Goal: Task Accomplishment & Management: Use online tool/utility

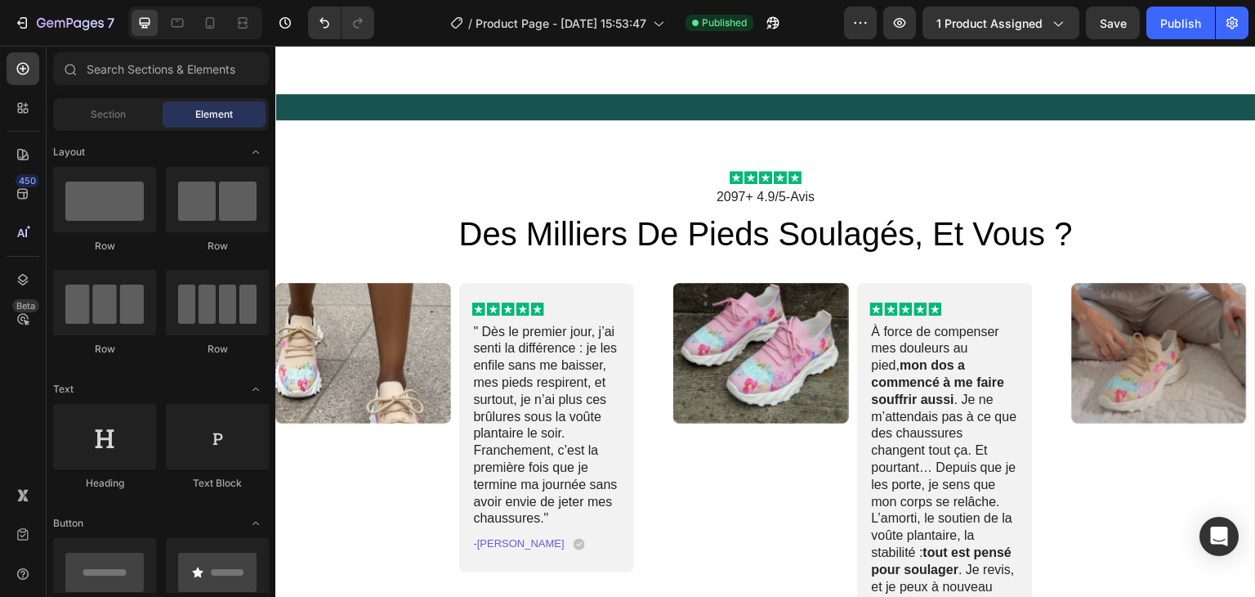
scroll to position [795, 0]
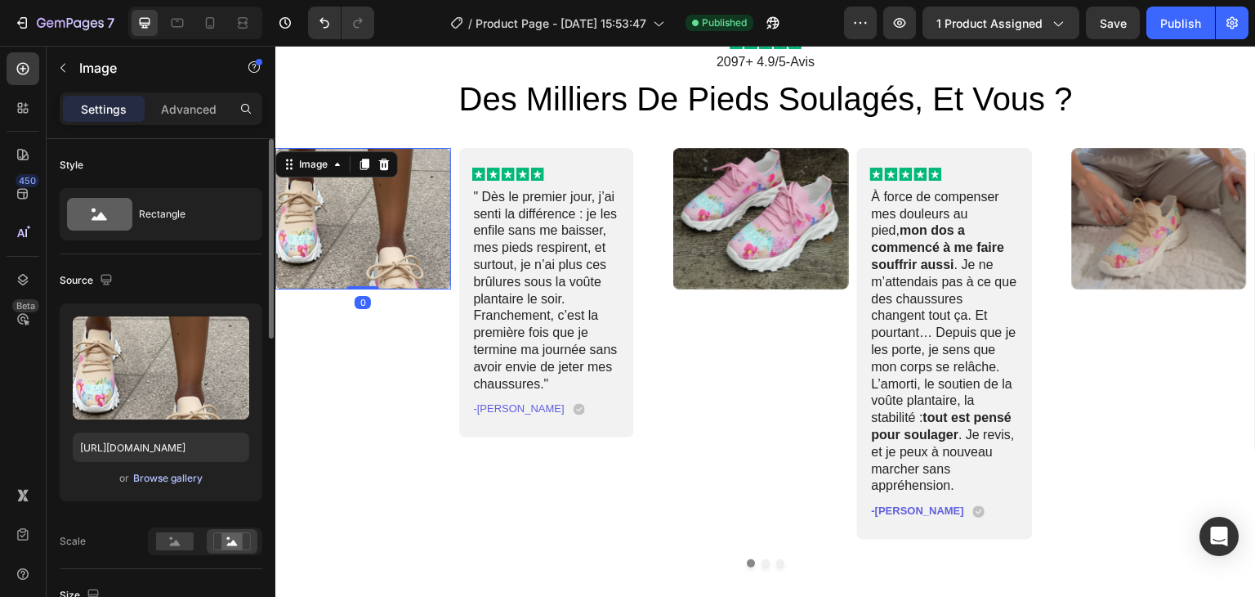
click at [180, 478] on div "Browse gallery" at bounding box center [167, 478] width 69 height 15
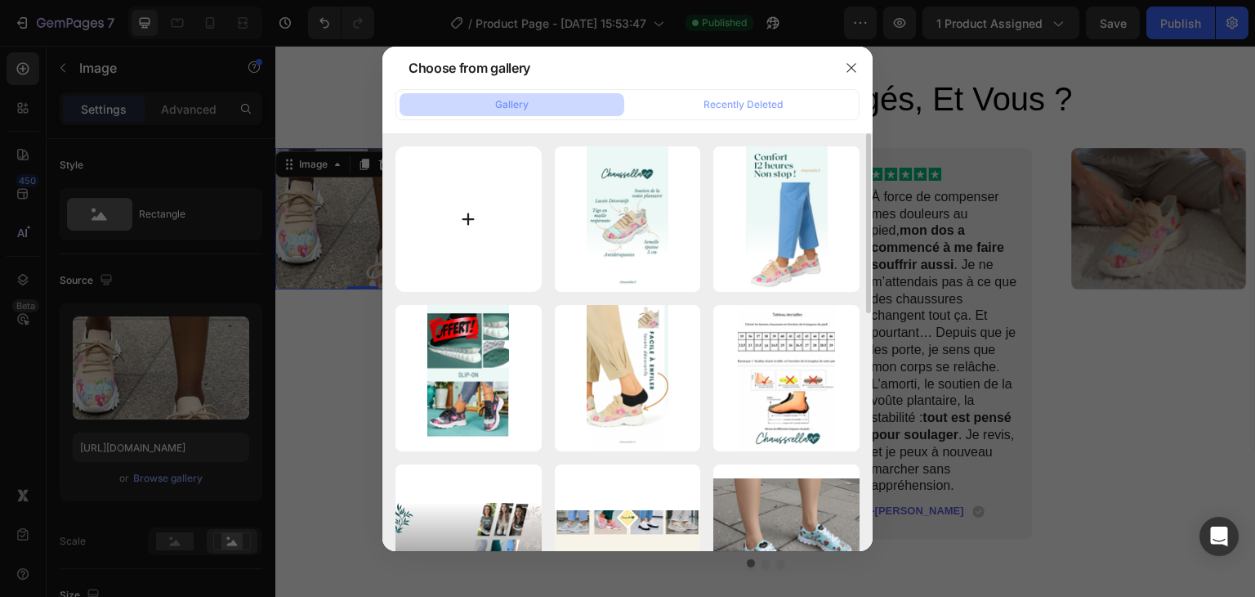
click at [473, 230] on input "file" at bounding box center [469, 219] width 146 height 146
type input "C:\fakepath\10.png"
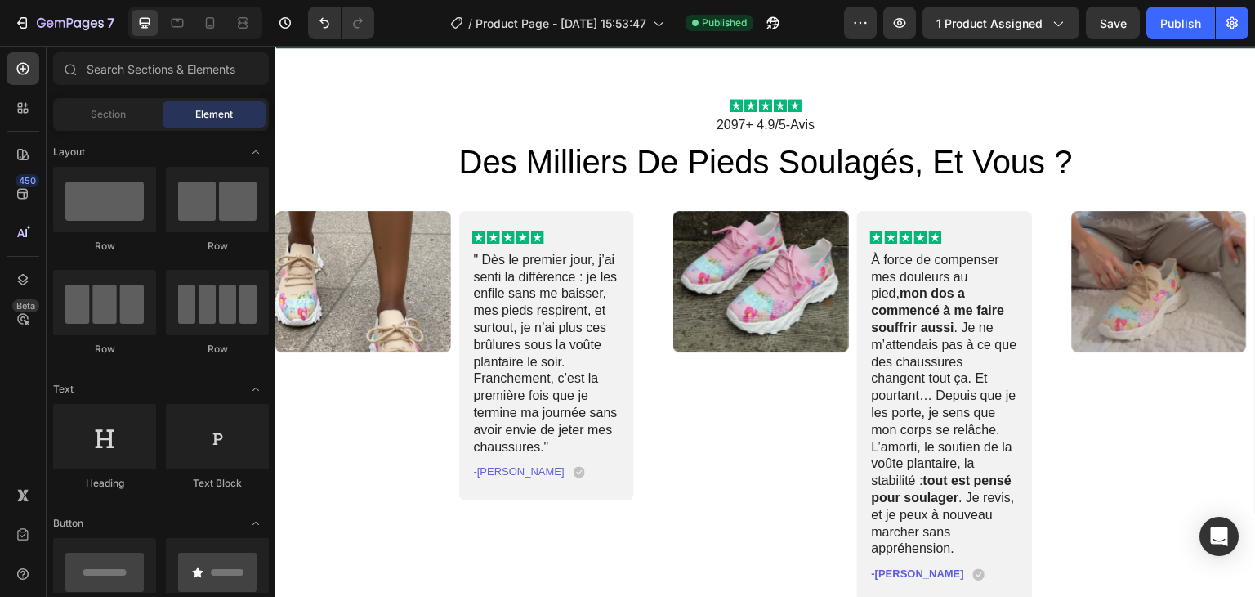
scroll to position [736, 0]
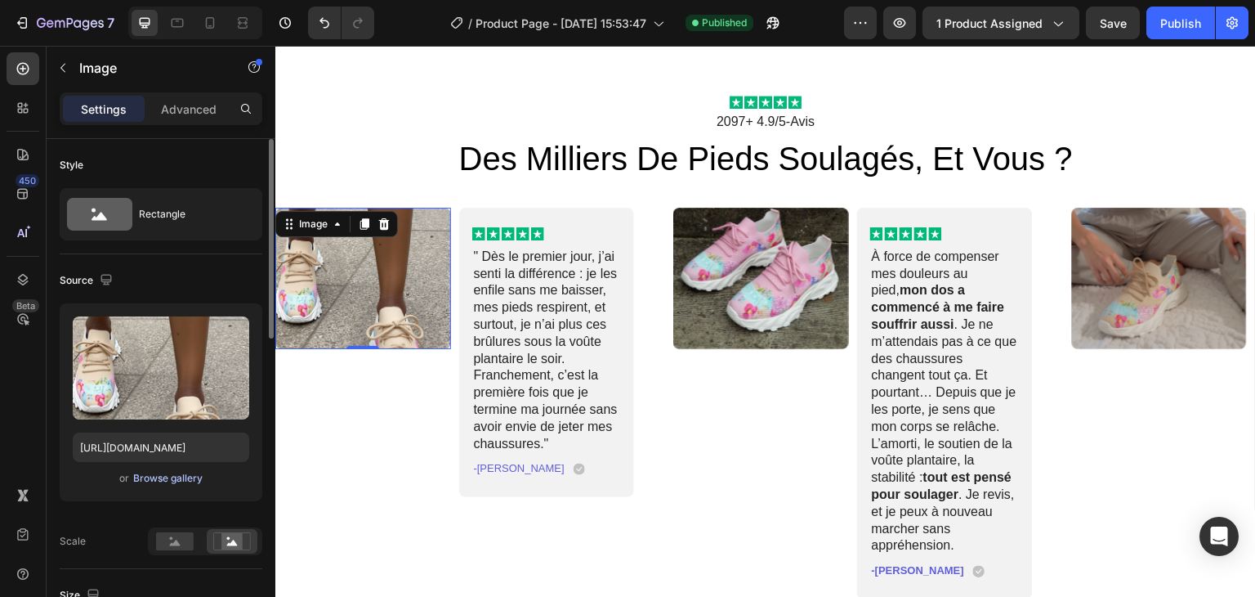
click at [169, 472] on div "Browse gallery" at bounding box center [167, 478] width 69 height 15
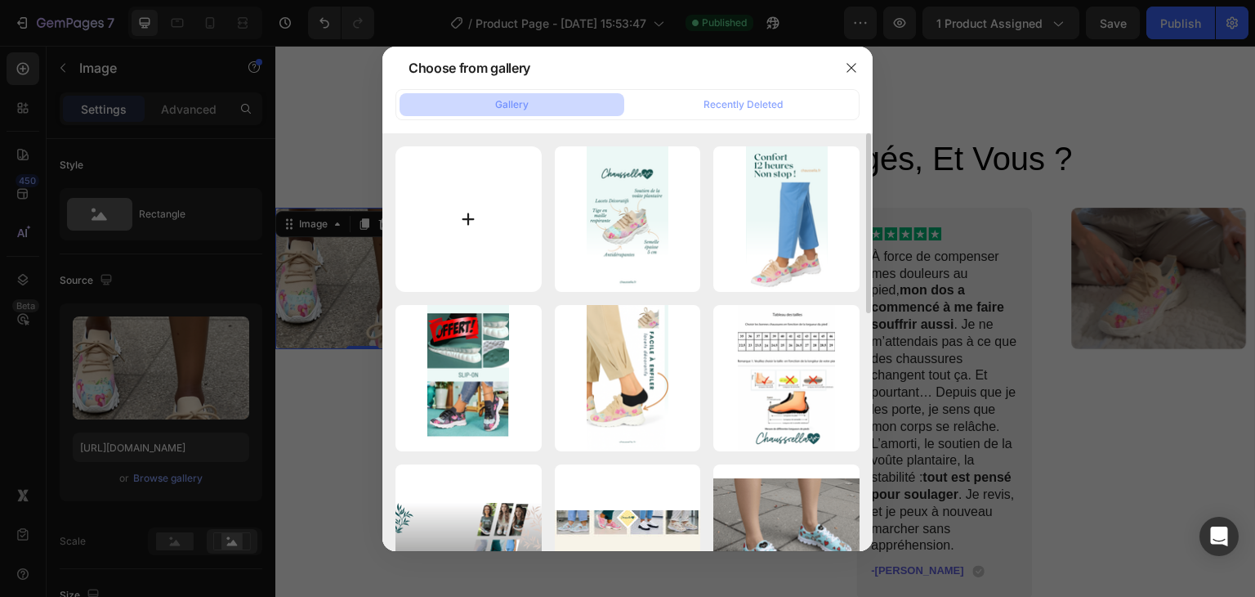
click at [442, 224] on input "file" at bounding box center [469, 219] width 146 height 146
type input "C:\fakepath\10.png"
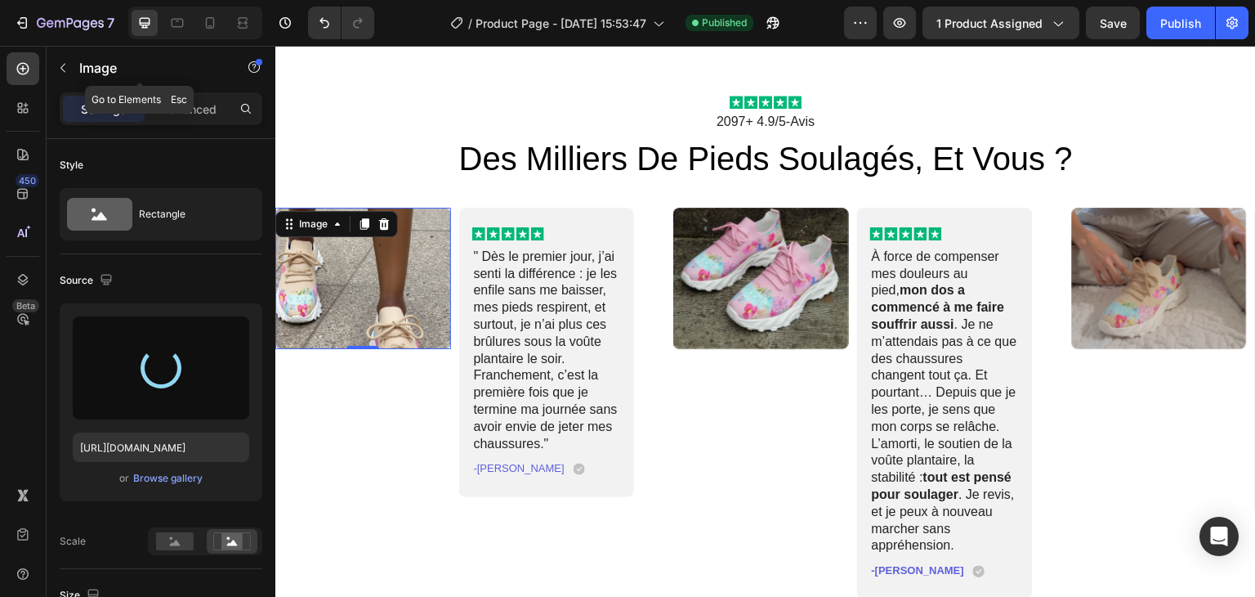
type input "https://cdn.shopify.com/s/files/1/0913/1016/2258/files/gempages_539746016308495…"
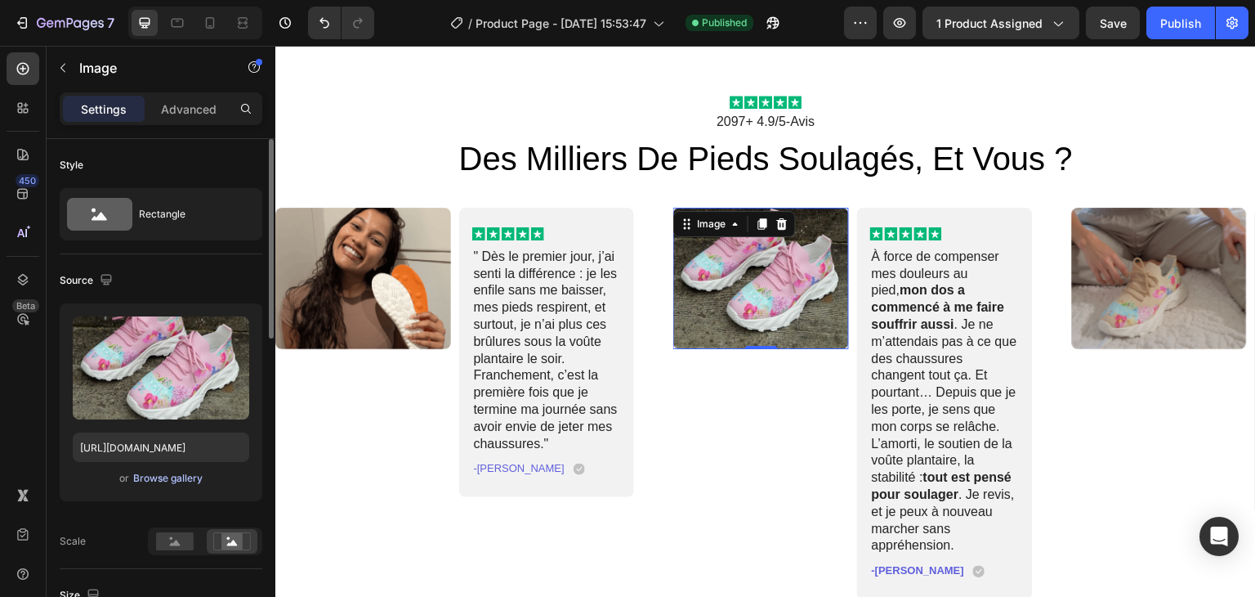
click at [177, 476] on div "Browse gallery" at bounding box center [167, 478] width 69 height 15
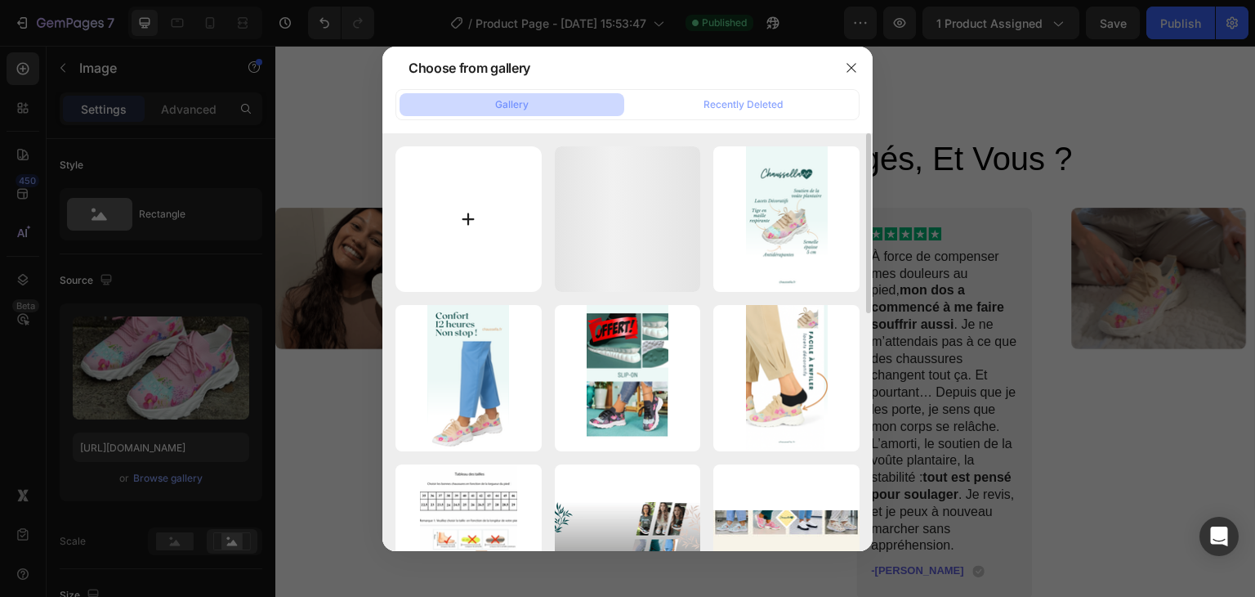
click at [472, 222] on input "file" at bounding box center [469, 219] width 146 height 146
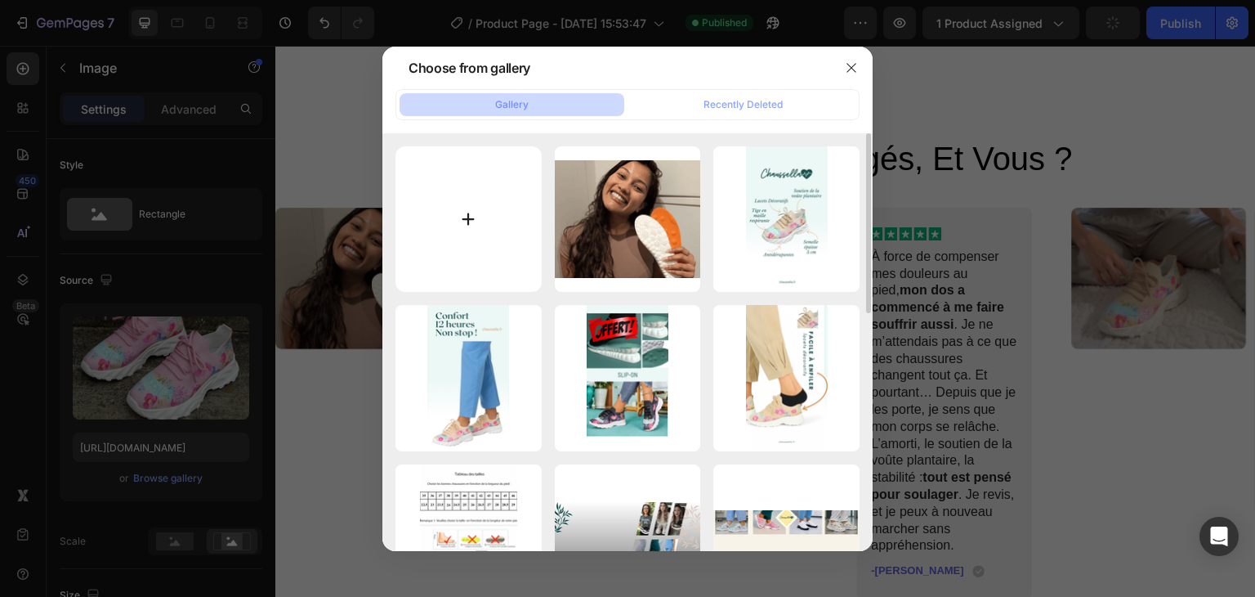
type input "C:\fakepath\11.png"
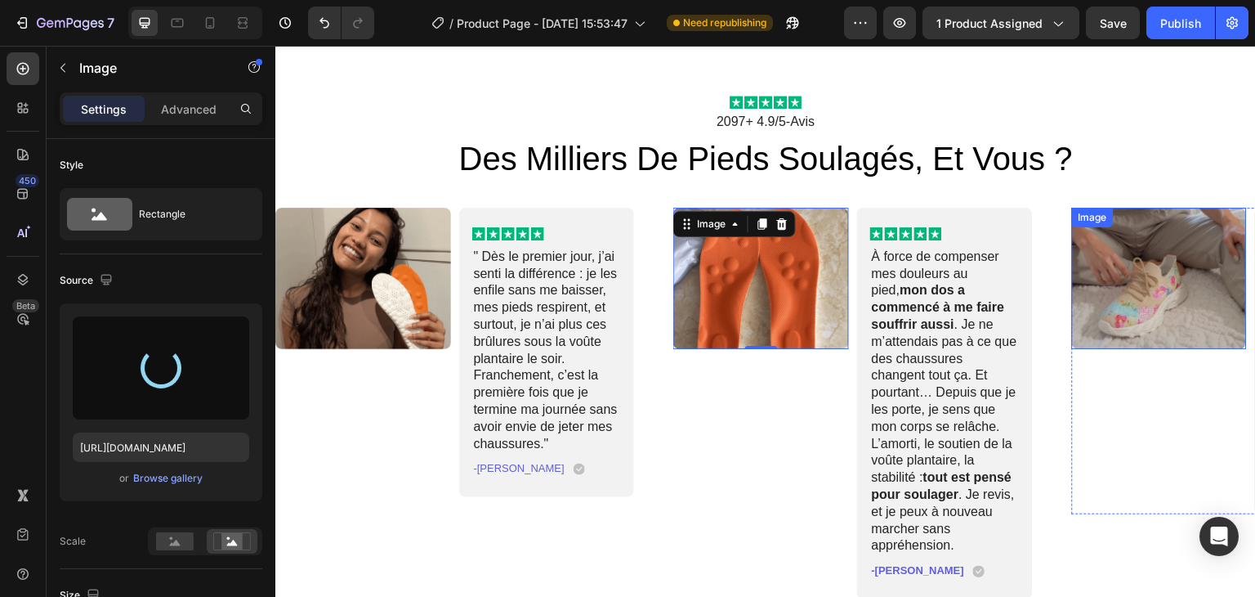
type input "https://cdn.shopify.com/s/files/1/0913/1016/2258/files/gempages_539746016308495…"
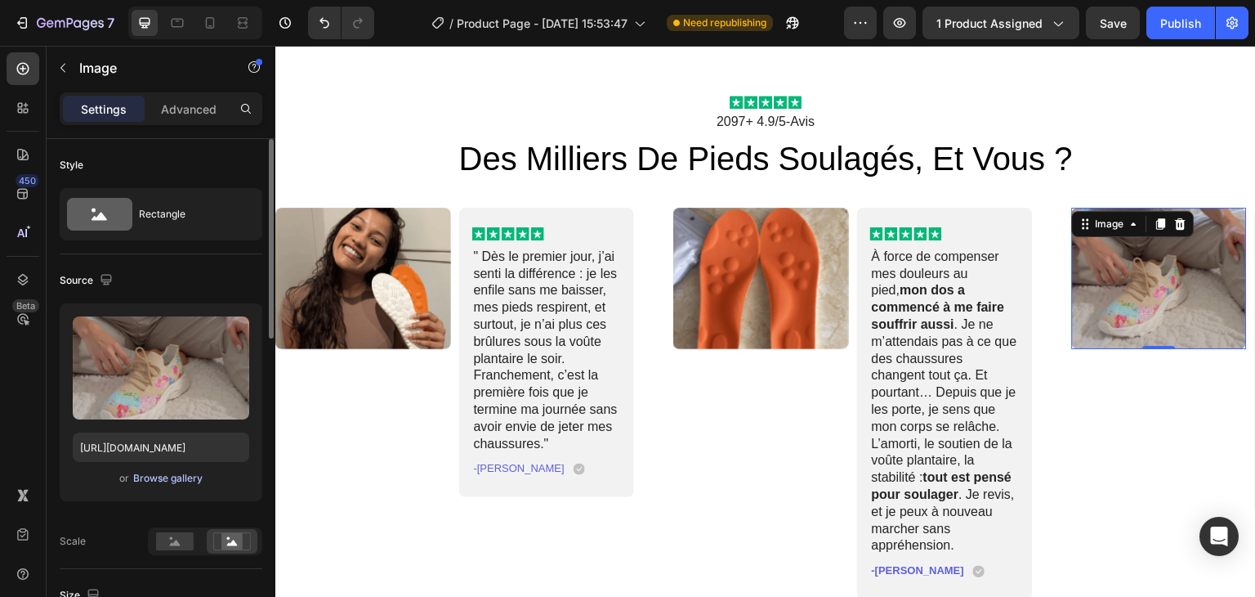
click at [187, 473] on div "Browse gallery" at bounding box center [167, 478] width 69 height 15
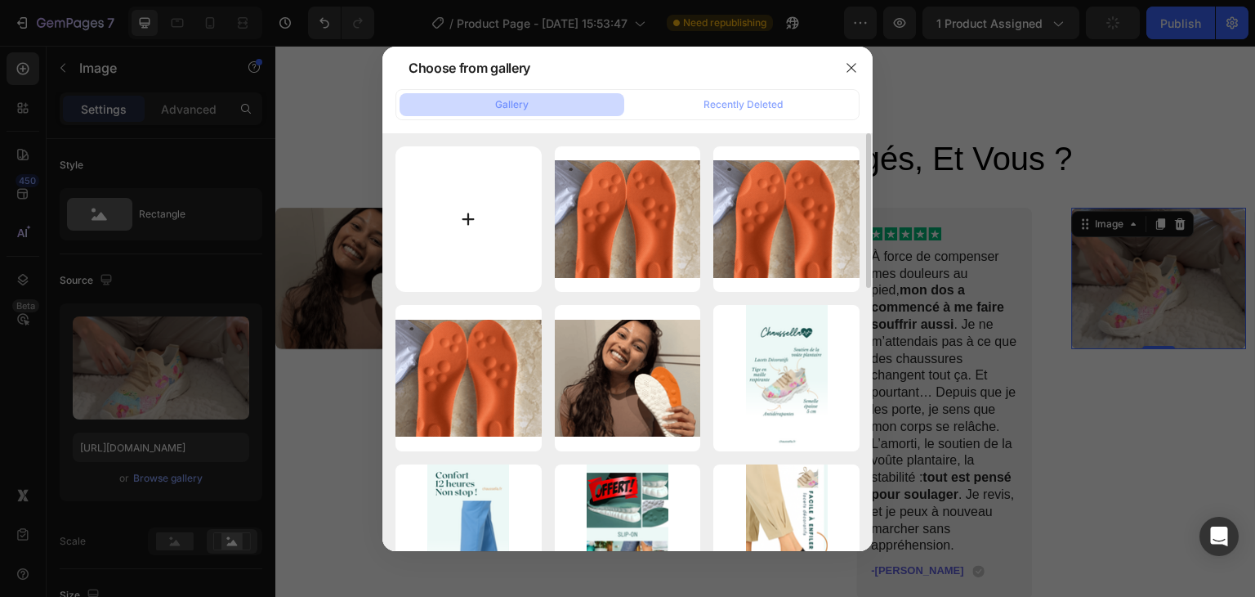
click at [444, 239] on input "file" at bounding box center [469, 219] width 146 height 146
type input "C:\fakepath\12.png"
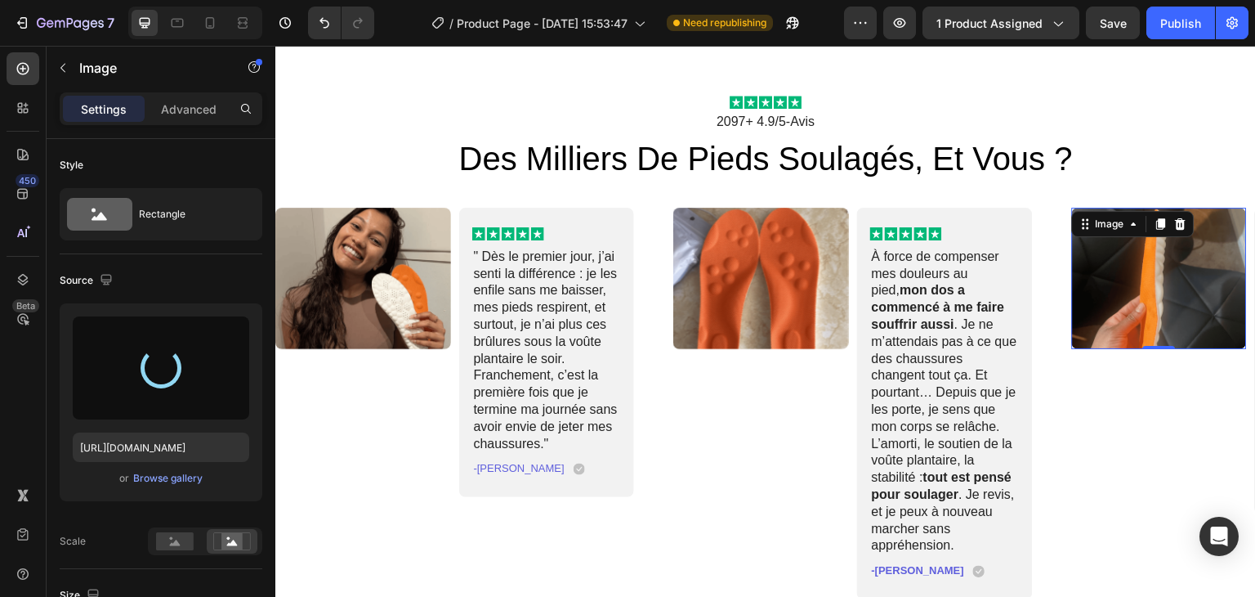
type input "https://cdn.shopify.com/s/files/1/0913/1016/2258/files/gempages_539746016308495…"
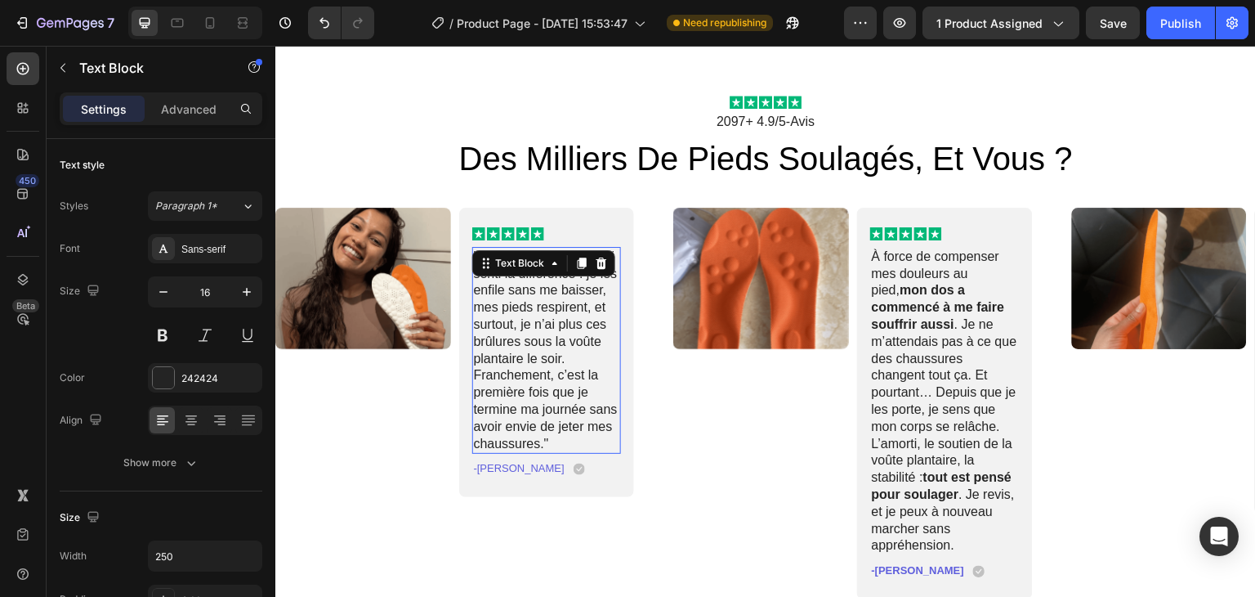
click at [557, 350] on p "" Dès le premier jour, j’ai senti la différence : je les enfile sans me baisser…" at bounding box center [547, 350] width 146 height 204
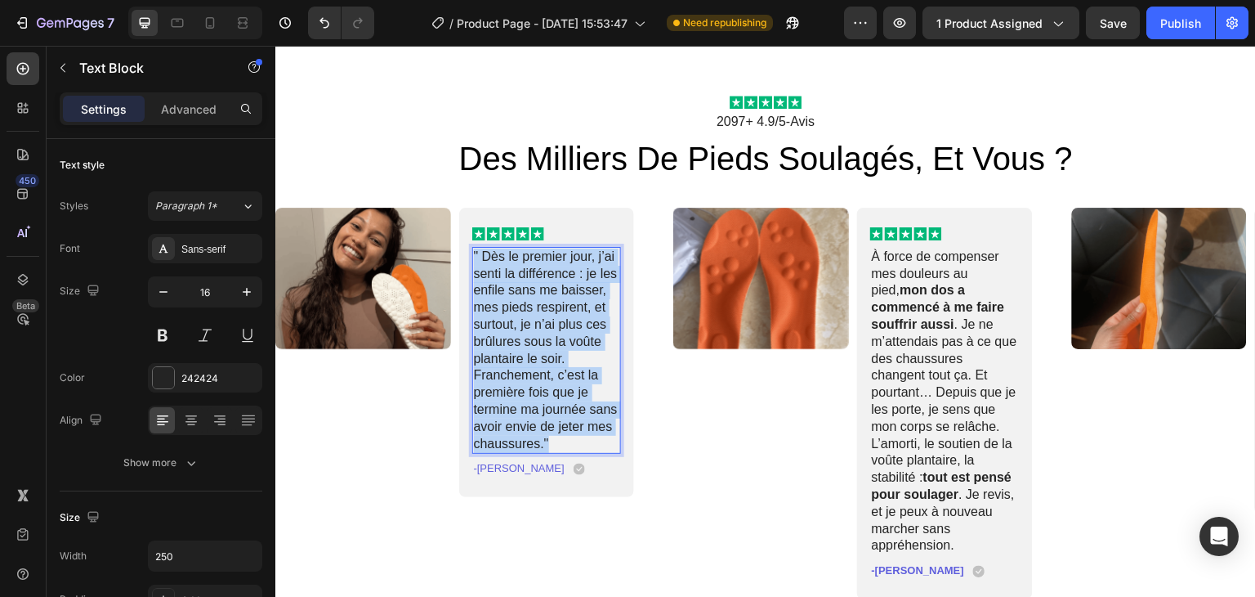
click at [557, 350] on p "" Dès le premier jour, j’ai senti la différence : je les enfile sans me baisser…" at bounding box center [547, 350] width 146 height 204
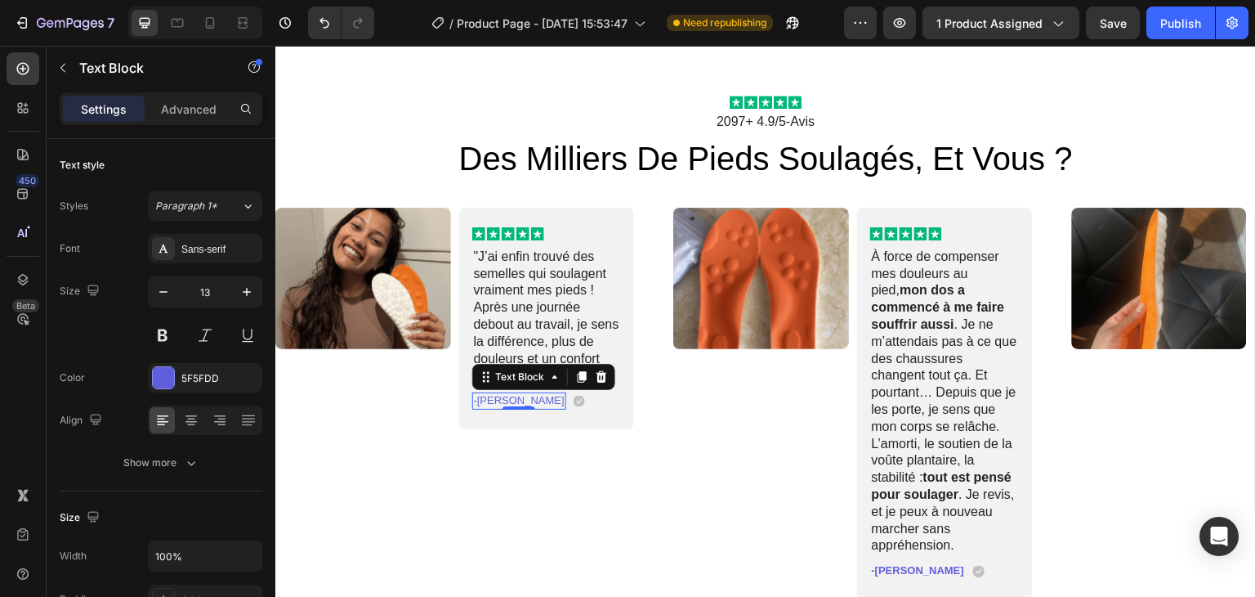
click at [529, 401] on p "-Marie Christine" at bounding box center [519, 401] width 91 height 14
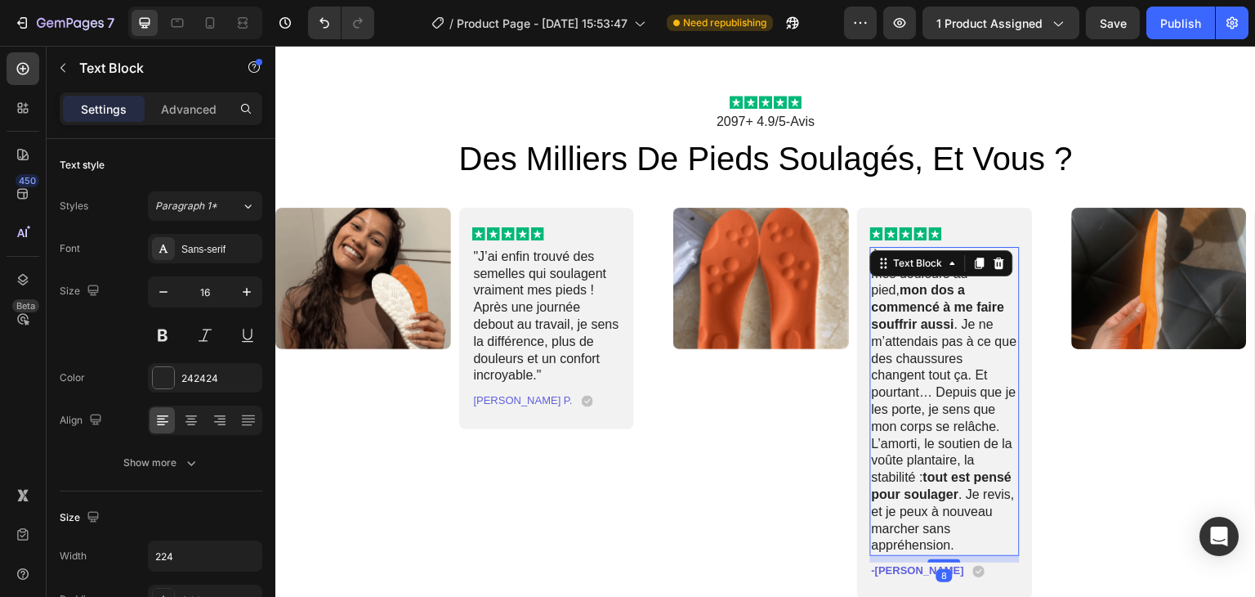
click at [971, 341] on p "À force de compenser mes douleurs au pied, mon dos a commencé à me faire souffr…" at bounding box center [945, 401] width 146 height 306
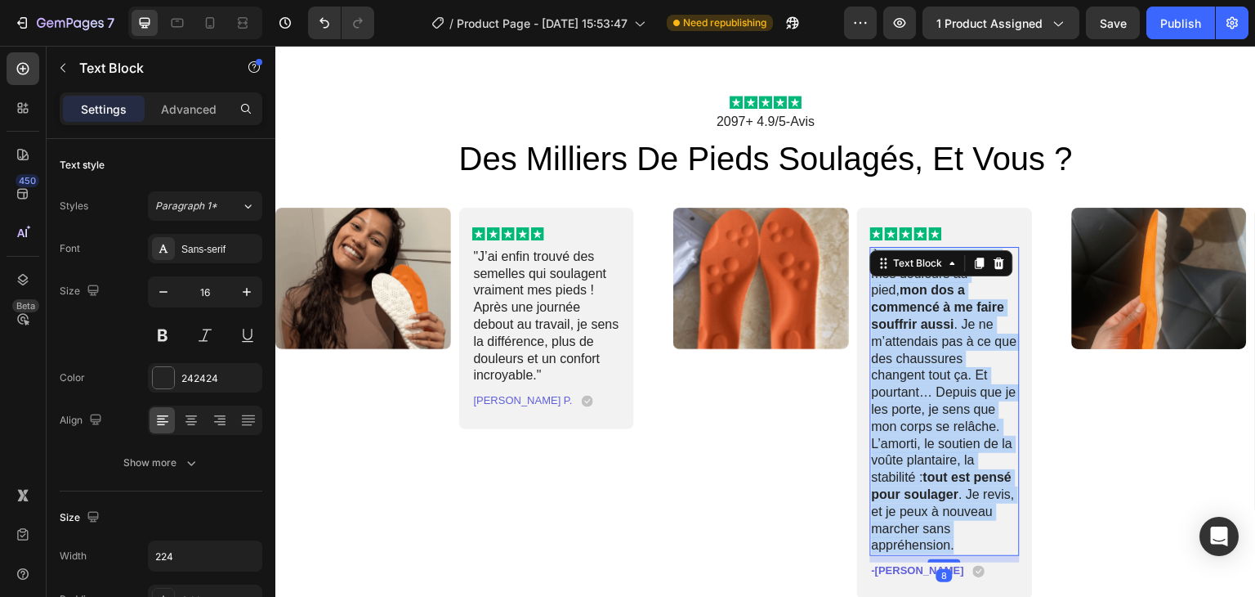
click at [971, 341] on p "À force de compenser mes douleurs au pied, mon dos a commencé à me faire souffr…" at bounding box center [945, 401] width 146 height 306
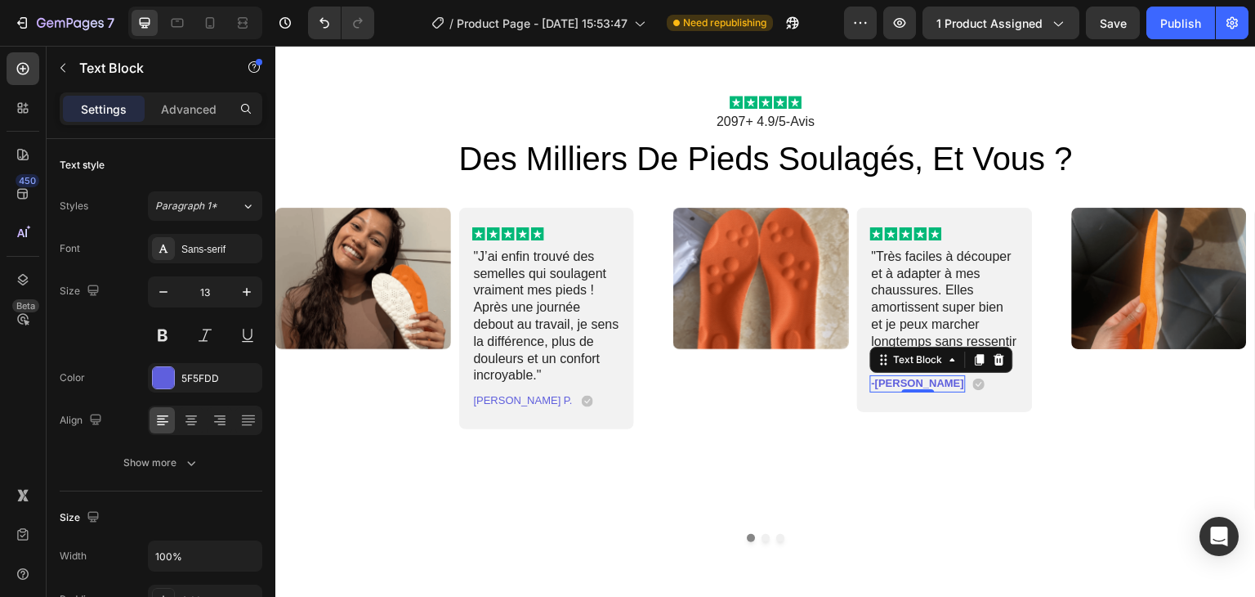
click at [892, 382] on p "-Sophie L." at bounding box center [918, 384] width 92 height 14
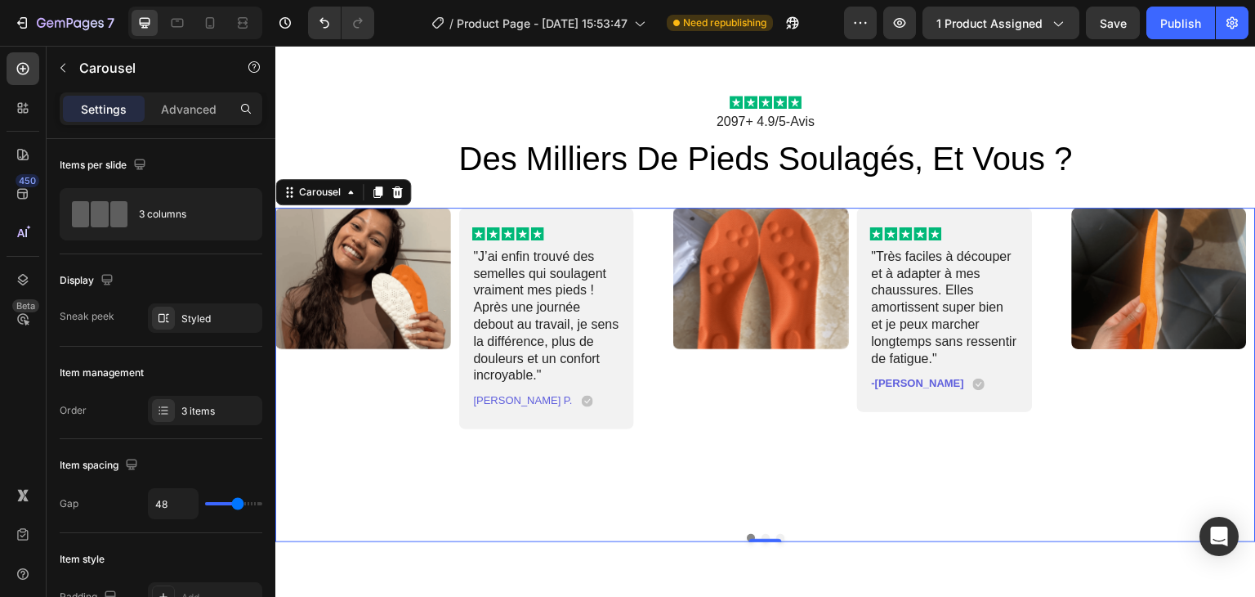
click at [776, 534] on button "Dot" at bounding box center [780, 538] width 8 height 8
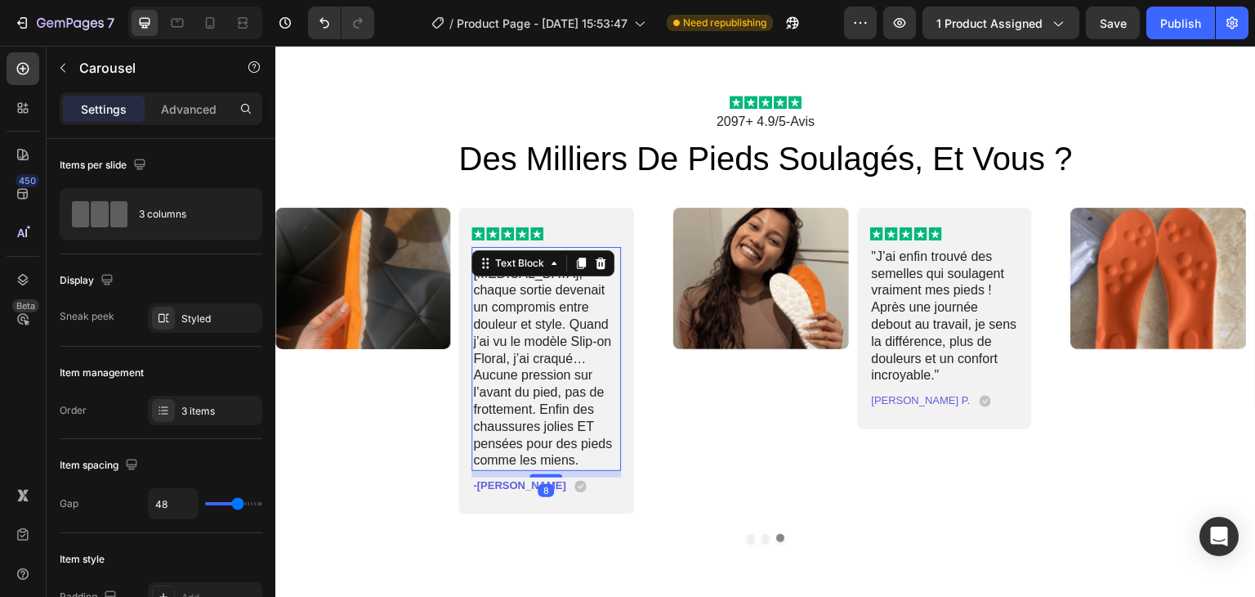
click at [533, 357] on p "Avec mon hallux valgus, chaque sortie devenait un compromis entre douleur et st…" at bounding box center [547, 358] width 146 height 221
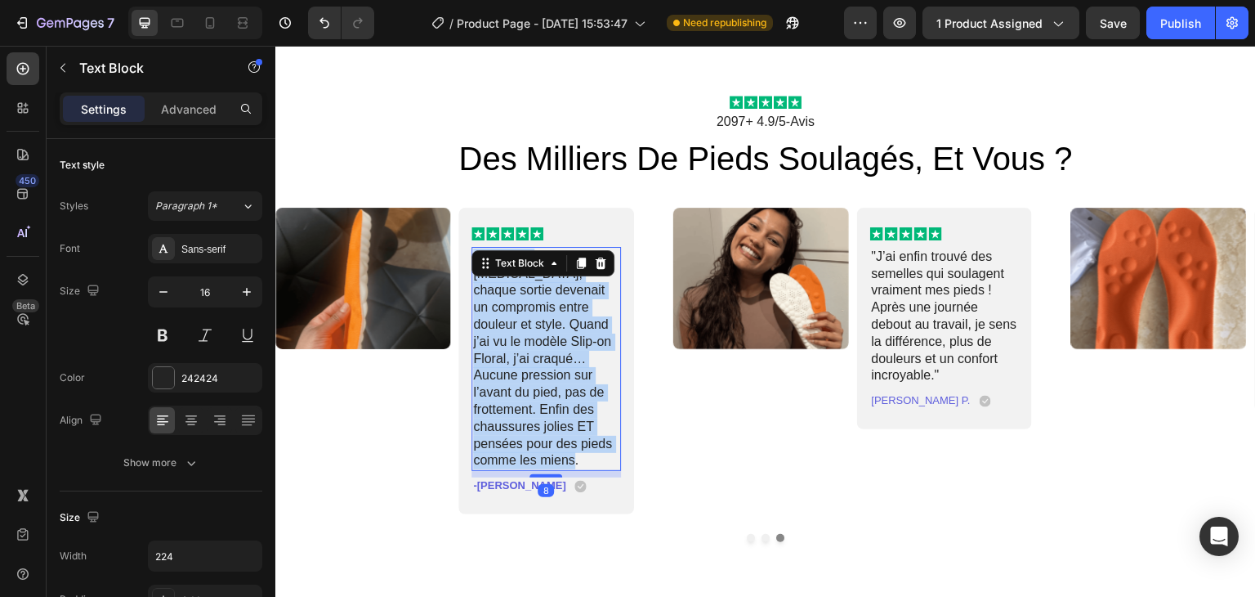
click at [533, 357] on p "Avec mon hallux valgus, chaque sortie devenait un compromis entre douleur et st…" at bounding box center [547, 358] width 146 height 221
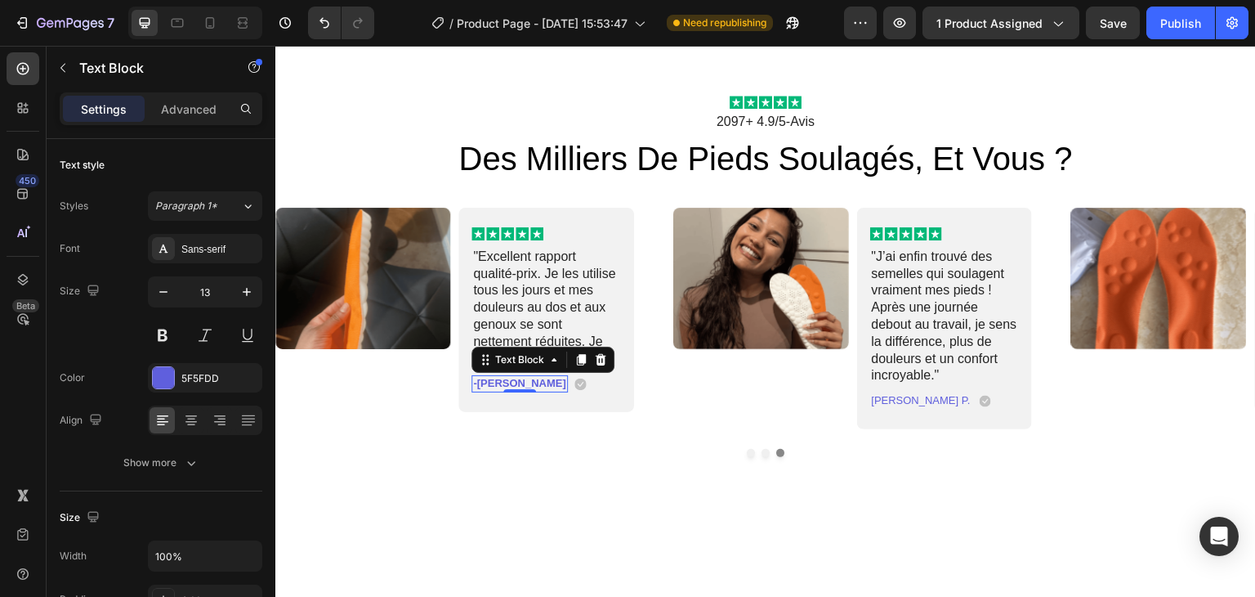
click at [488, 383] on p "-Karima S." at bounding box center [520, 384] width 92 height 14
click at [206, 20] on icon at bounding box center [210, 22] width 9 height 11
type input "12"
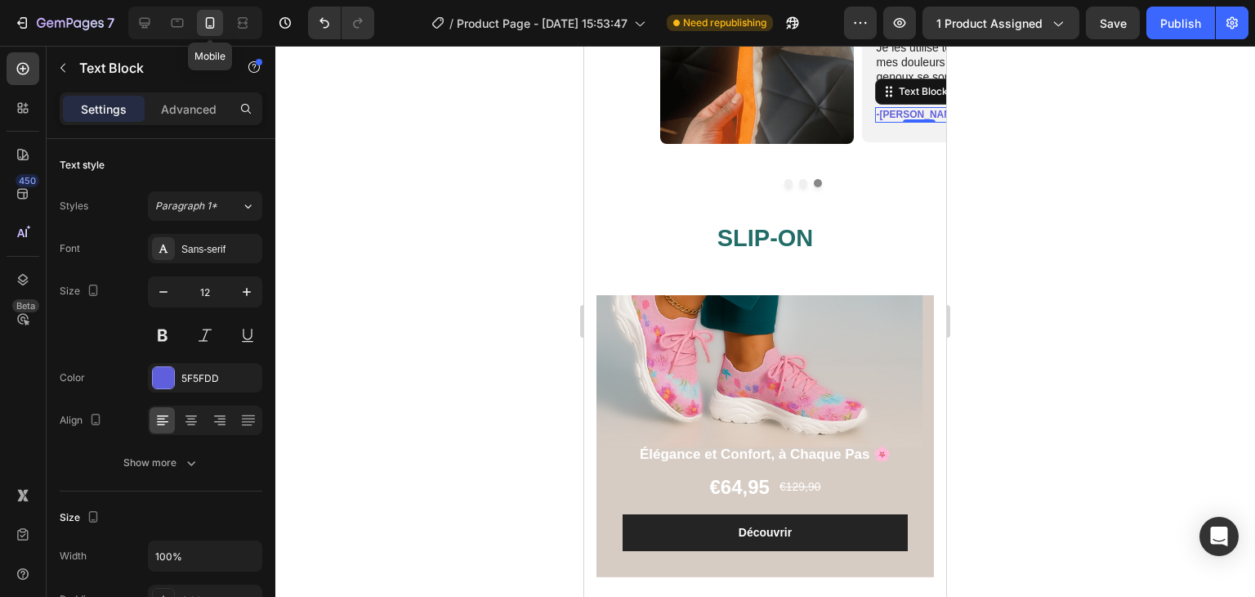
scroll to position [959, 0]
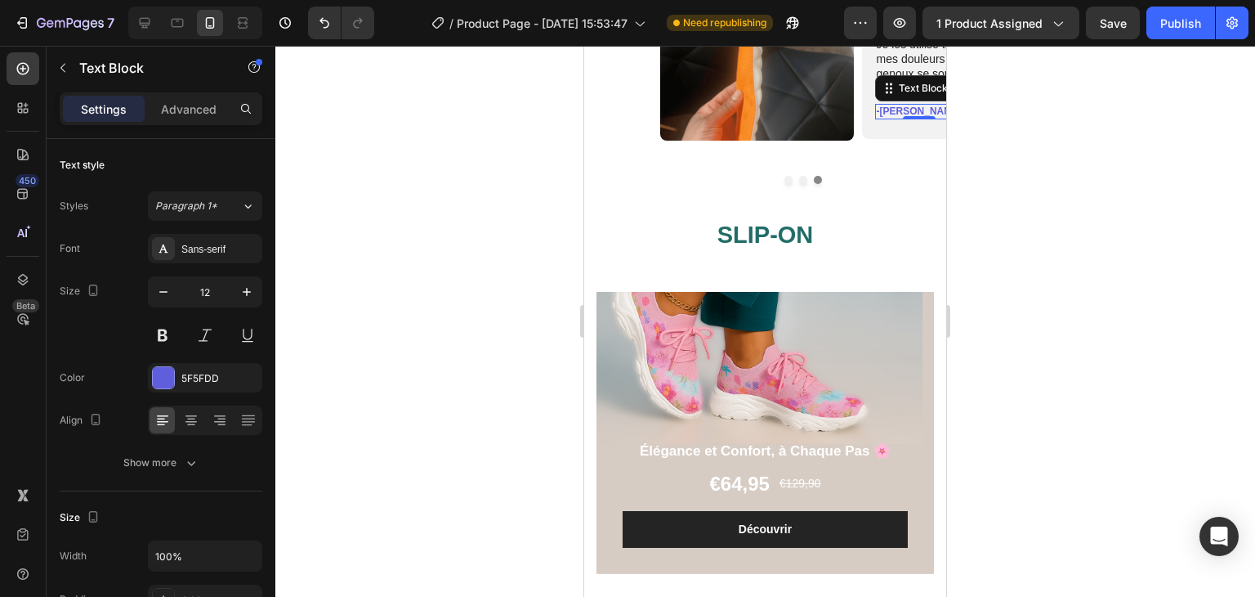
click at [1022, 259] on div at bounding box center [765, 321] width 980 height 551
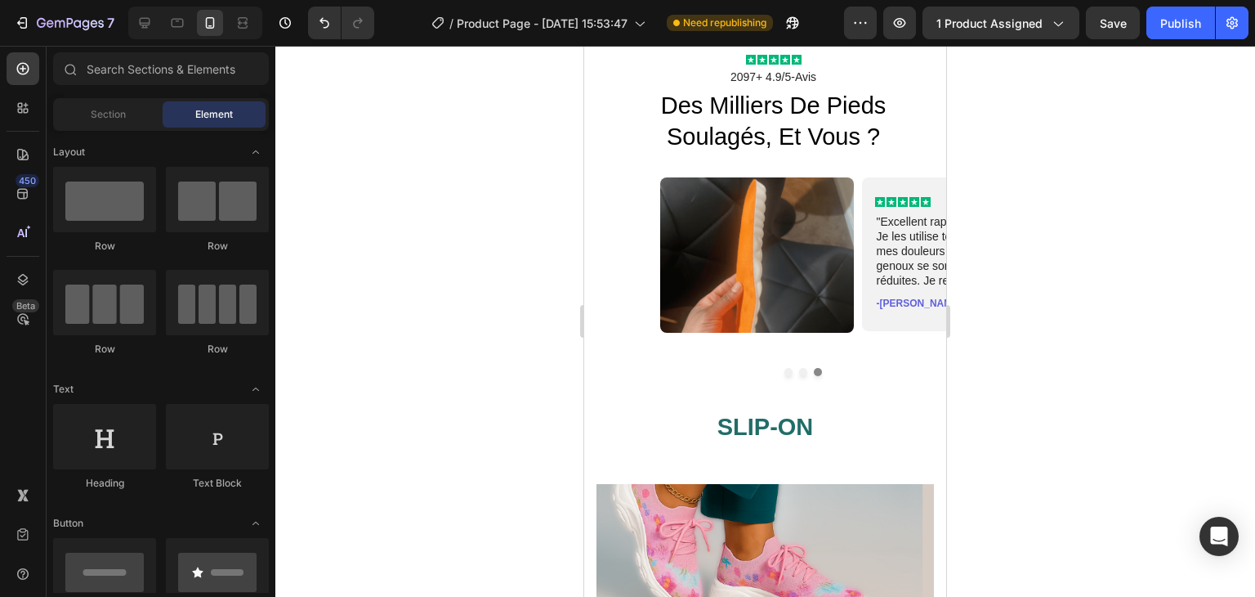
scroll to position [689, 0]
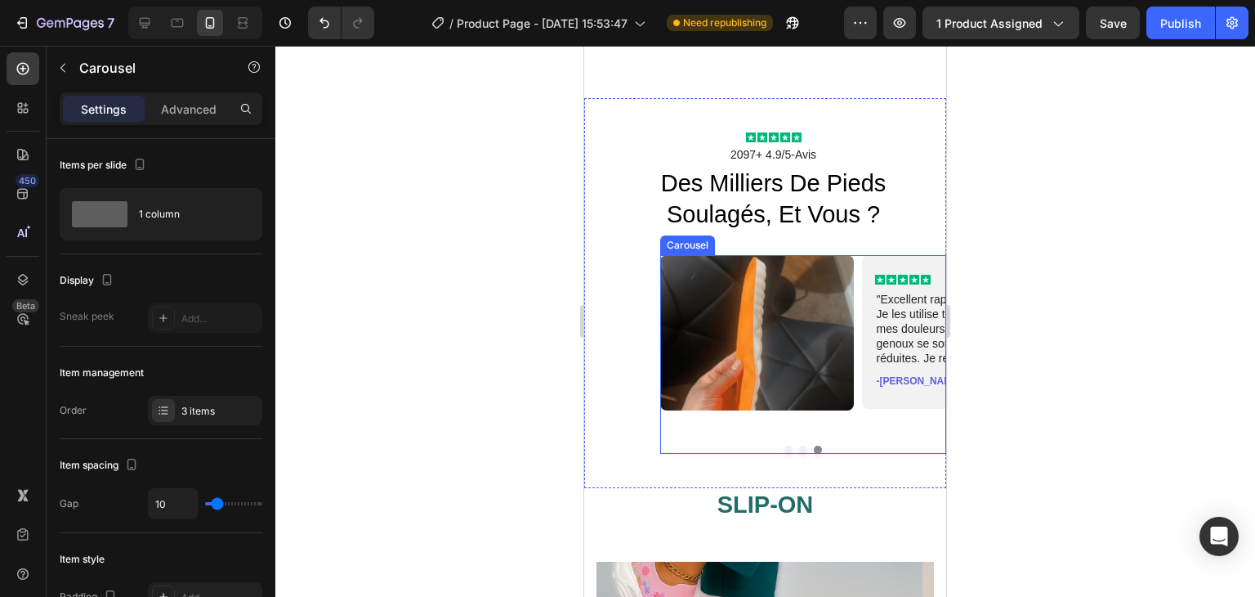
click at [799, 447] on button "Dot" at bounding box center [803, 449] width 8 height 8
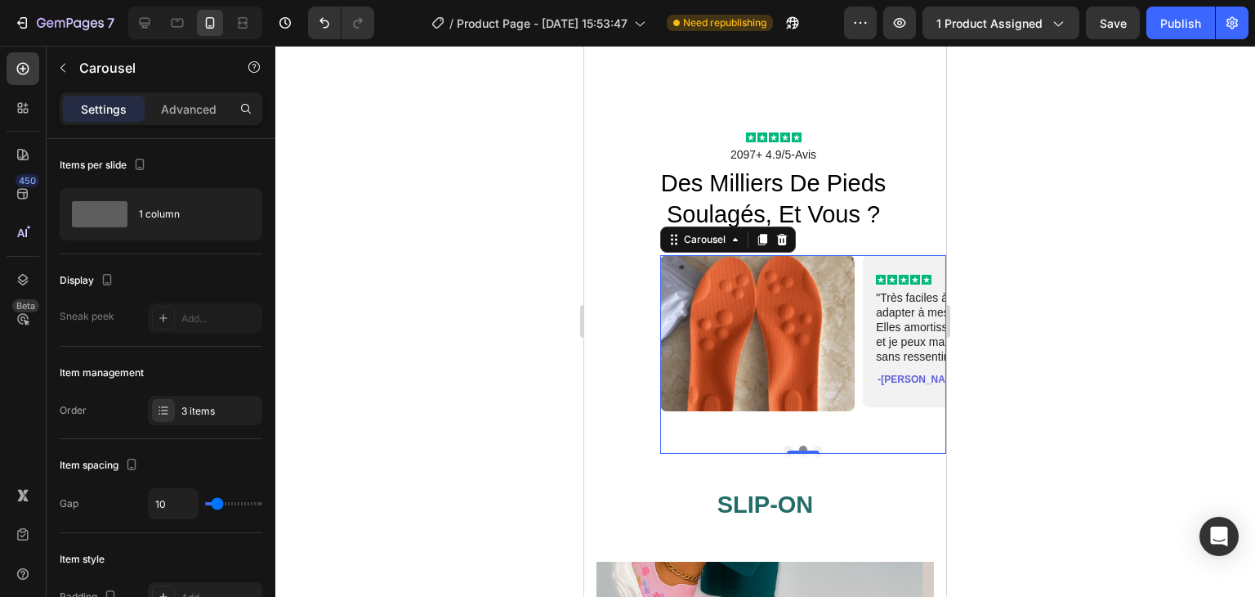
click at [977, 418] on div at bounding box center [765, 321] width 980 height 551
click at [785, 447] on button "Dot" at bounding box center [789, 449] width 8 height 8
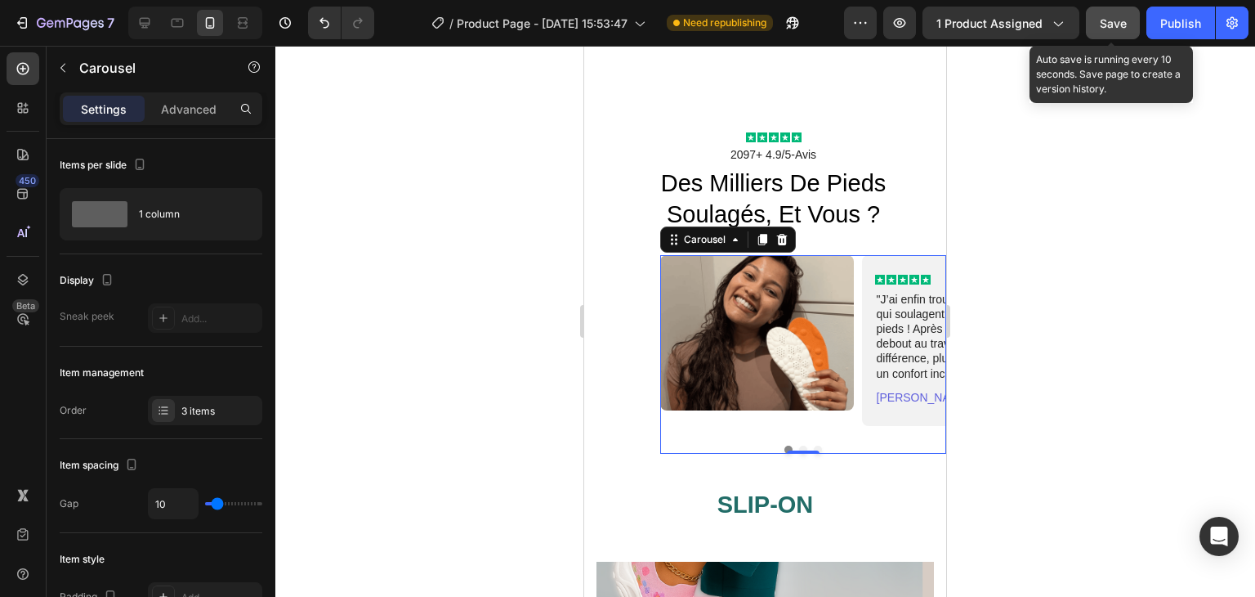
click at [1107, 16] on span "Save" at bounding box center [1113, 23] width 27 height 14
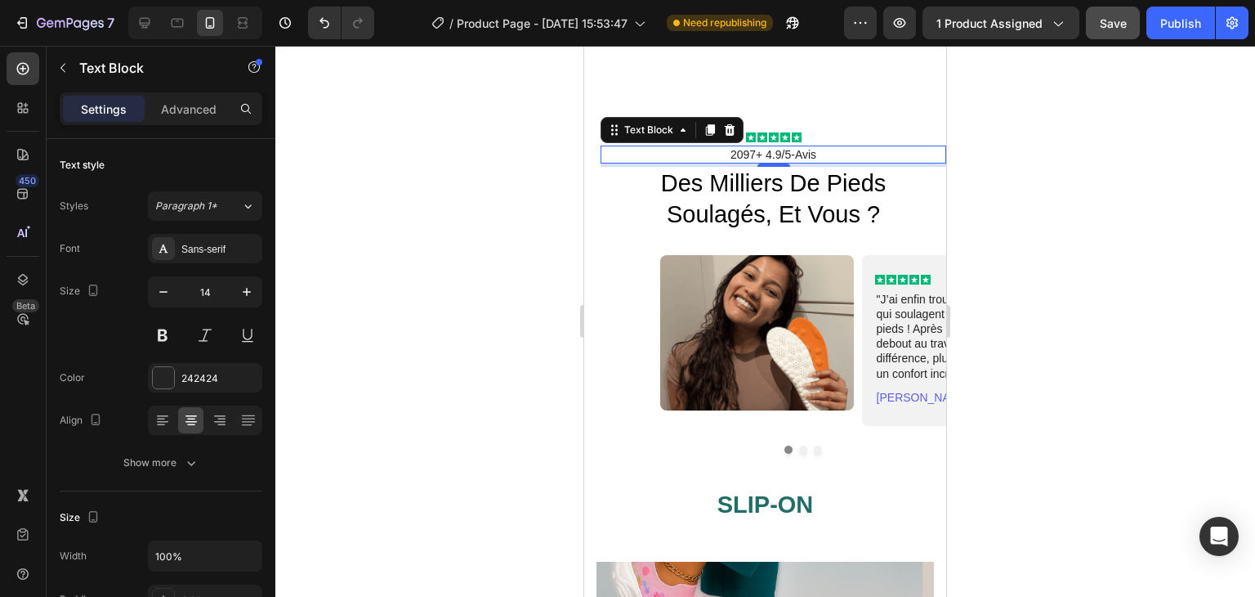
click at [1017, 140] on div at bounding box center [765, 321] width 980 height 551
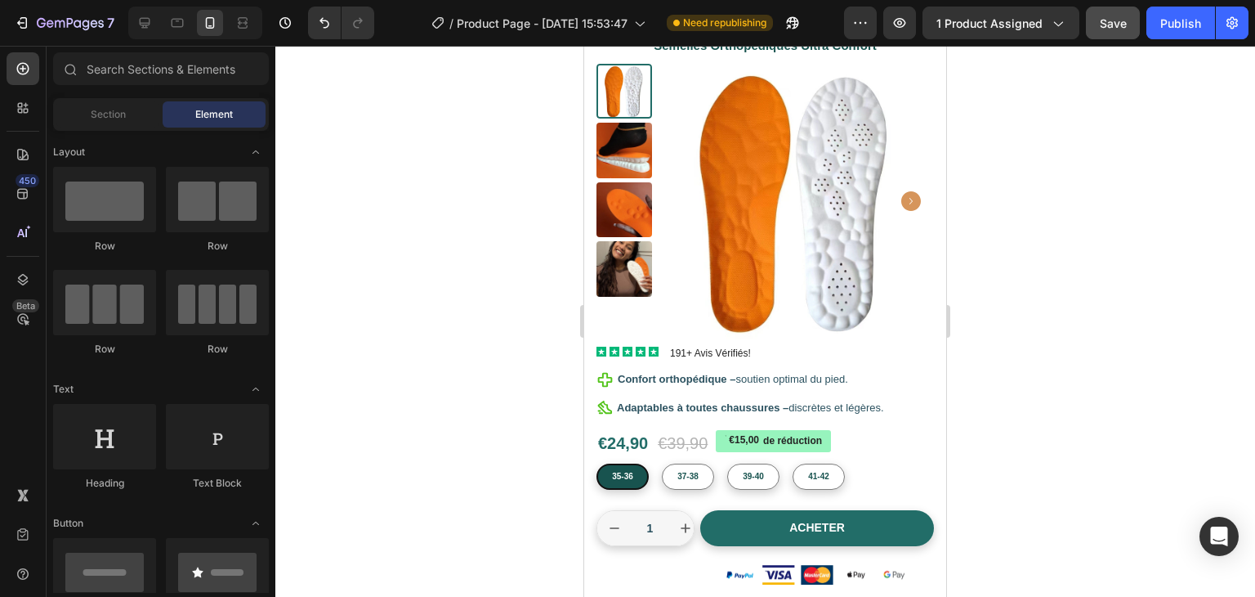
scroll to position [0, 0]
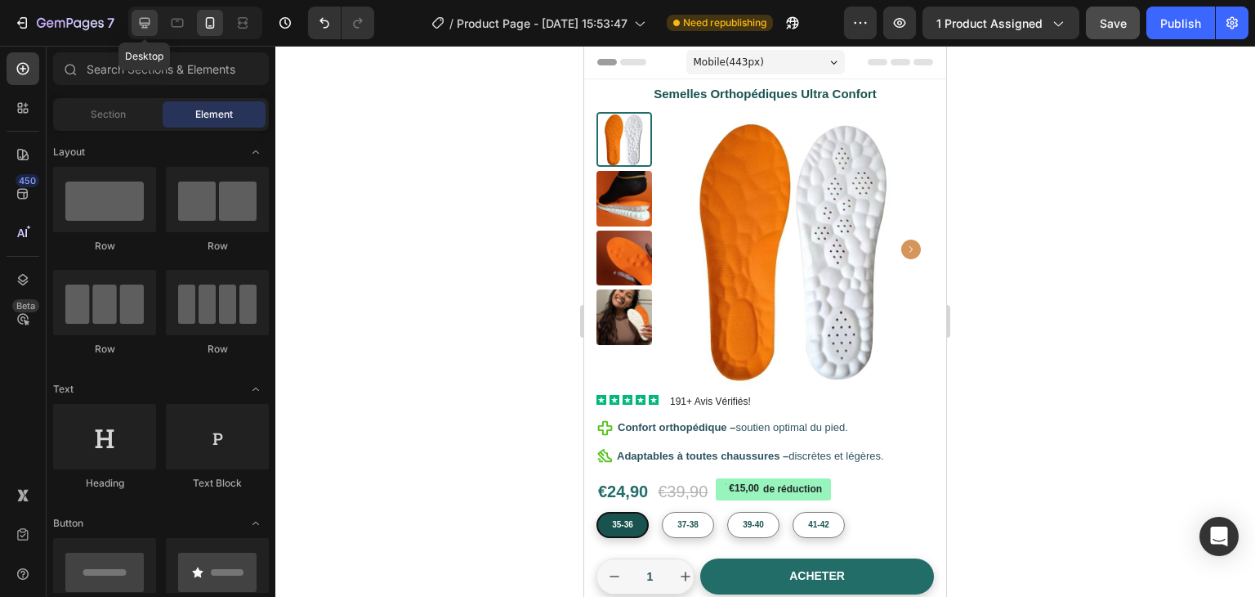
click at [140, 20] on icon at bounding box center [145, 23] width 11 height 11
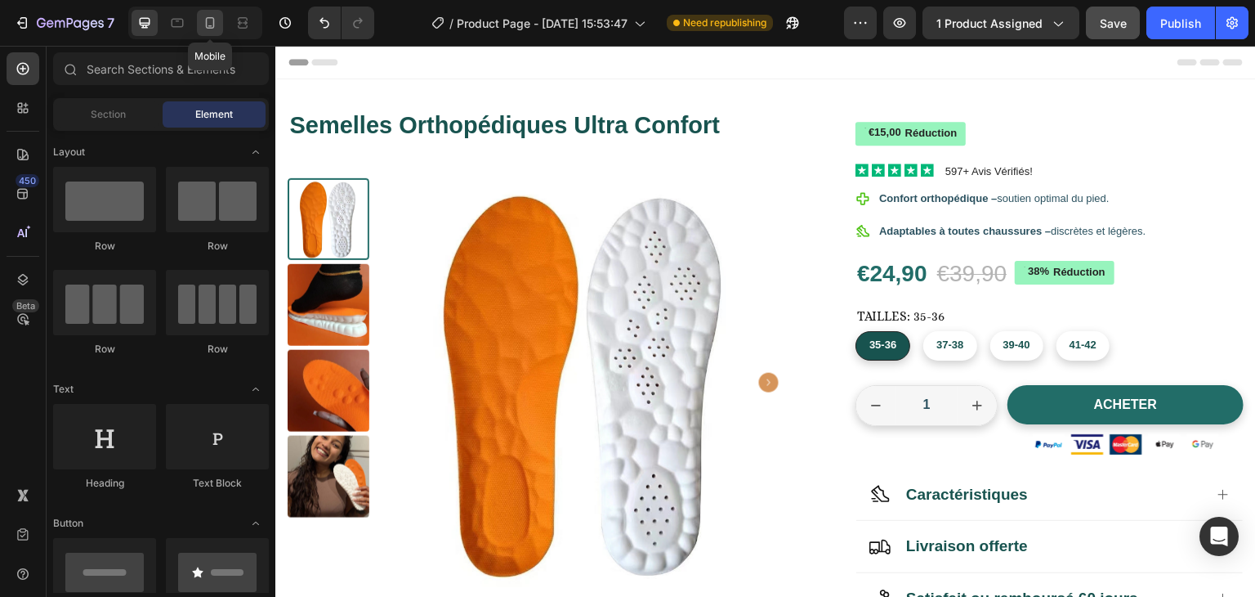
click at [212, 20] on icon at bounding box center [210, 23] width 16 height 16
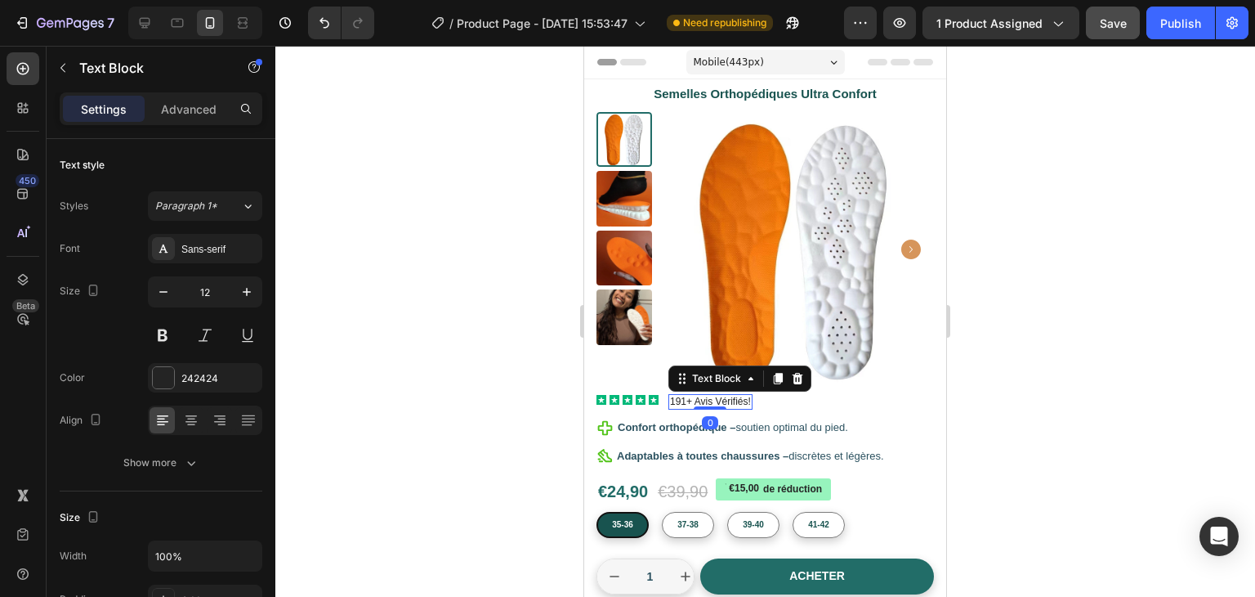
click at [678, 400] on p "191+ Avis Vérifiés!" at bounding box center [710, 402] width 81 height 13
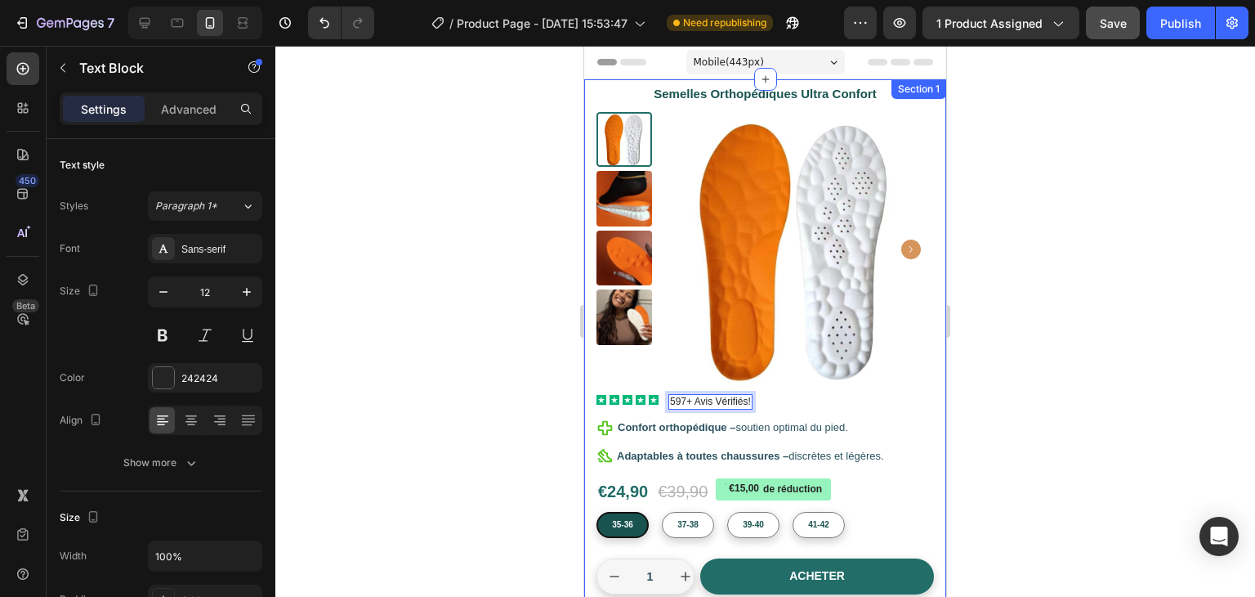
click at [1079, 324] on div at bounding box center [765, 321] width 980 height 551
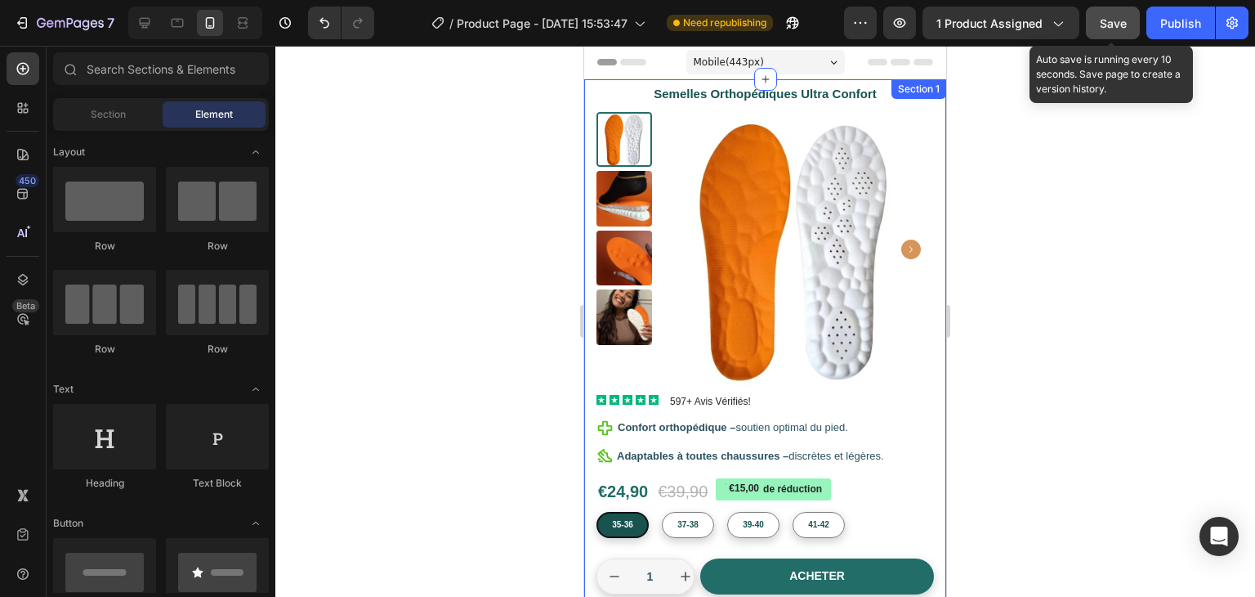
click at [1111, 20] on span "Save" at bounding box center [1113, 23] width 27 height 14
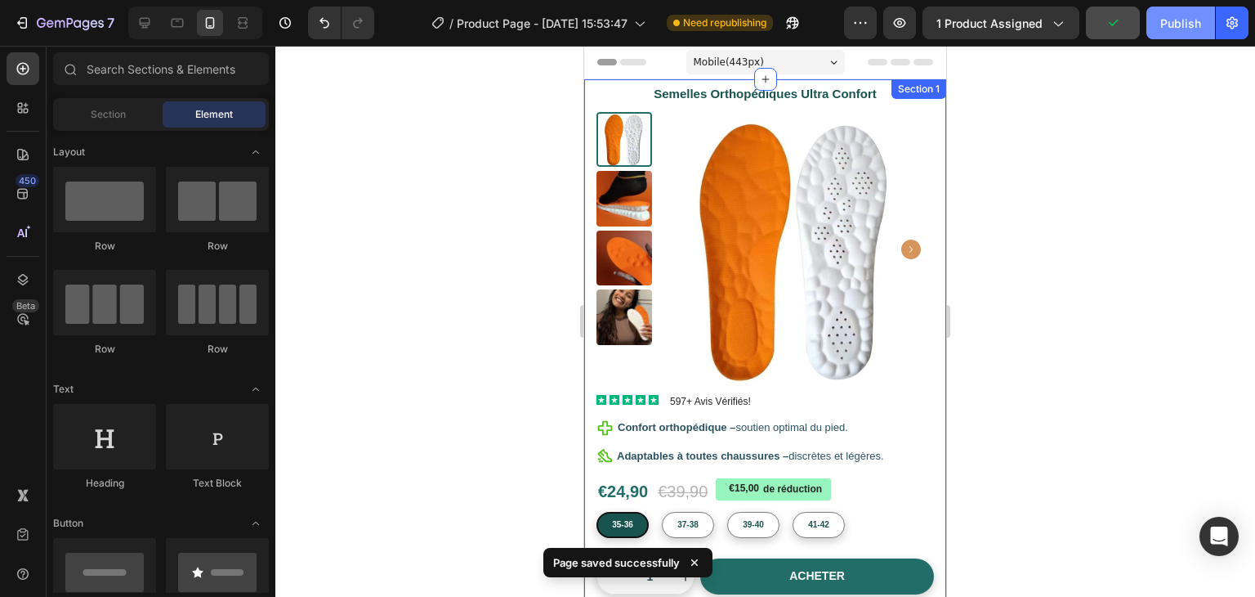
click at [1165, 20] on div "Publish" at bounding box center [1181, 23] width 41 height 17
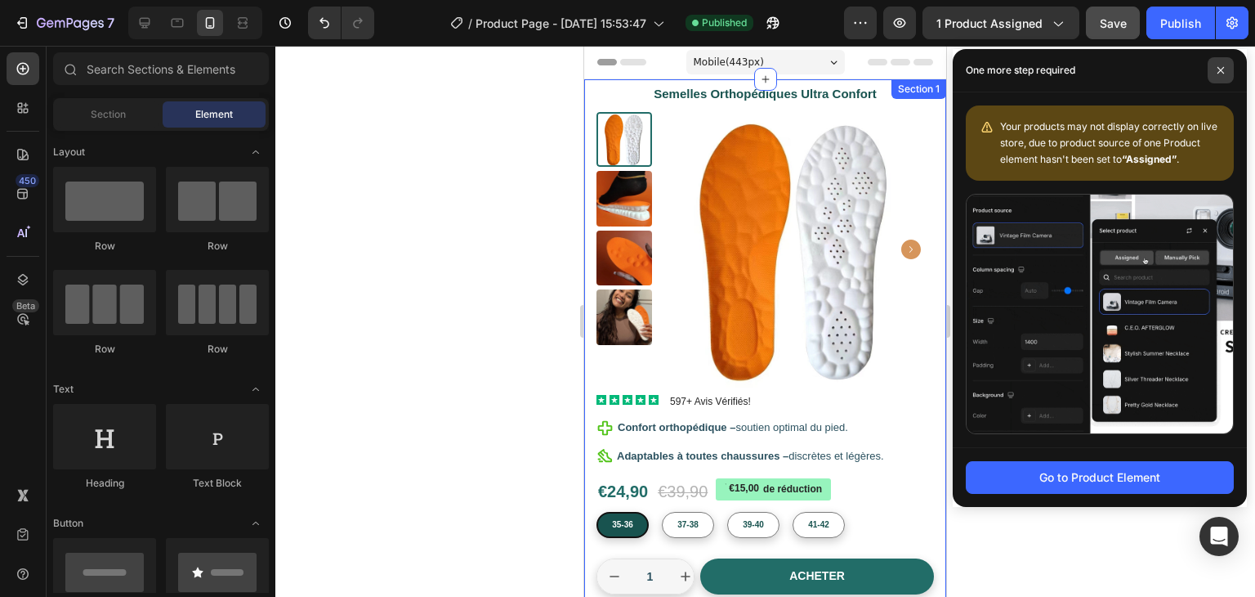
click at [1223, 68] on icon at bounding box center [1221, 70] width 7 height 7
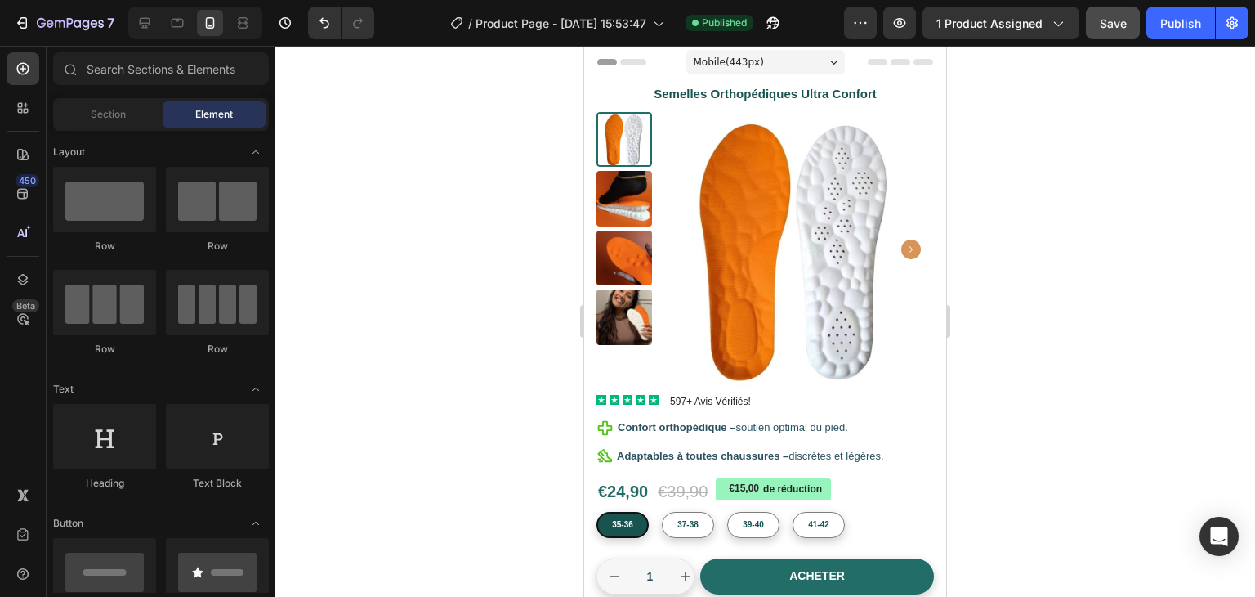
click at [424, 193] on div at bounding box center [765, 321] width 980 height 551
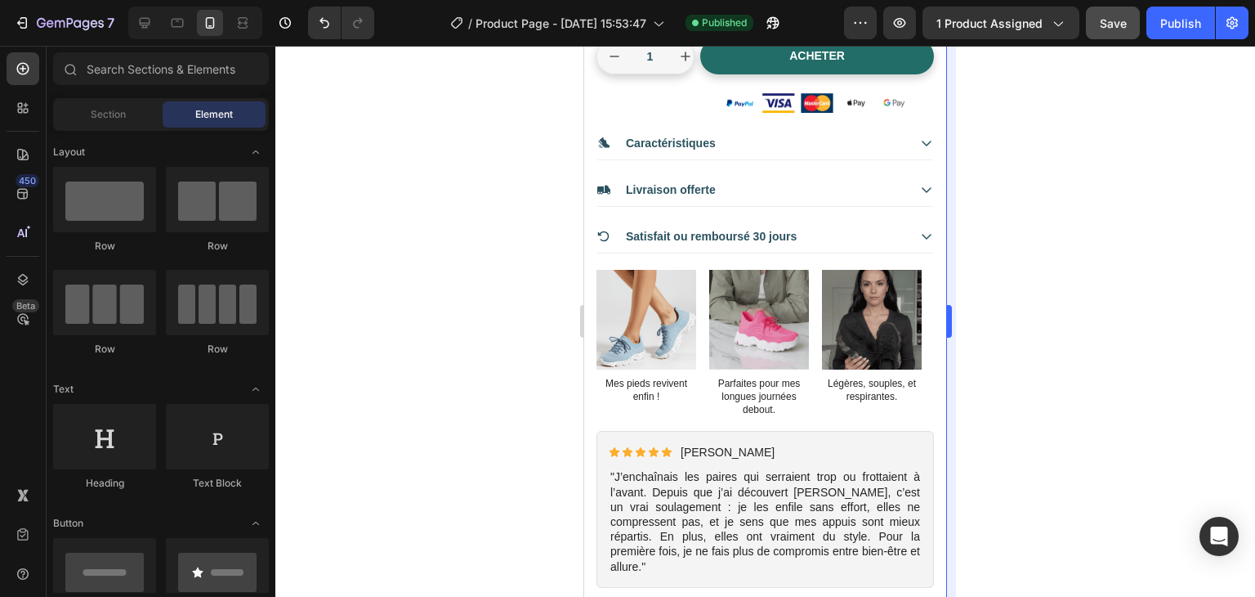
scroll to position [553, 0]
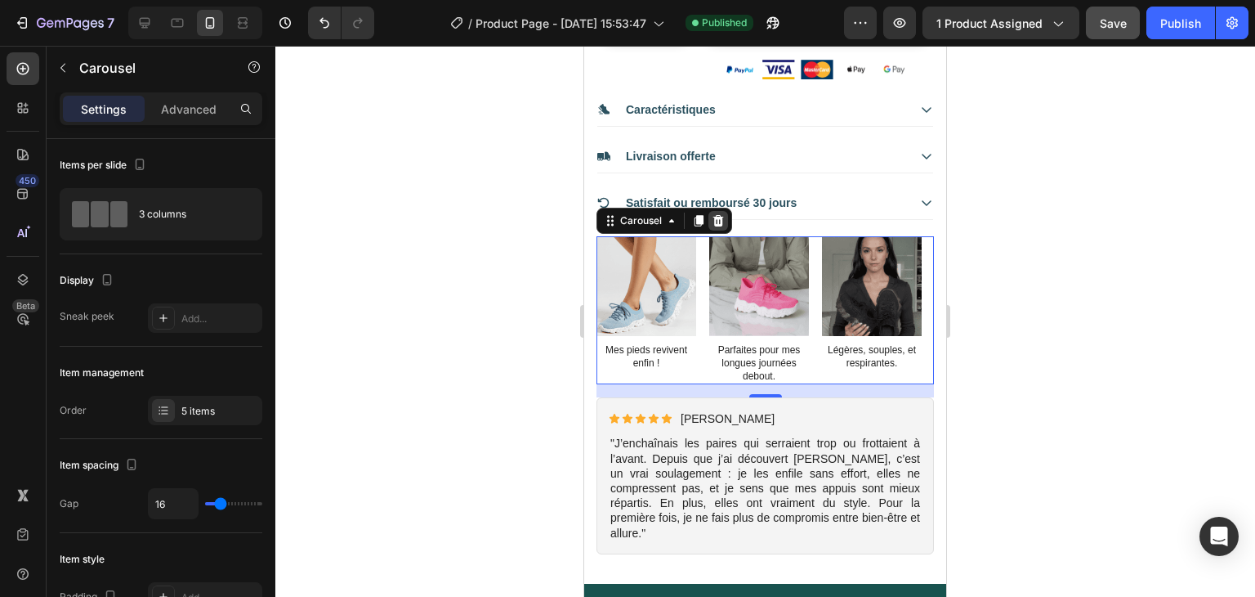
click at [718, 218] on icon at bounding box center [718, 220] width 11 height 11
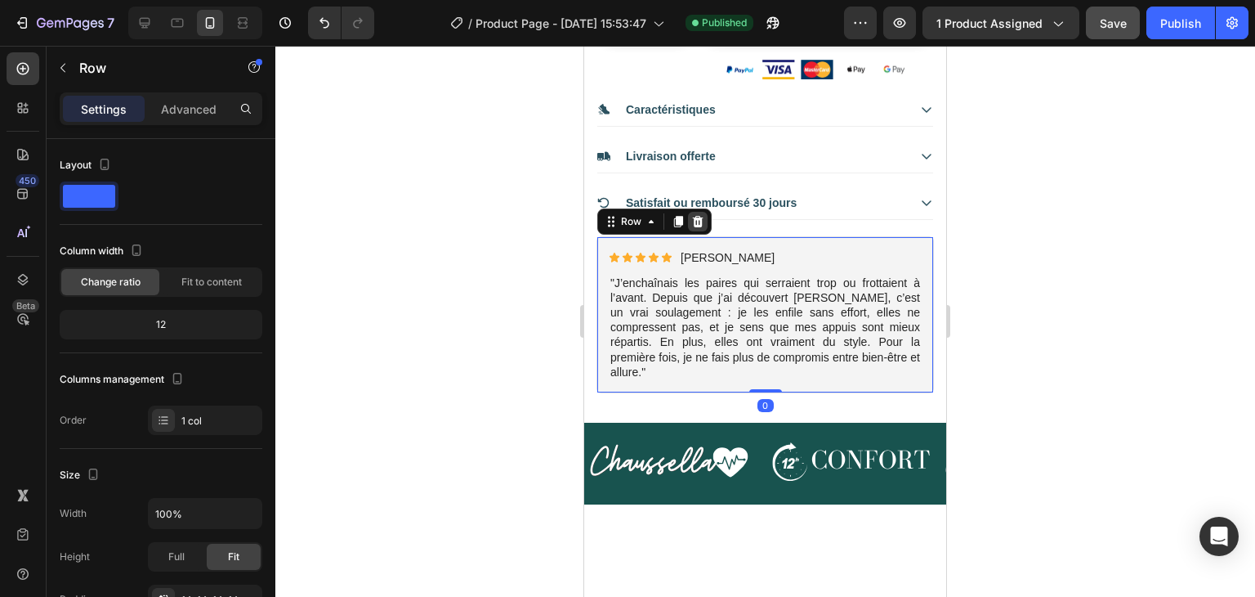
click at [700, 217] on icon at bounding box center [698, 221] width 11 height 11
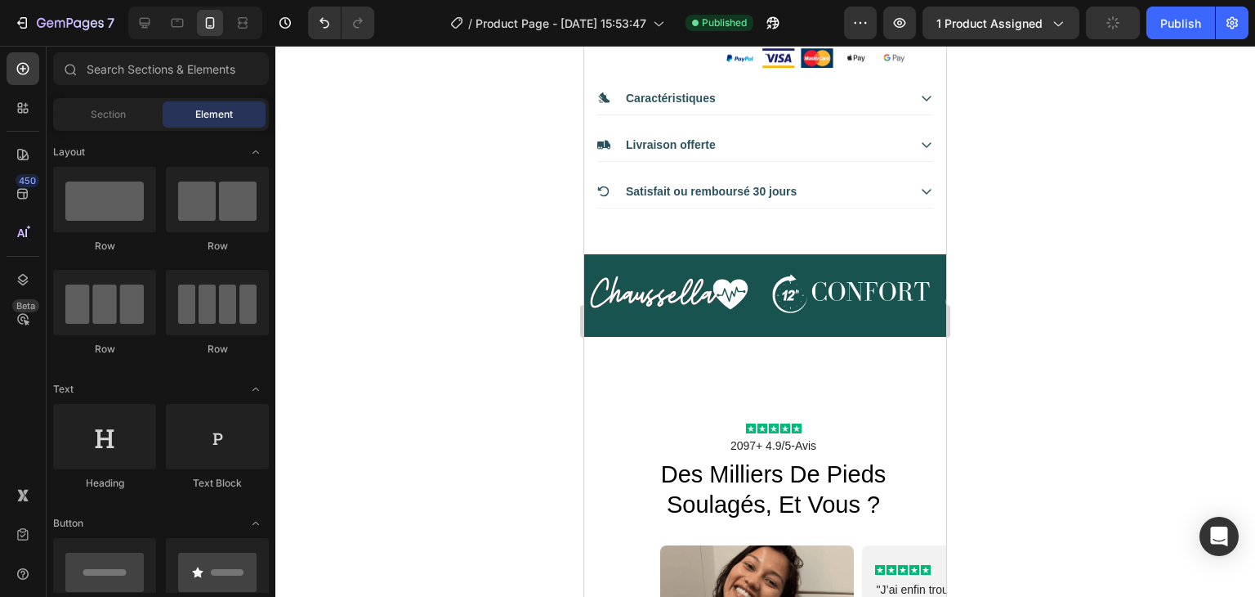
scroll to position [703, 0]
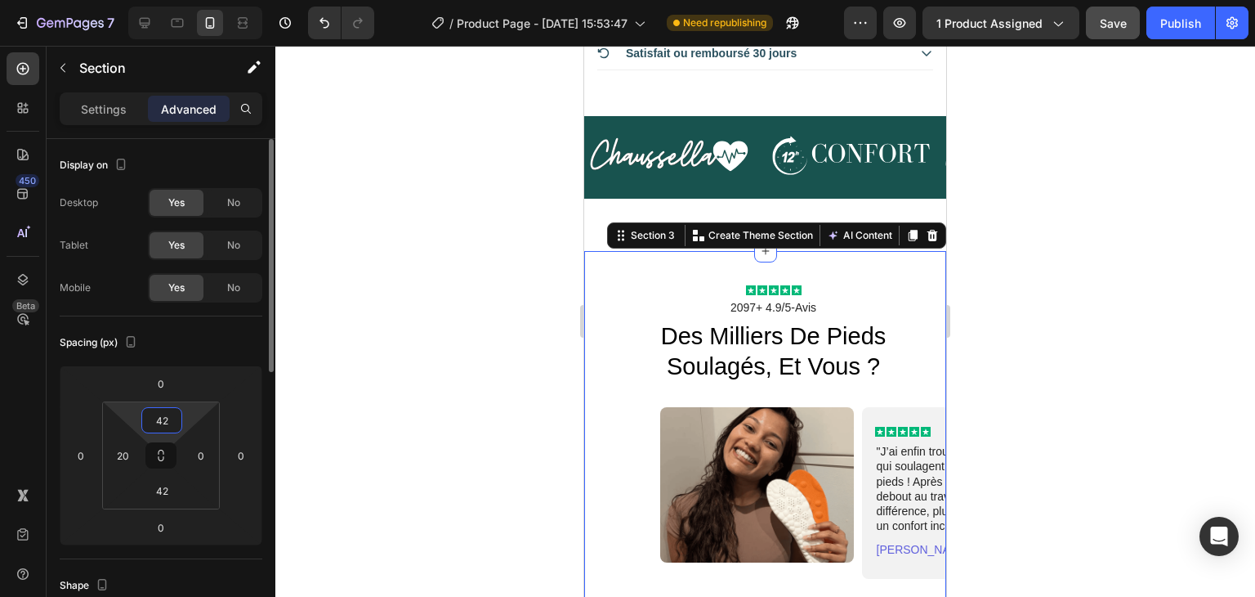
click at [163, 416] on input "42" at bounding box center [161, 420] width 33 height 25
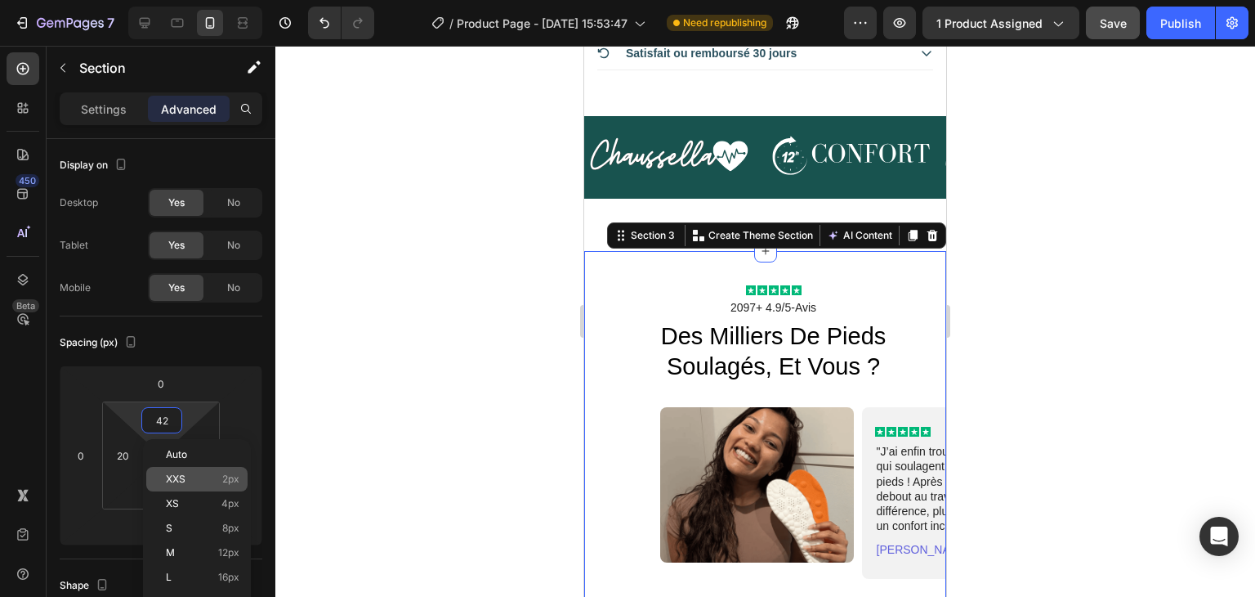
click at [205, 474] on p "XXS 2px" at bounding box center [203, 478] width 74 height 11
type input "2"
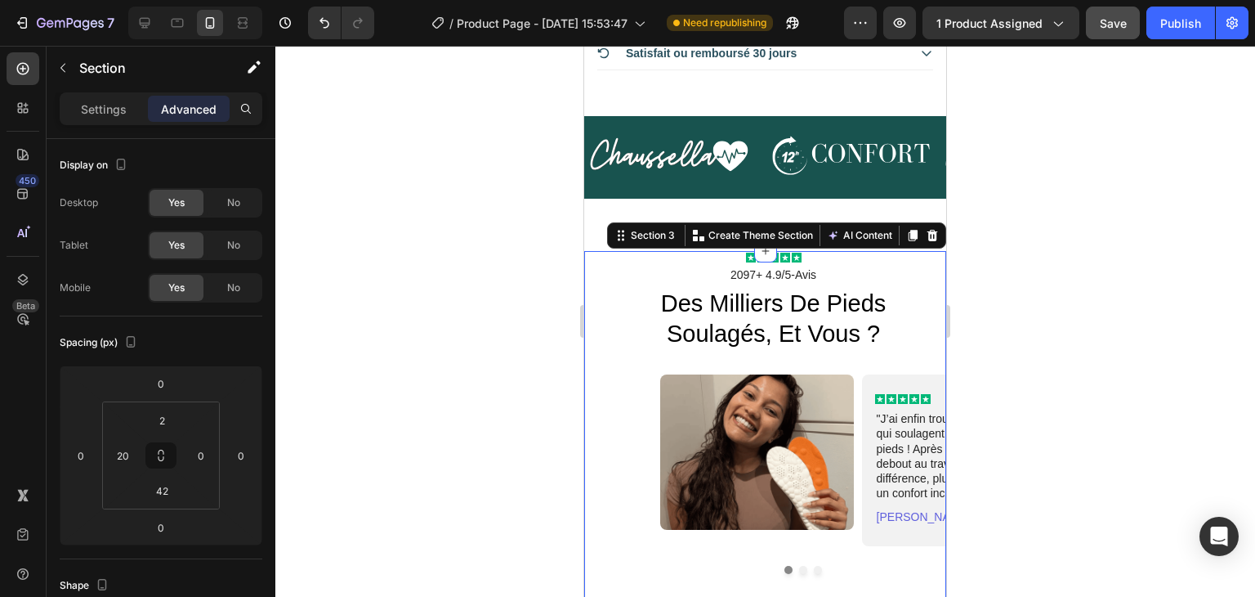
click at [1096, 251] on div at bounding box center [765, 321] width 980 height 551
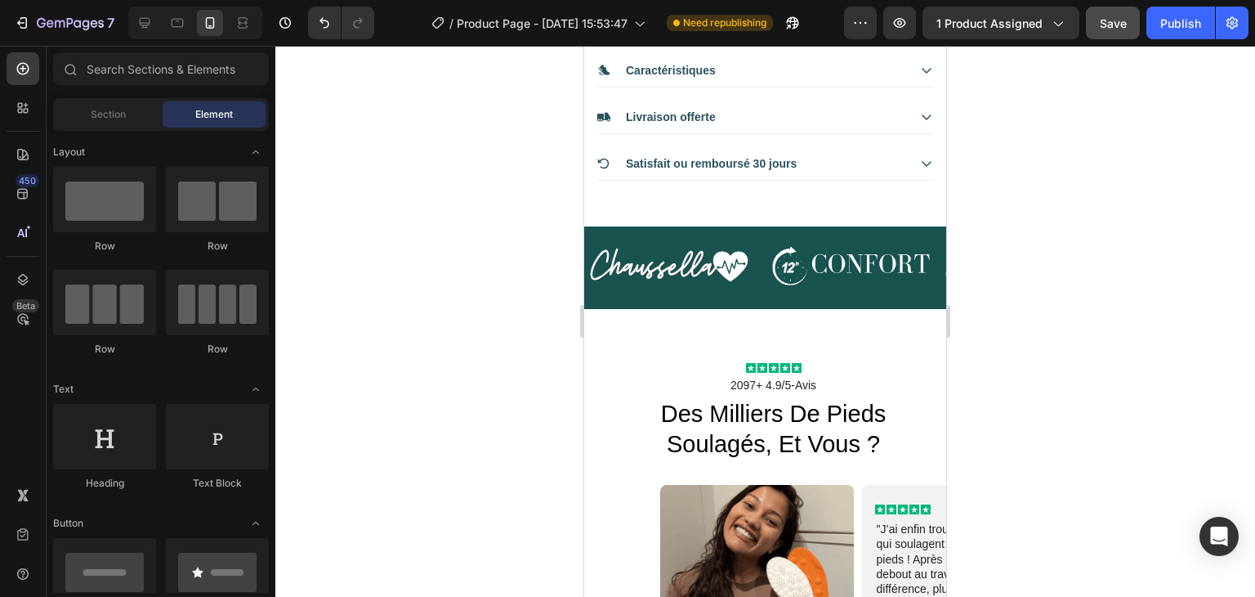
scroll to position [596, 0]
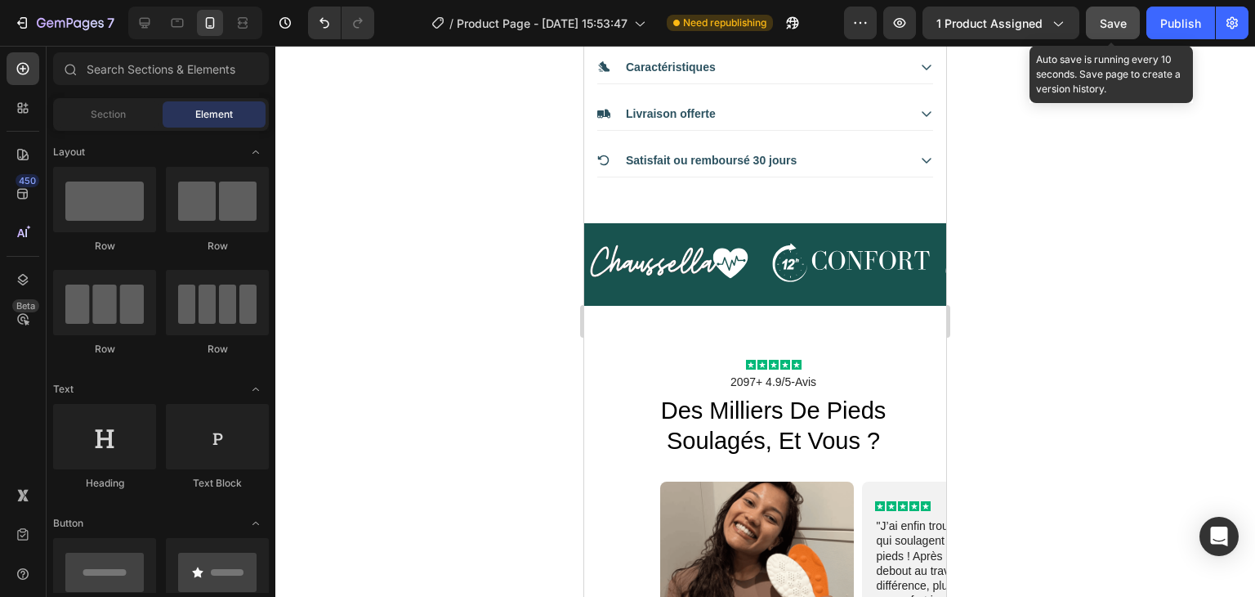
click at [1116, 17] on span "Save" at bounding box center [1113, 23] width 27 height 14
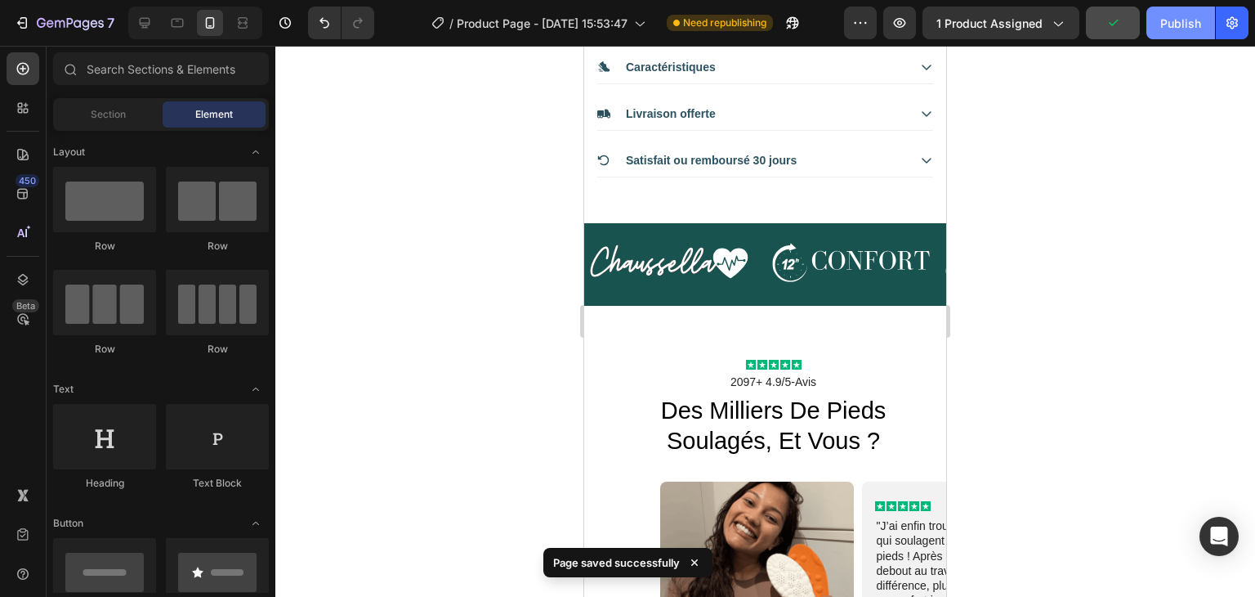
click at [1161, 24] on div "Publish" at bounding box center [1181, 23] width 41 height 17
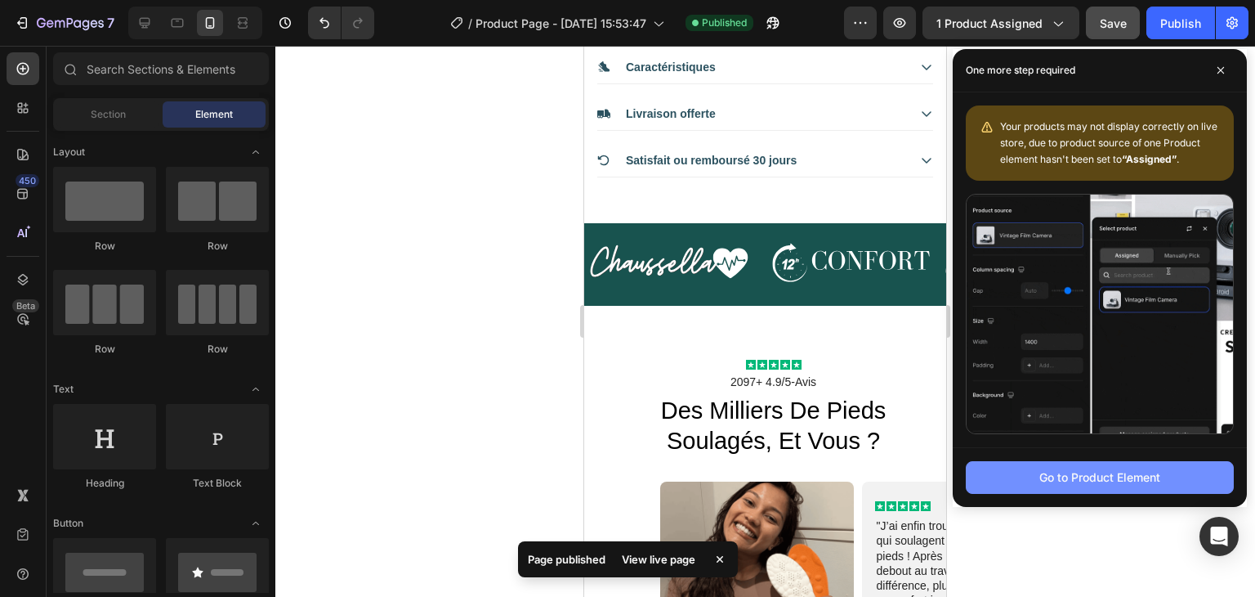
click at [1115, 475] on div "Go to Product Element" at bounding box center [1100, 476] width 121 height 17
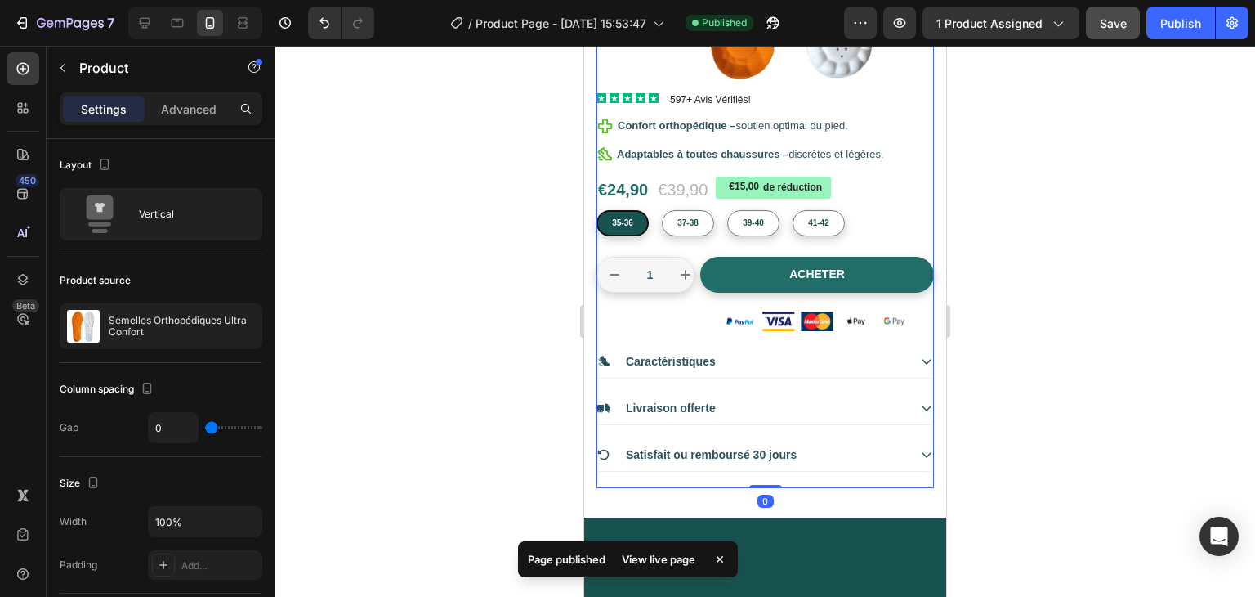
scroll to position [0, 0]
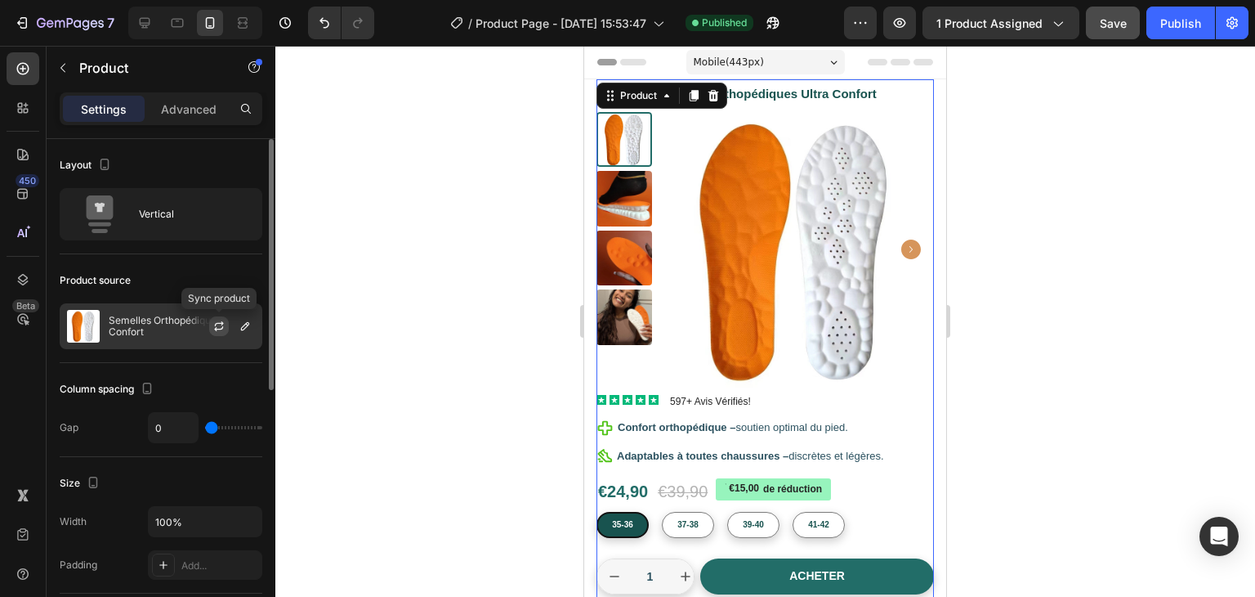
click at [220, 322] on icon "button" at bounding box center [219, 323] width 9 height 5
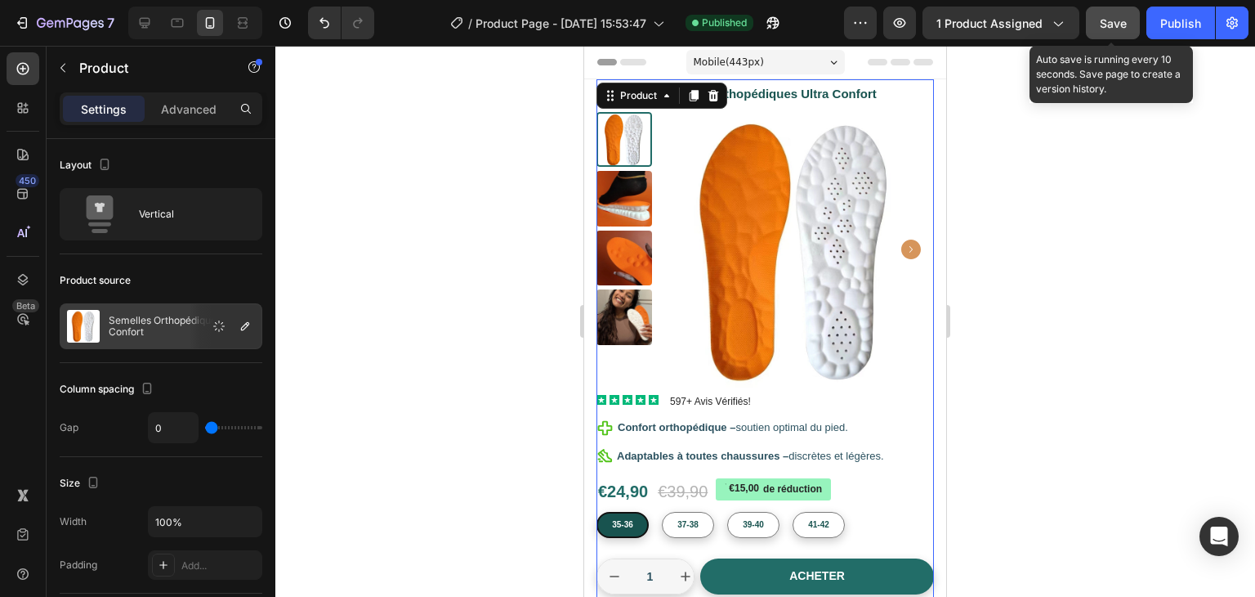
click at [1117, 37] on button "Save" at bounding box center [1113, 23] width 54 height 33
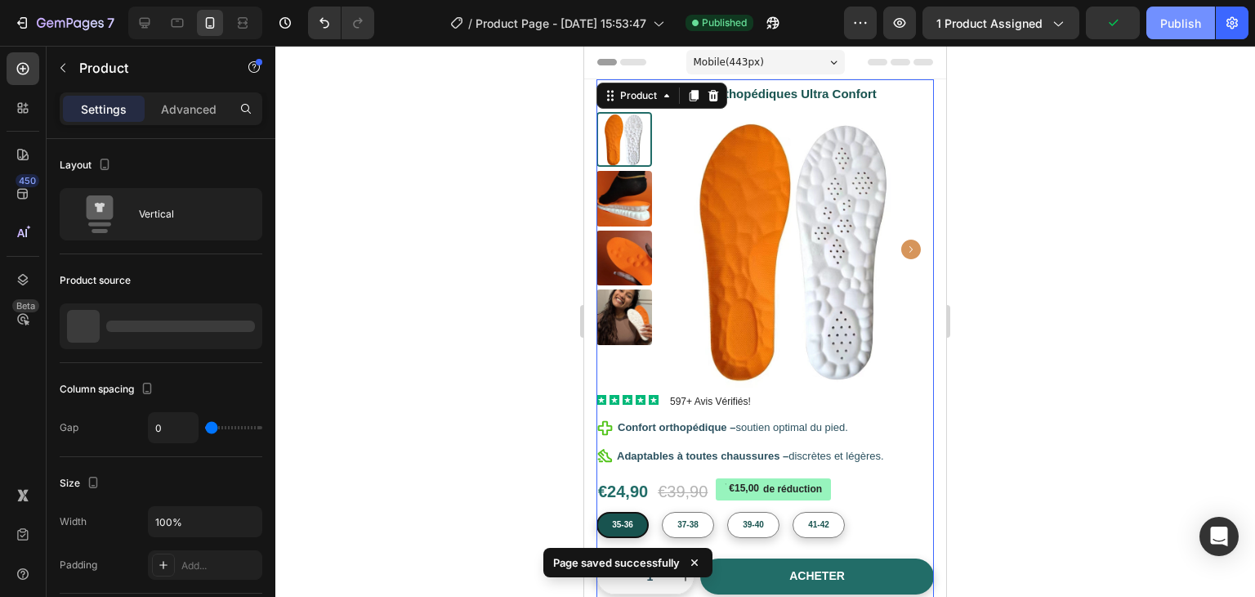
click at [1176, 33] on button "Publish" at bounding box center [1181, 23] width 69 height 33
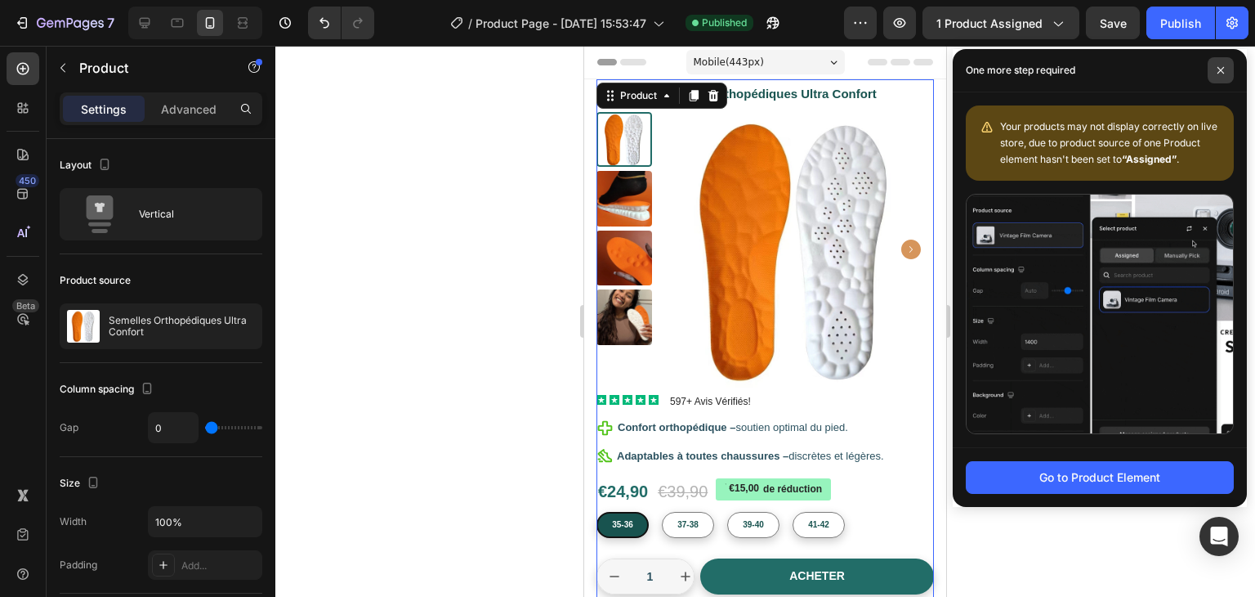
click at [1221, 71] on icon at bounding box center [1221, 70] width 8 height 8
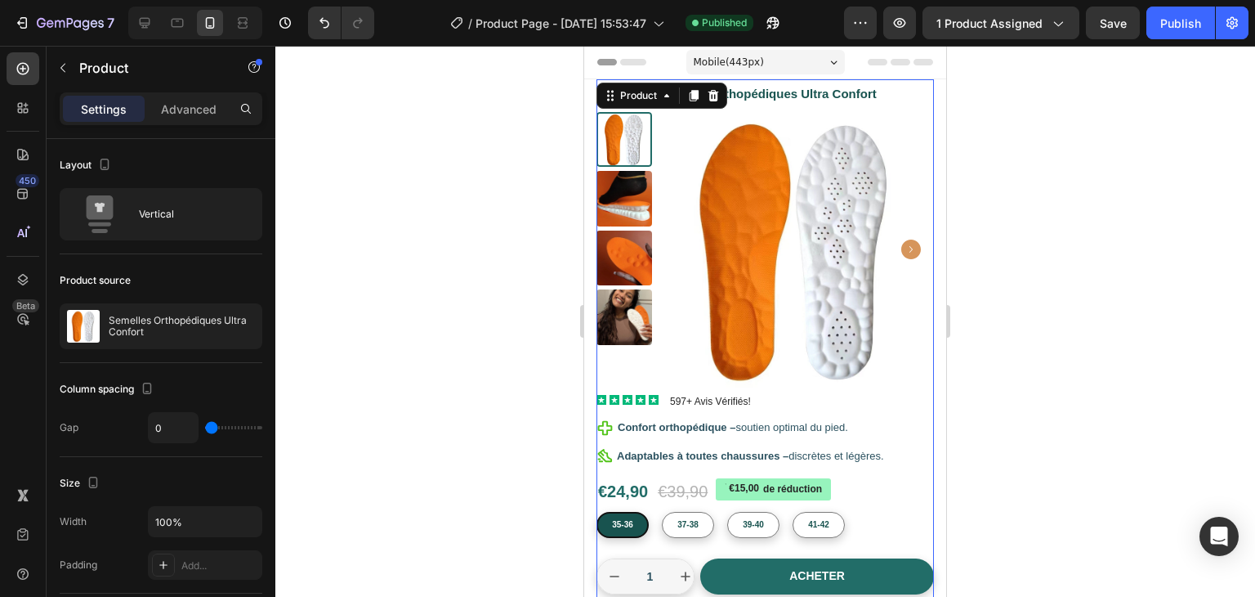
click at [1067, 158] on div at bounding box center [765, 321] width 980 height 551
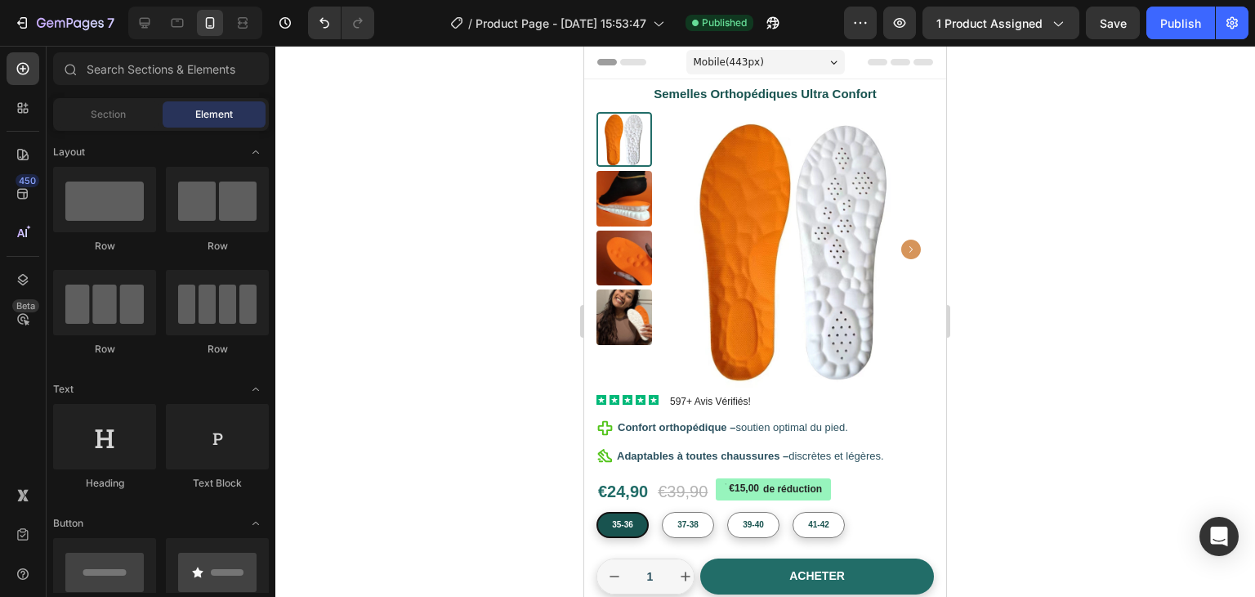
click at [1151, 151] on div at bounding box center [765, 321] width 980 height 551
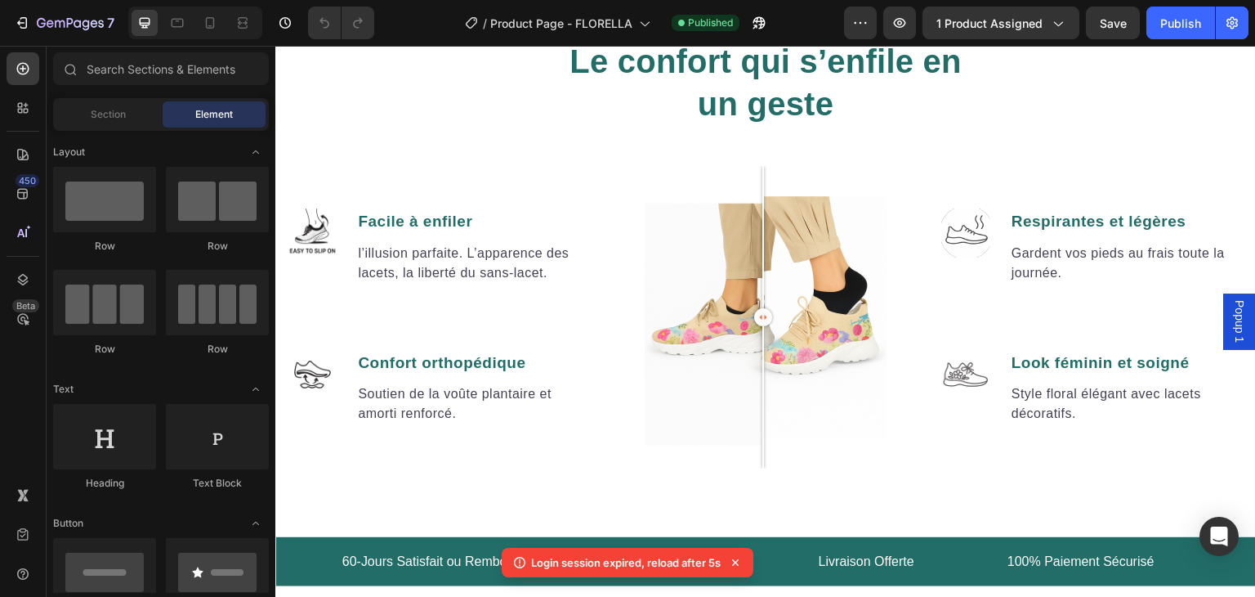
scroll to position [1603, 0]
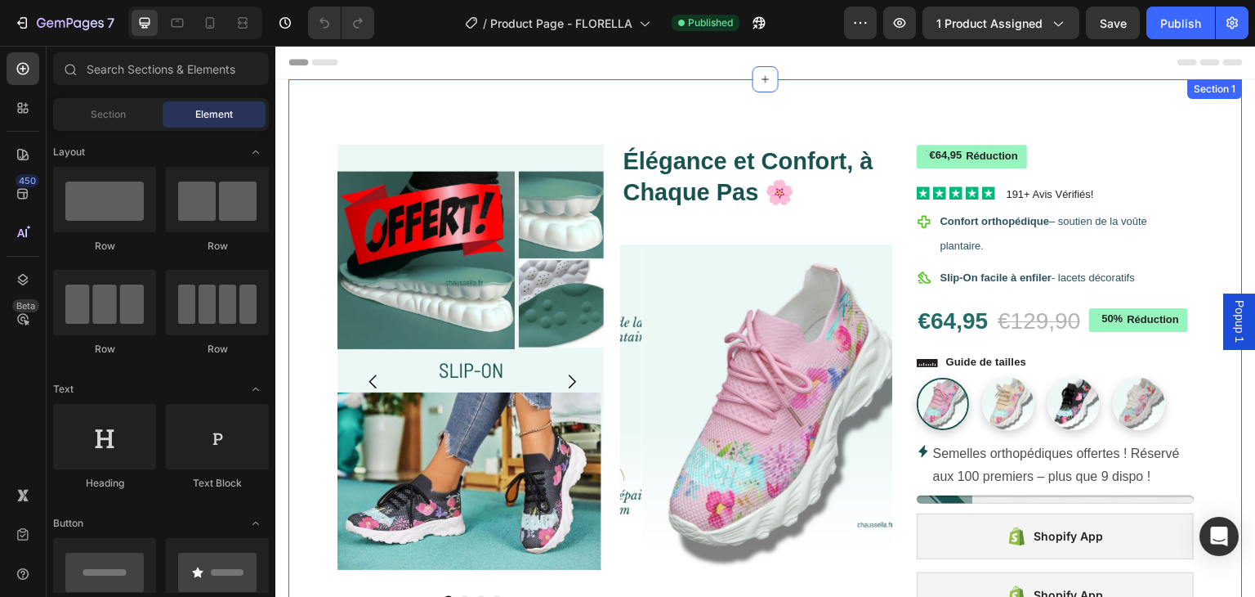
click at [875, 123] on div "Icon Icon Icon Icon Icon Icon List 191+ Avis Vérifiés! Text Block Row Image Ima…" at bounding box center [765, 521] width 955 height 885
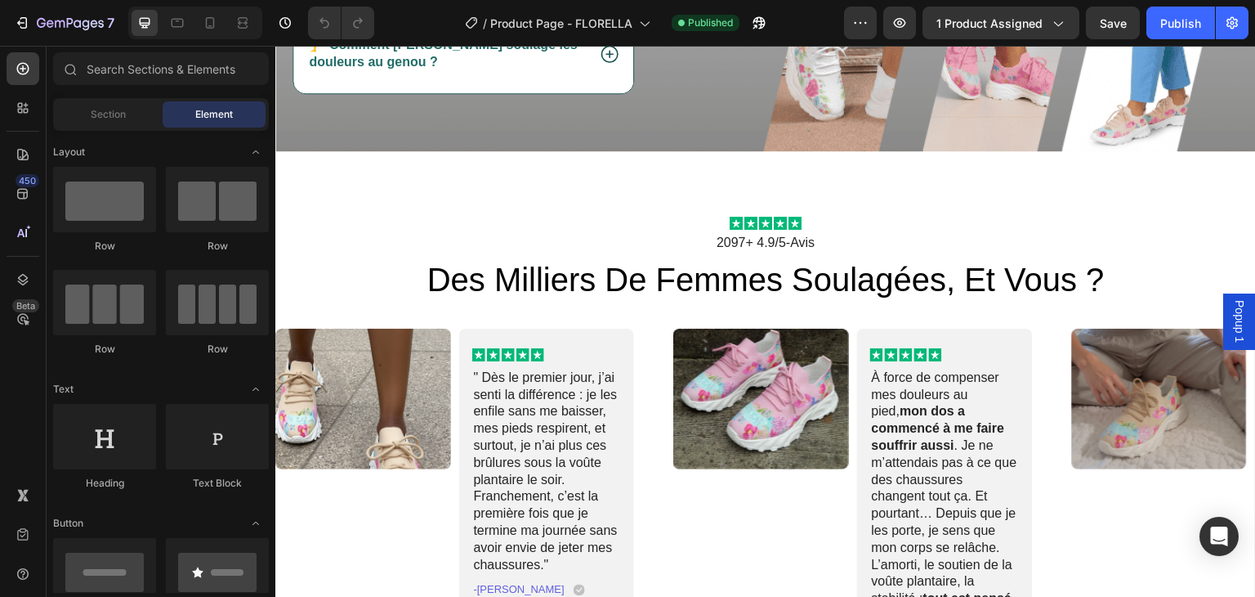
scroll to position [4638, 0]
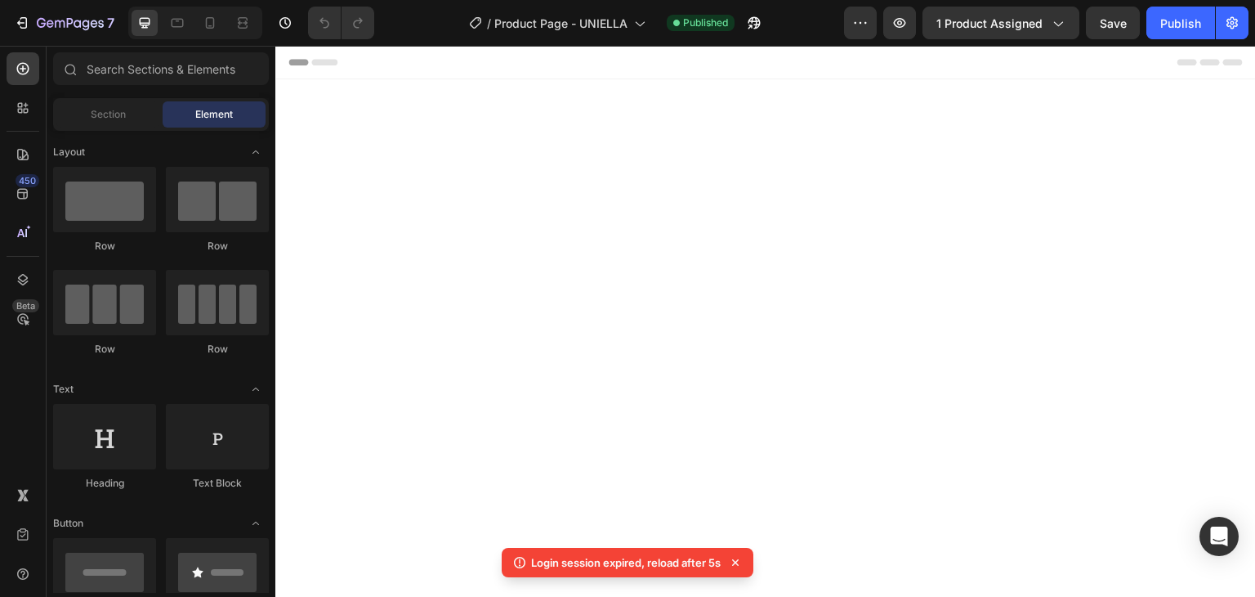
scroll to position [4021, 0]
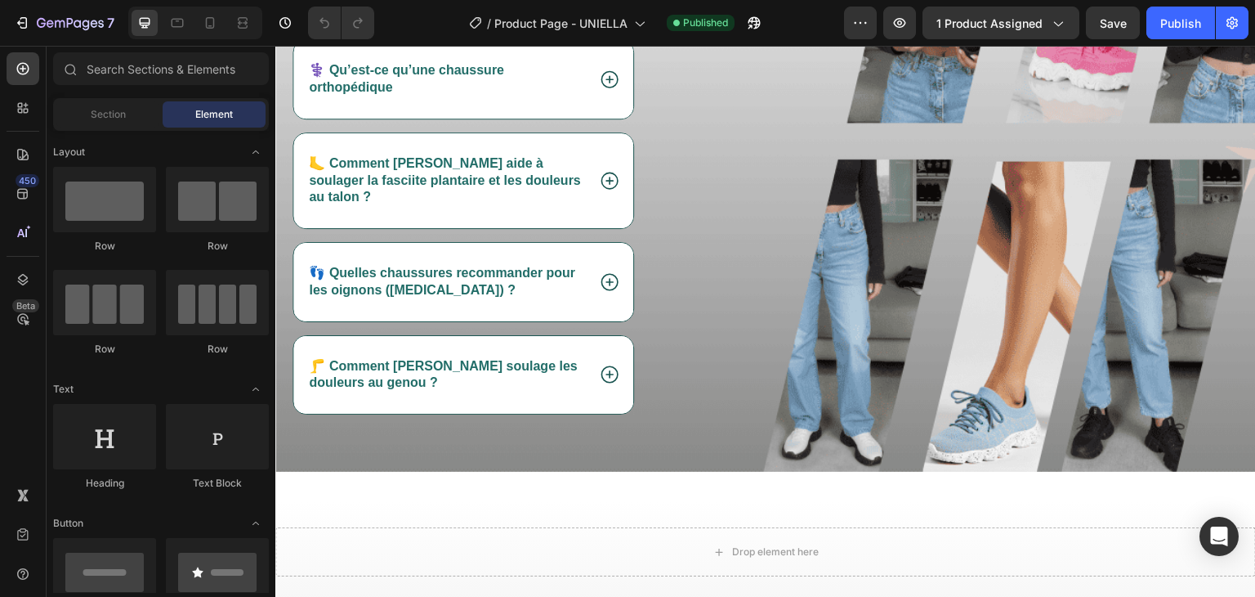
scroll to position [5198, 0]
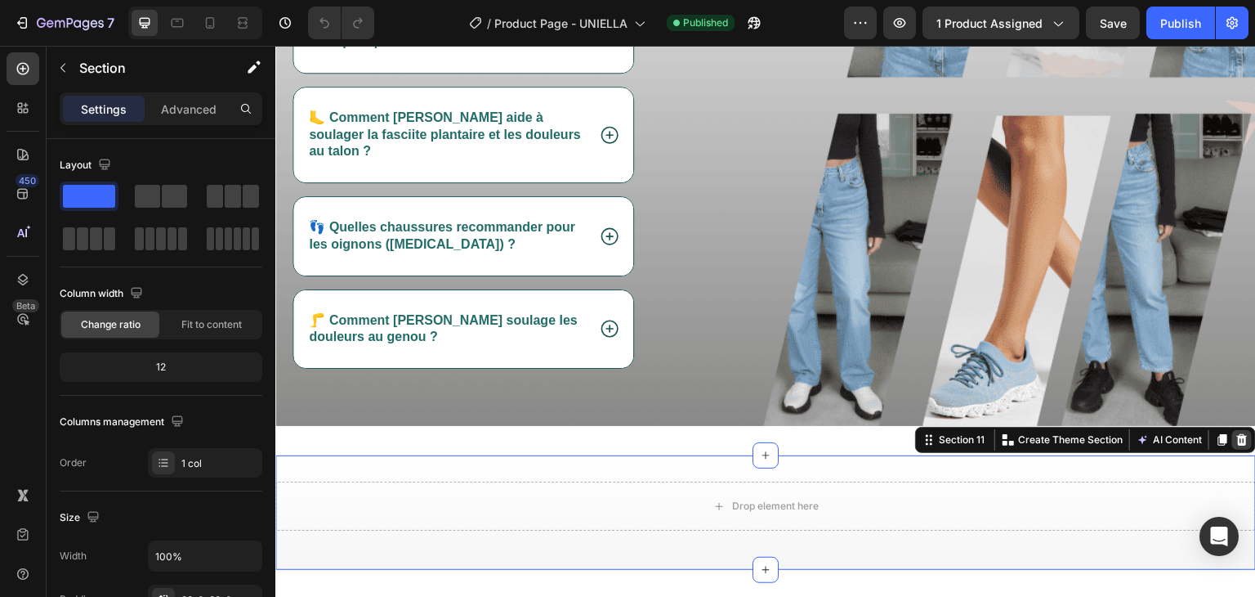
click at [1236, 433] on icon at bounding box center [1242, 439] width 13 height 13
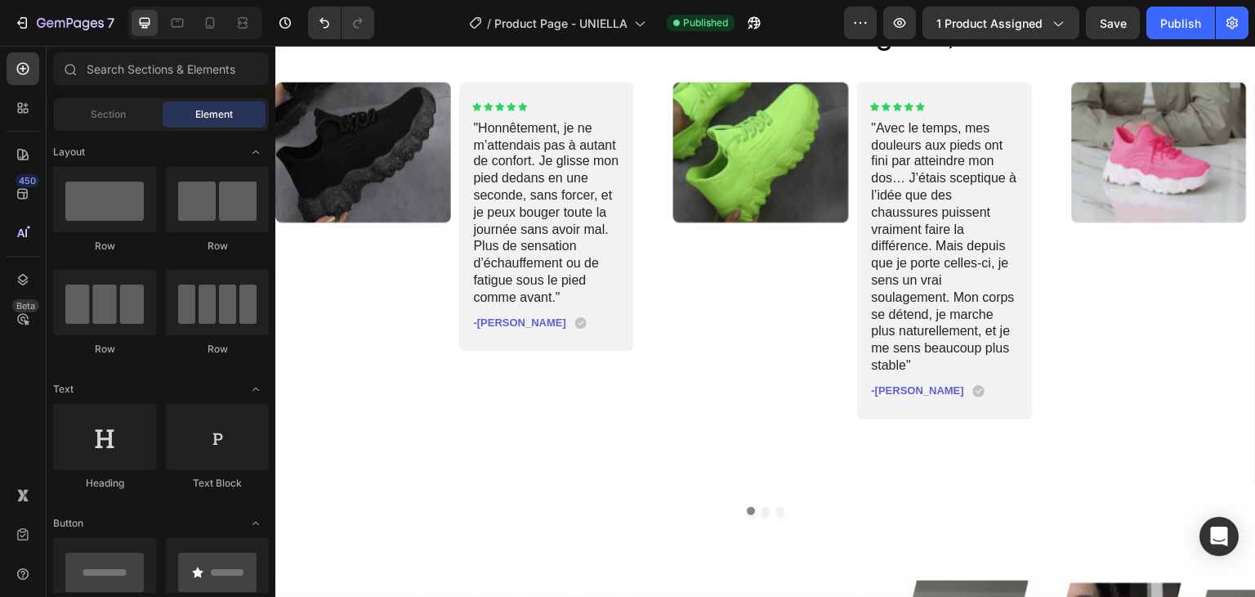
scroll to position [3983, 0]
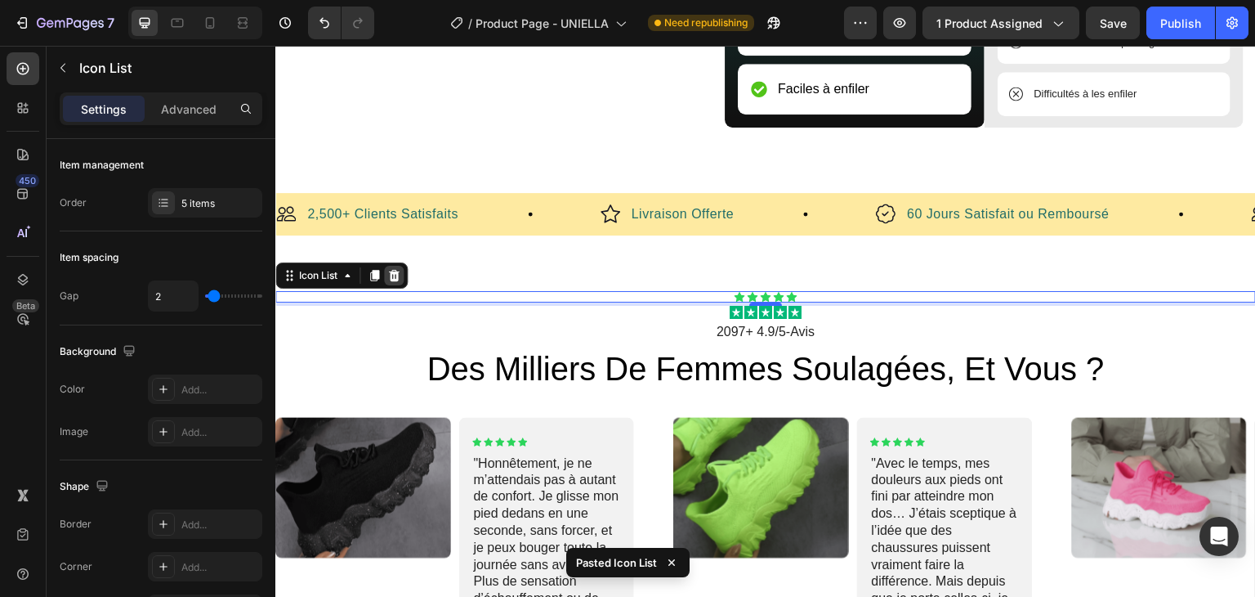
click at [399, 282] on icon at bounding box center [393, 275] width 13 height 13
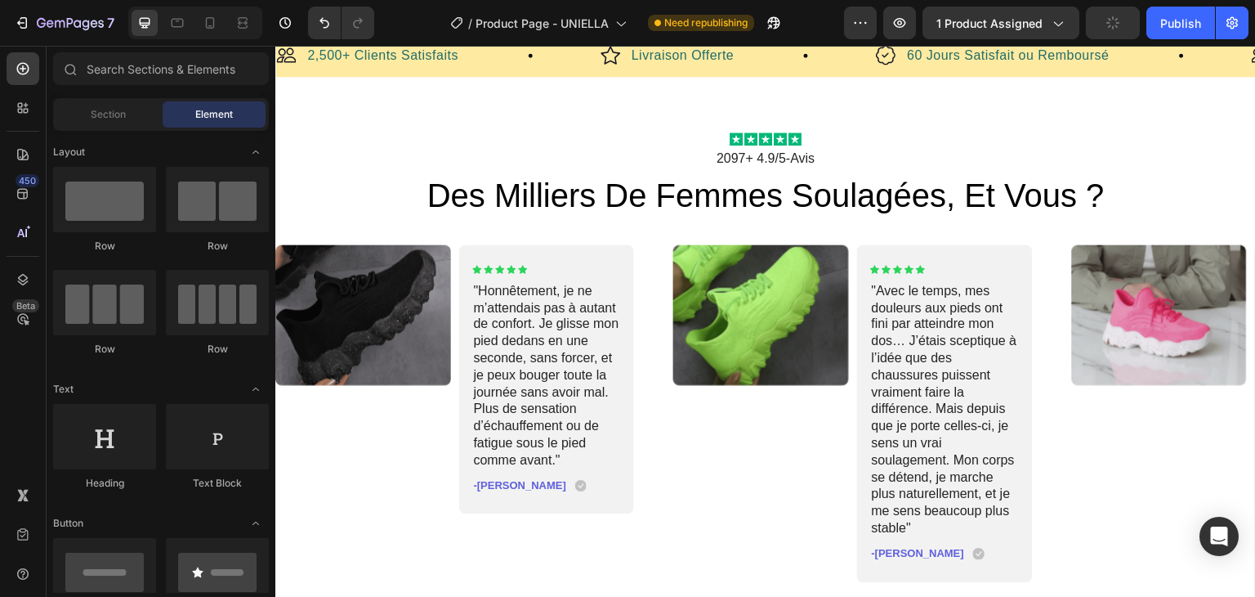
scroll to position [4126, 0]
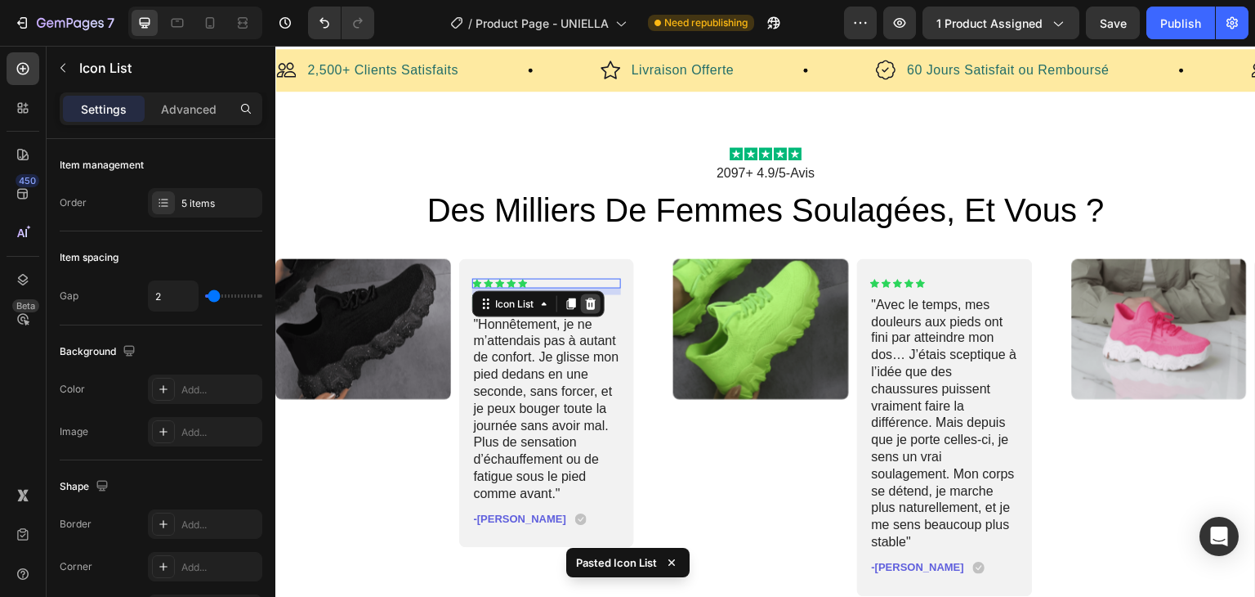
click at [593, 311] on icon at bounding box center [590, 303] width 13 height 13
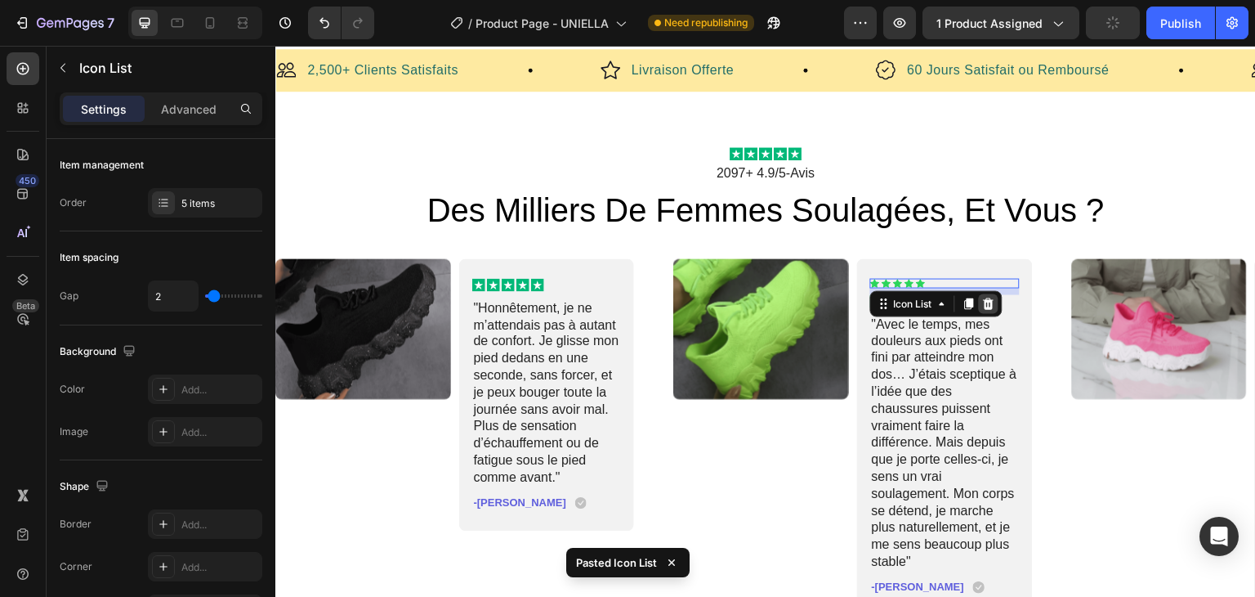
click at [987, 311] on icon at bounding box center [988, 303] width 13 height 13
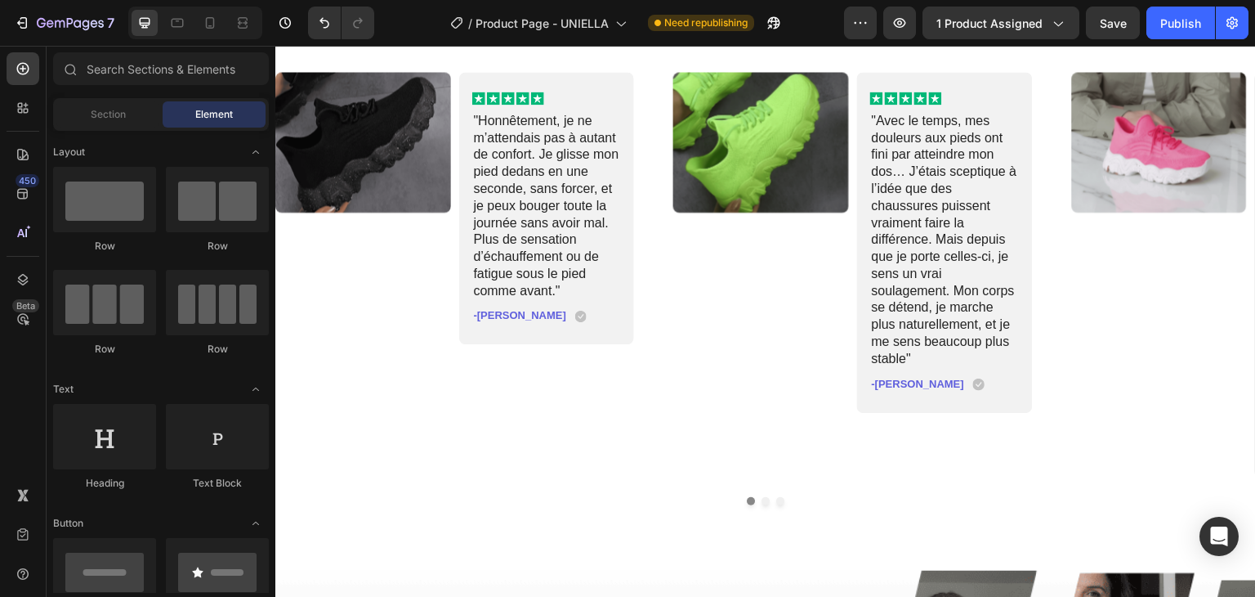
scroll to position [4372, 0]
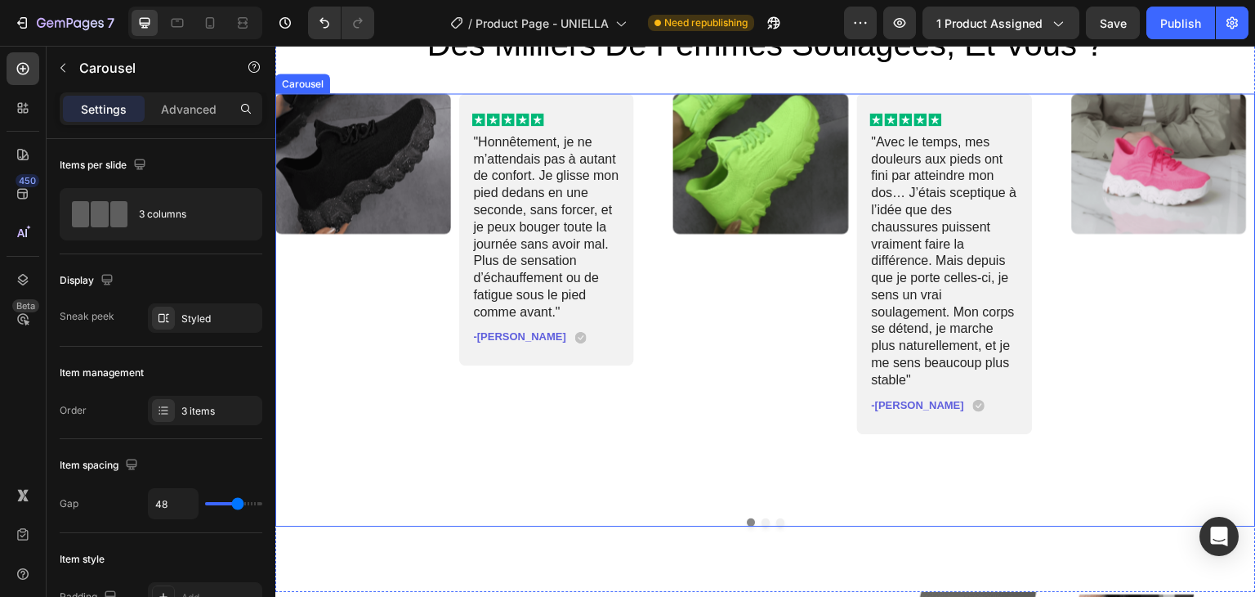
click at [762, 521] on button "Dot" at bounding box center [766, 522] width 8 height 8
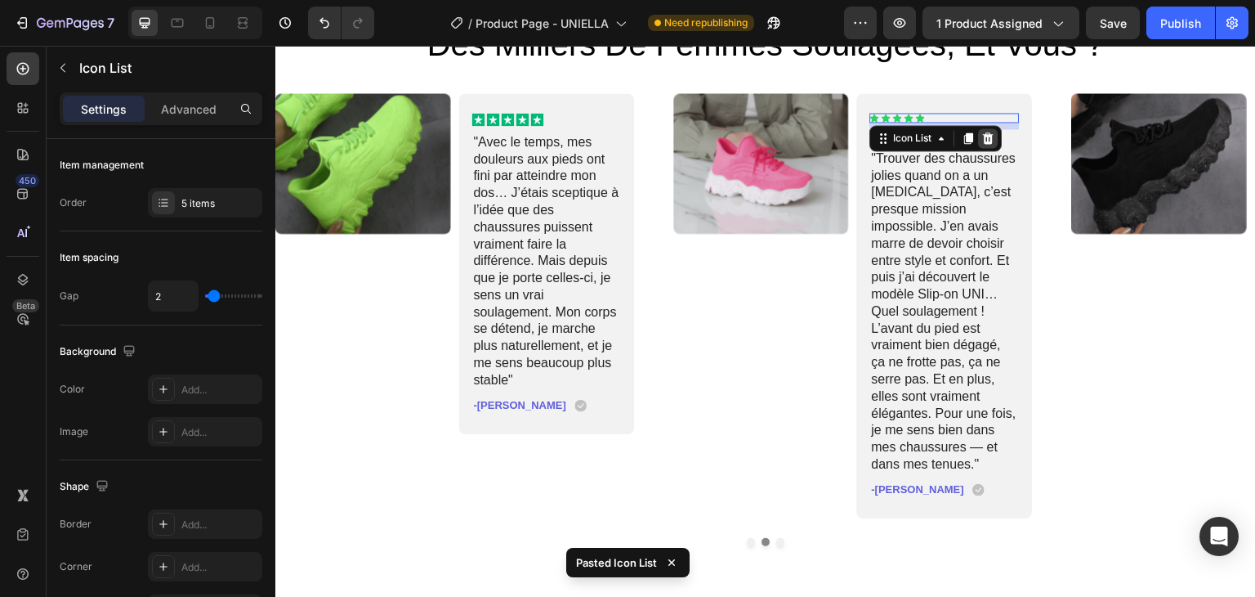
click at [988, 135] on icon at bounding box center [988, 137] width 11 height 11
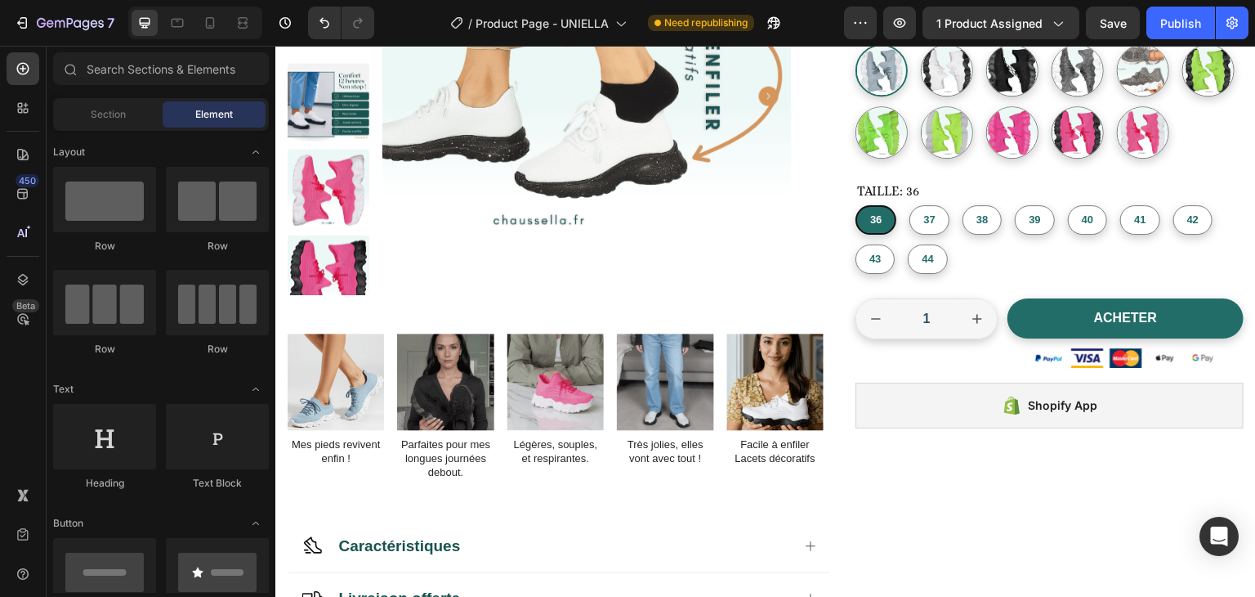
scroll to position [279, 0]
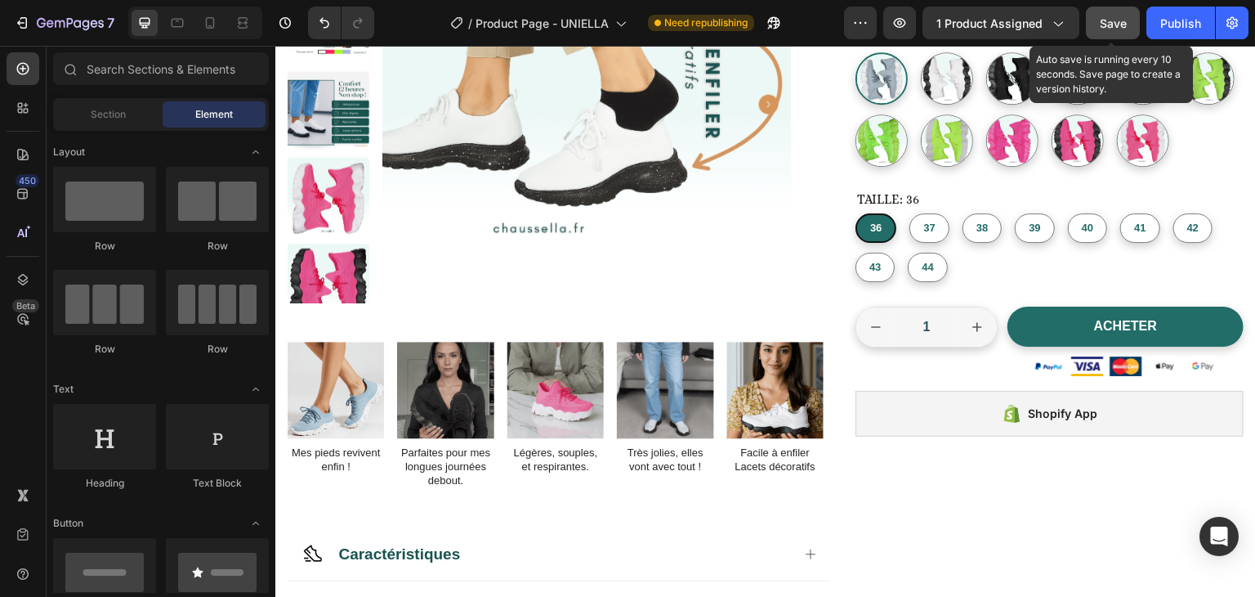
click at [1118, 15] on div "Save" at bounding box center [1113, 23] width 27 height 17
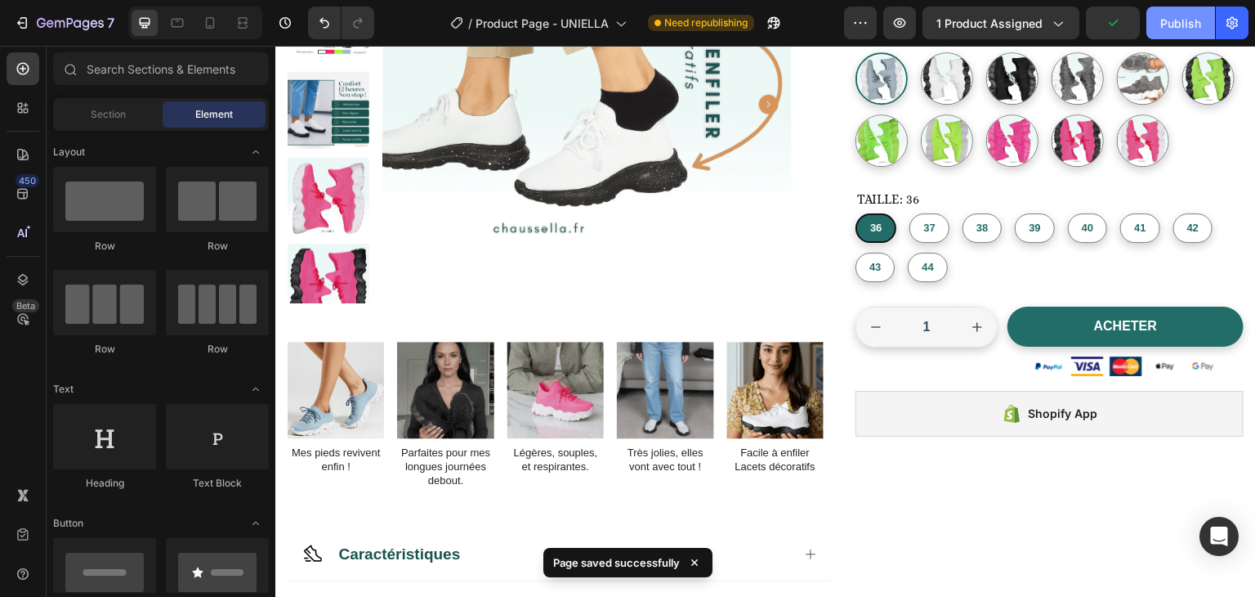
click at [1164, 20] on div "Publish" at bounding box center [1181, 23] width 41 height 17
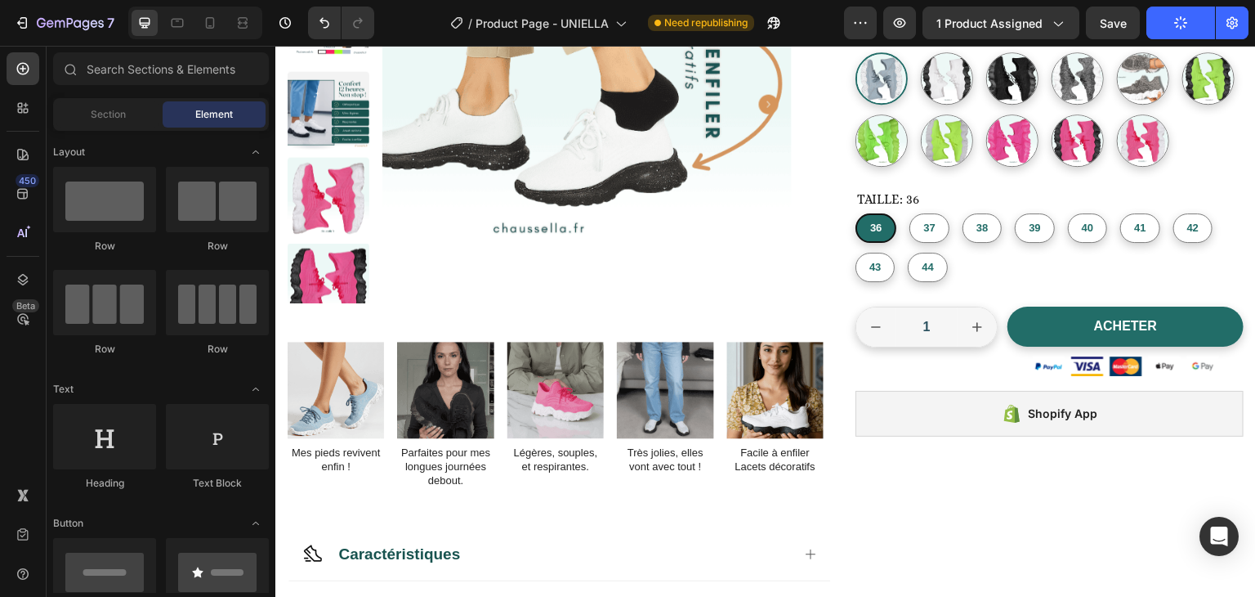
click at [1147, 7] on button "Publish" at bounding box center [1181, 23] width 69 height 33
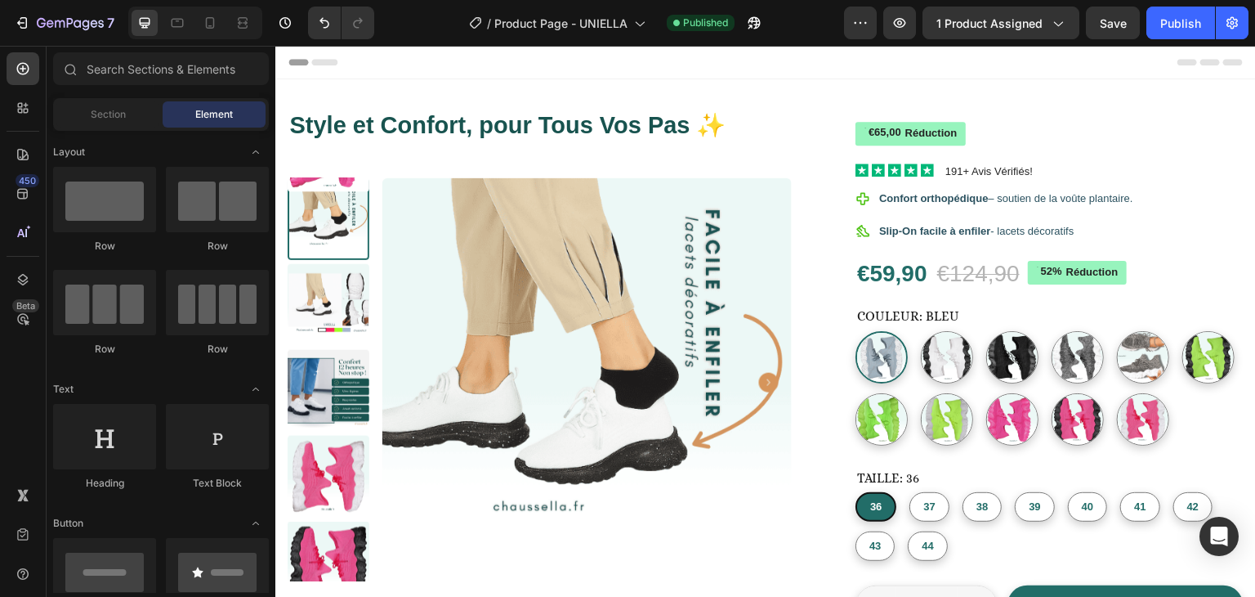
drag, startPoint x: 1247, startPoint y: 102, endPoint x: 1514, endPoint y: 92, distance: 267.5
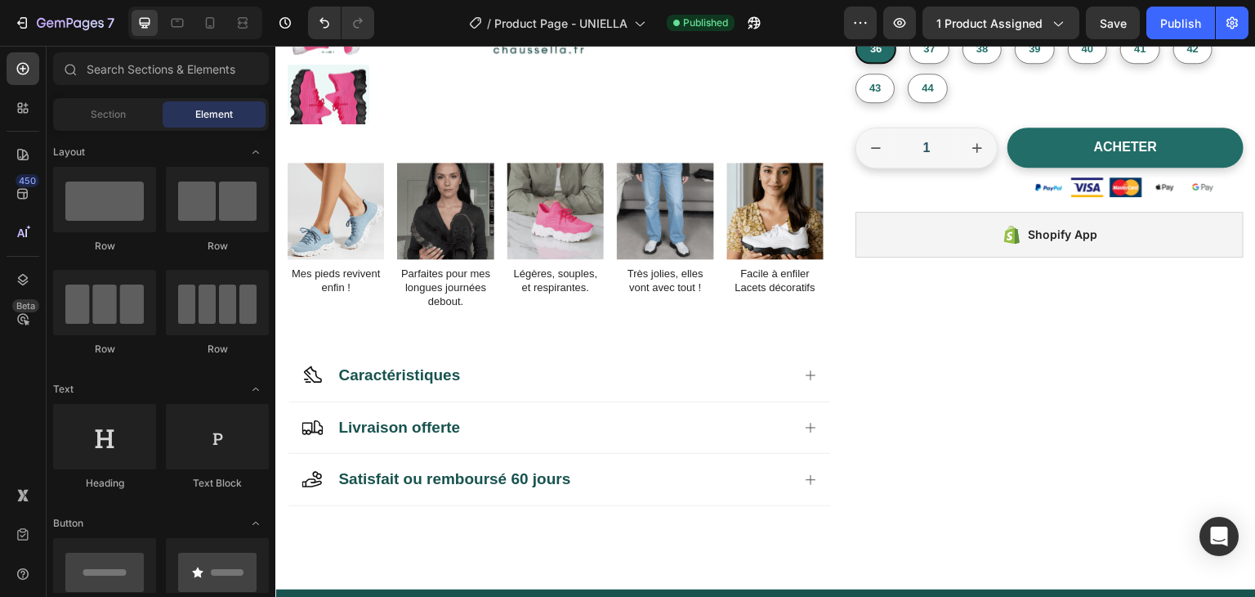
scroll to position [687, 0]
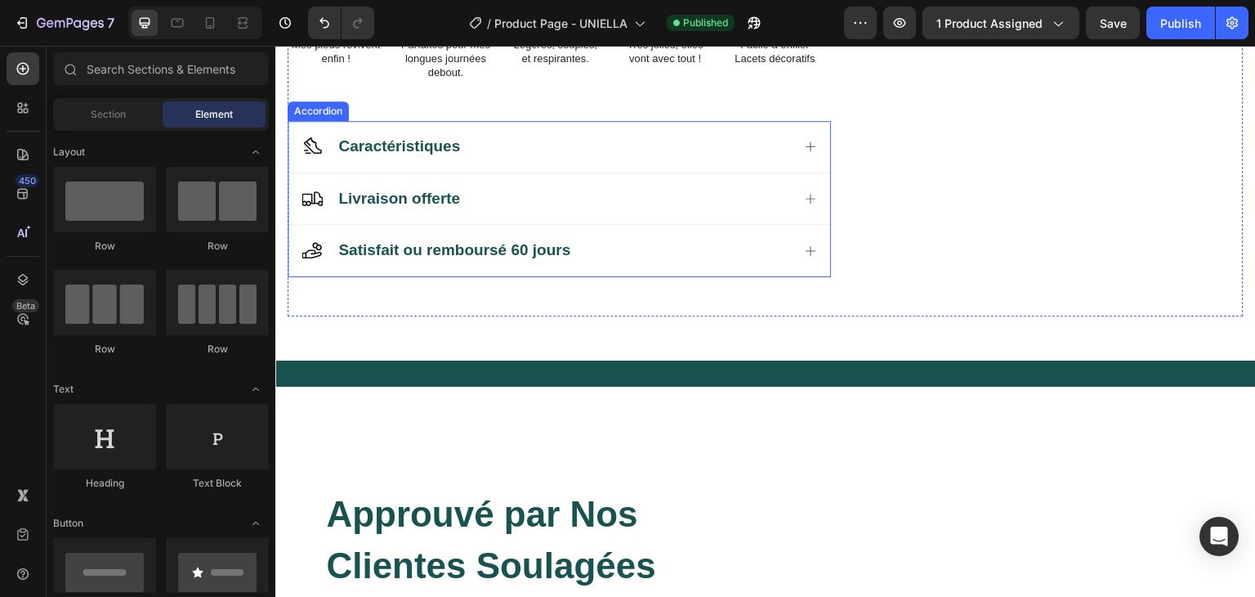
click at [806, 150] on icon at bounding box center [810, 146] width 13 height 13
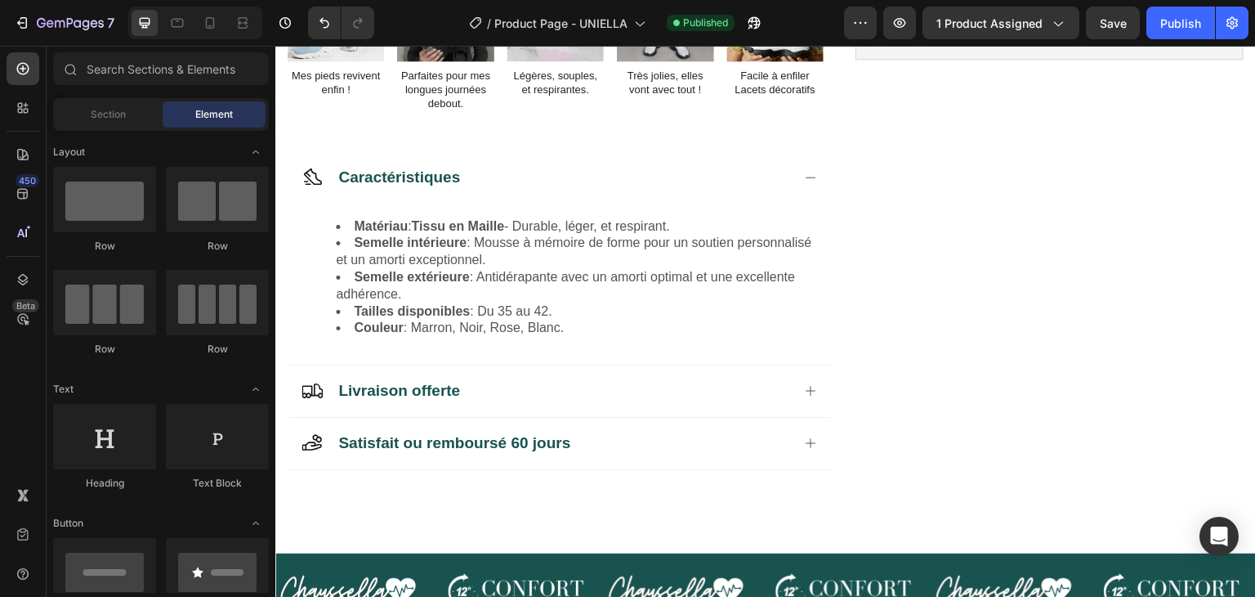
scroll to position [664, 0]
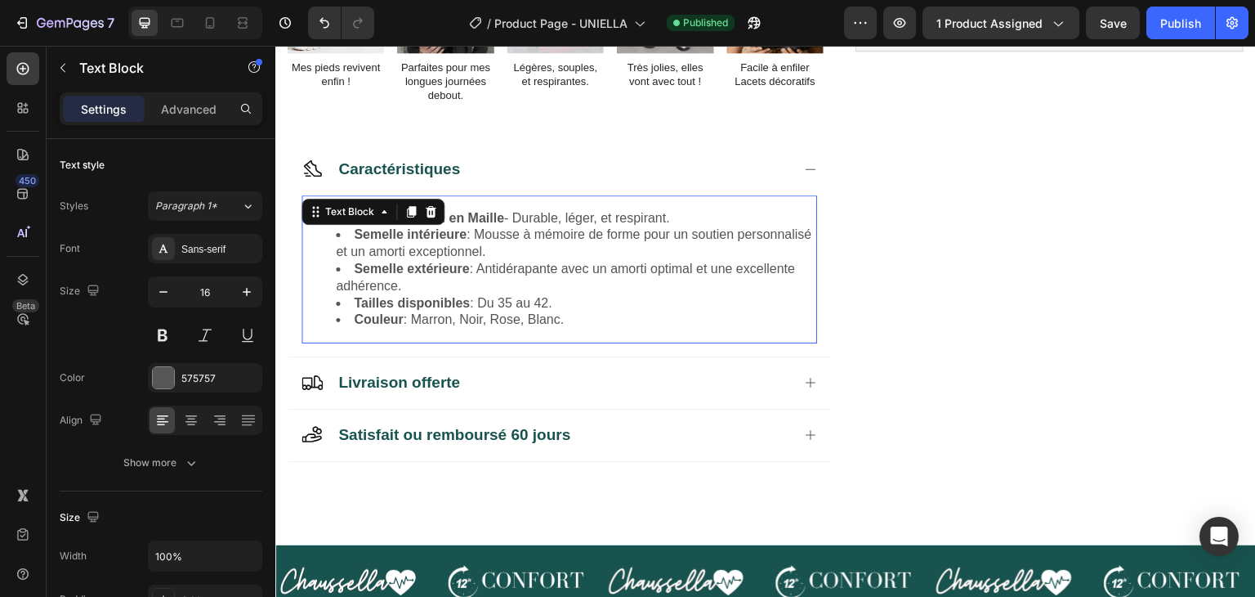
click at [550, 317] on span "Couleur : Marron, Noir, Rose, Blanc." at bounding box center [459, 319] width 210 height 14
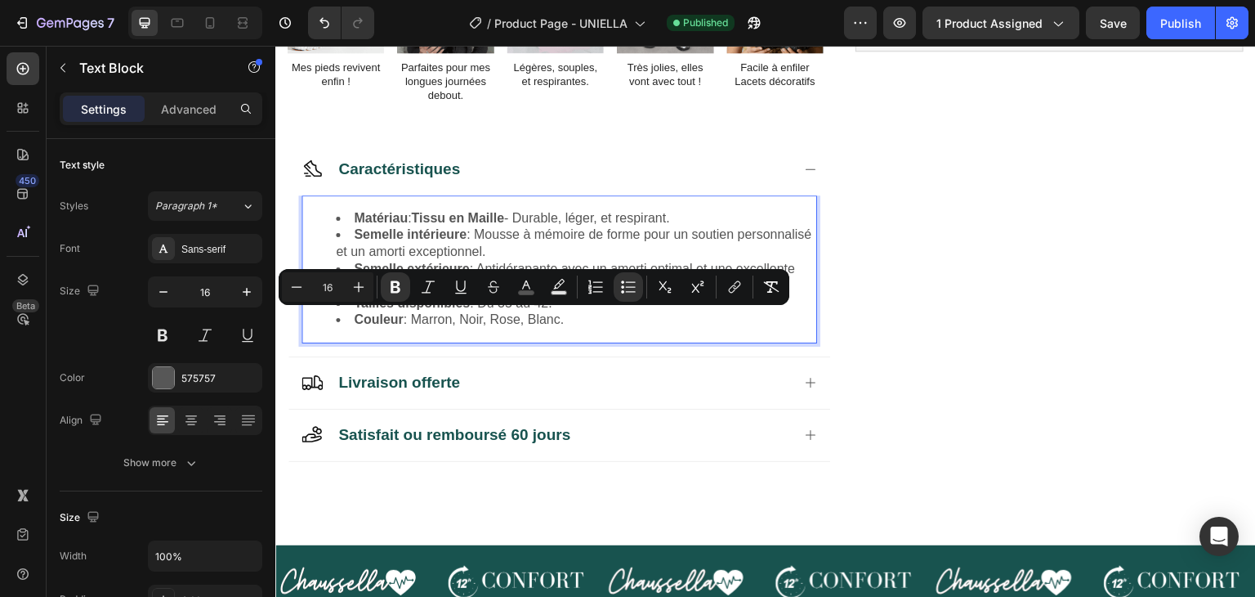
click at [550, 317] on span "Couleur : Marron, Noir, Rose, Blanc." at bounding box center [459, 319] width 210 height 14
drag, startPoint x: 572, startPoint y: 320, endPoint x: 413, endPoint y: 319, distance: 159.4
click at [413, 319] on li "Couleur : Marron, Noir, Rose, Blanc." at bounding box center [576, 319] width 480 height 17
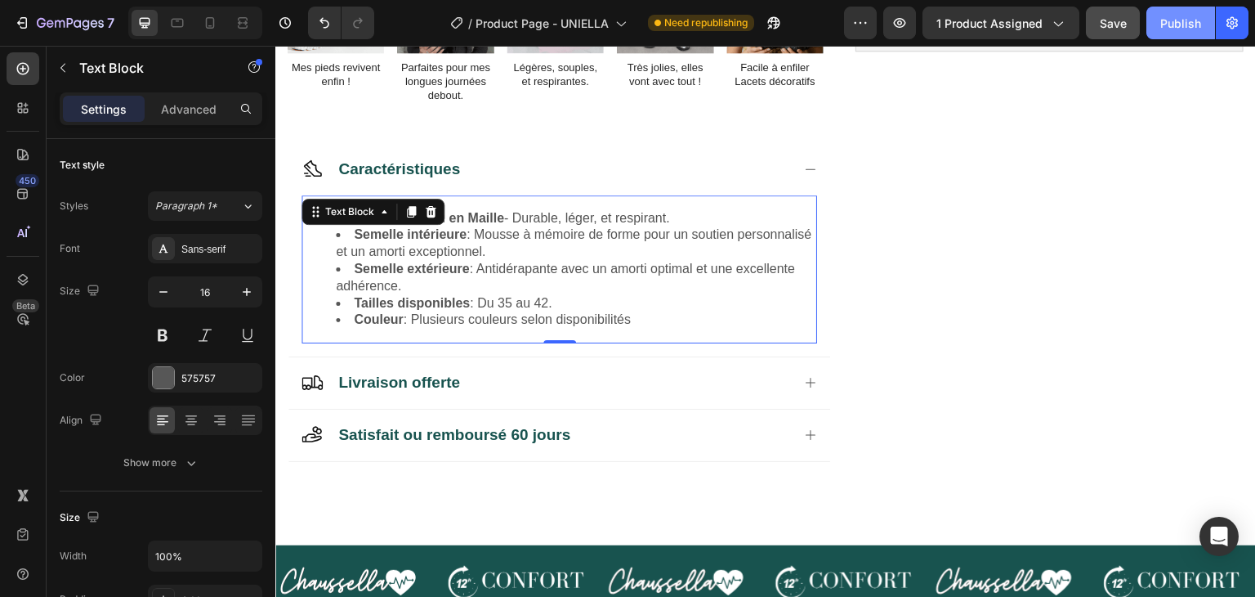
click at [1173, 17] on div "Publish" at bounding box center [1181, 23] width 41 height 17
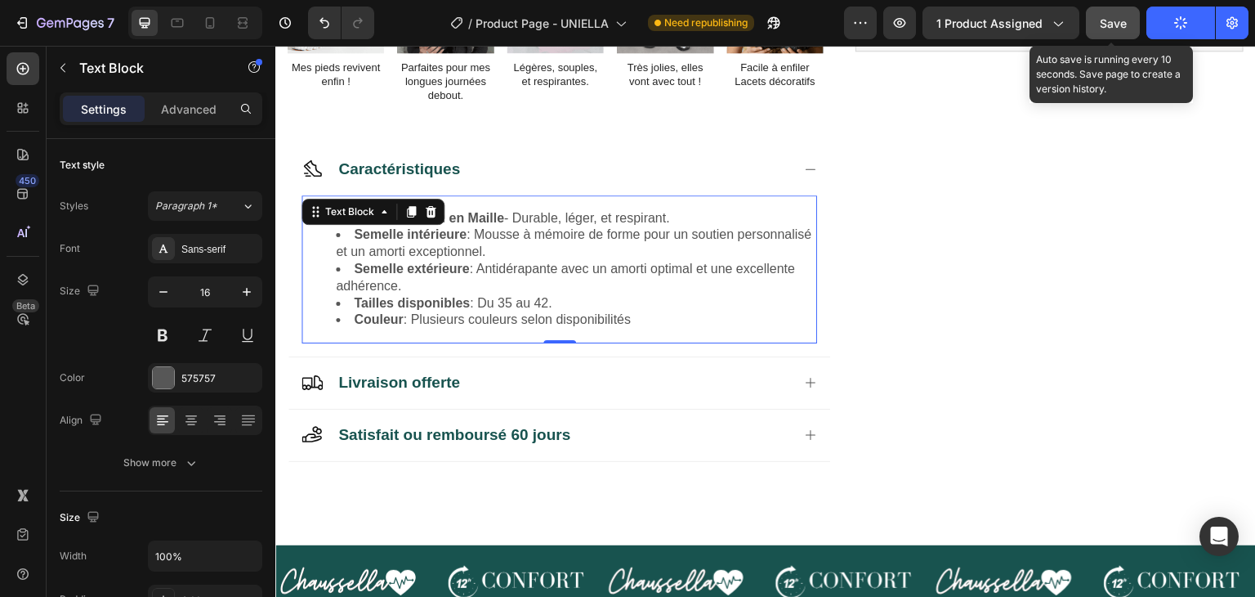
click at [1106, 23] on span "Save" at bounding box center [1113, 23] width 27 height 14
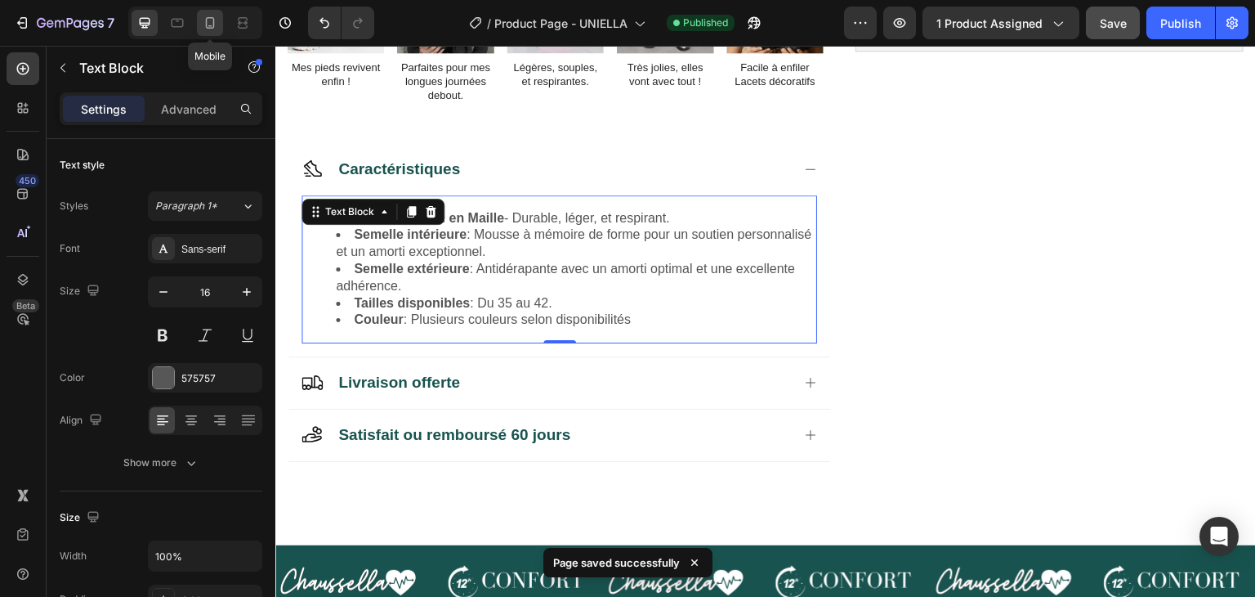
click at [206, 27] on icon at bounding box center [210, 22] width 9 height 11
type input "14"
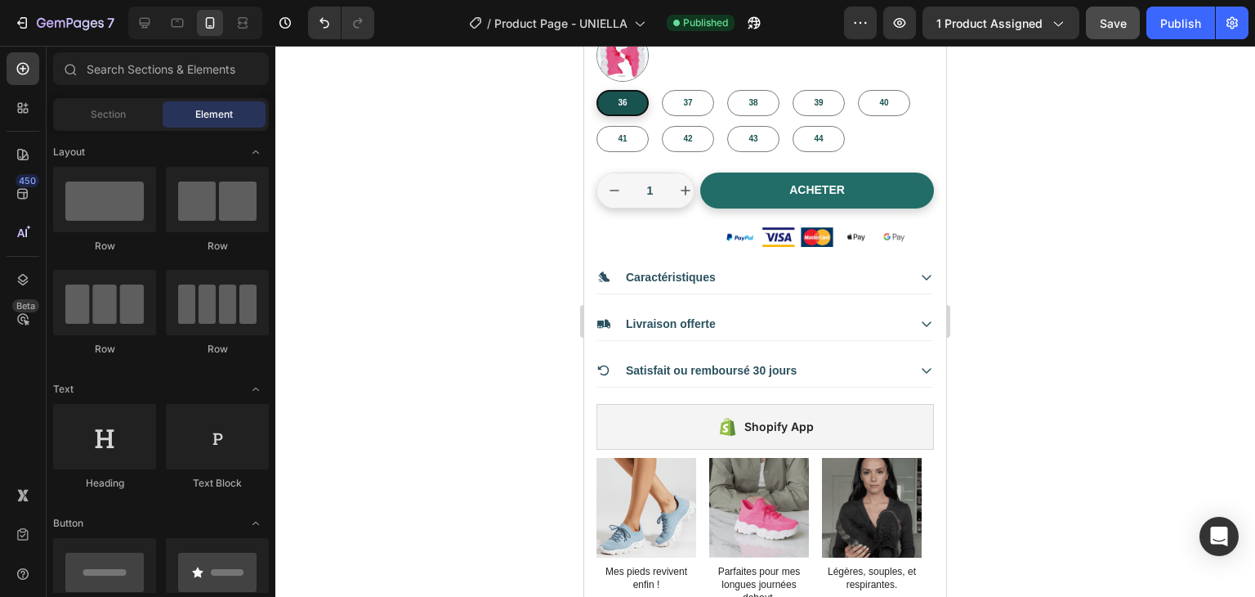
scroll to position [736, 0]
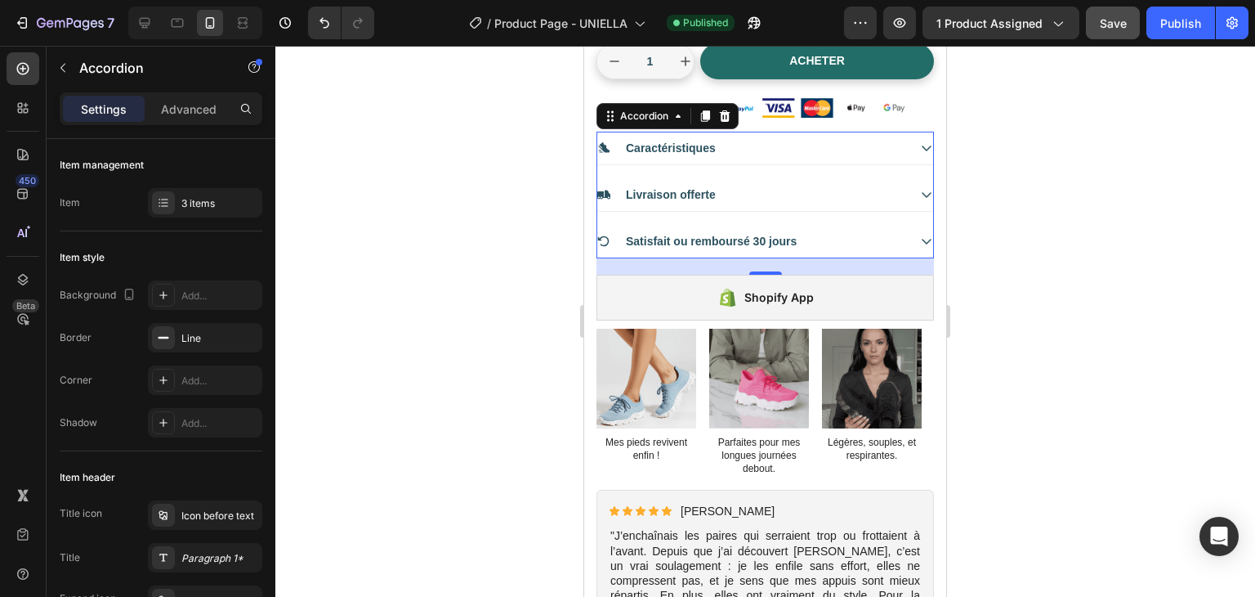
click at [920, 143] on icon at bounding box center [926, 147] width 13 height 13
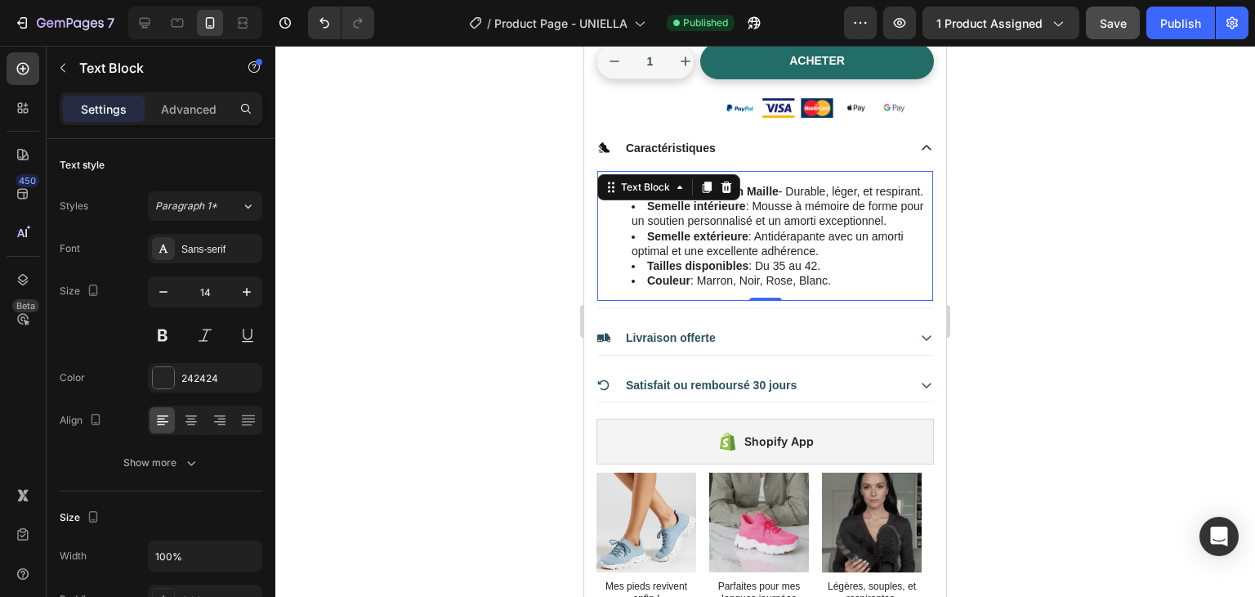
click at [803, 288] on li "Couleur : Marron, Noir, Rose, Blanc." at bounding box center [782, 280] width 300 height 15
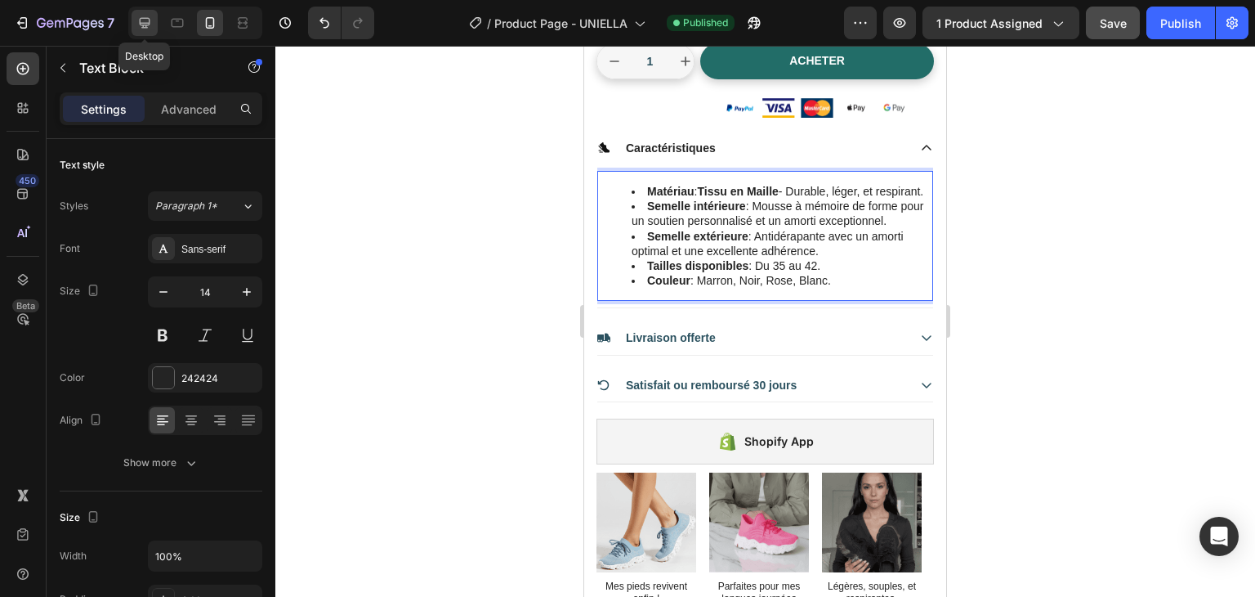
click at [139, 25] on icon at bounding box center [144, 23] width 16 height 16
type input "16"
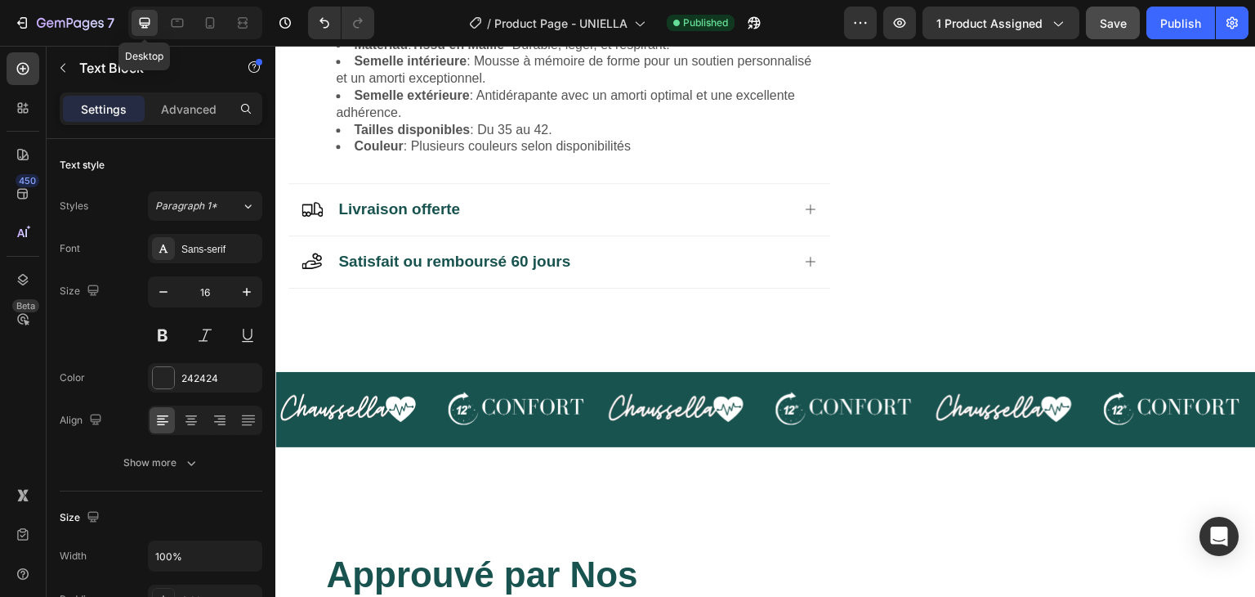
scroll to position [780, 0]
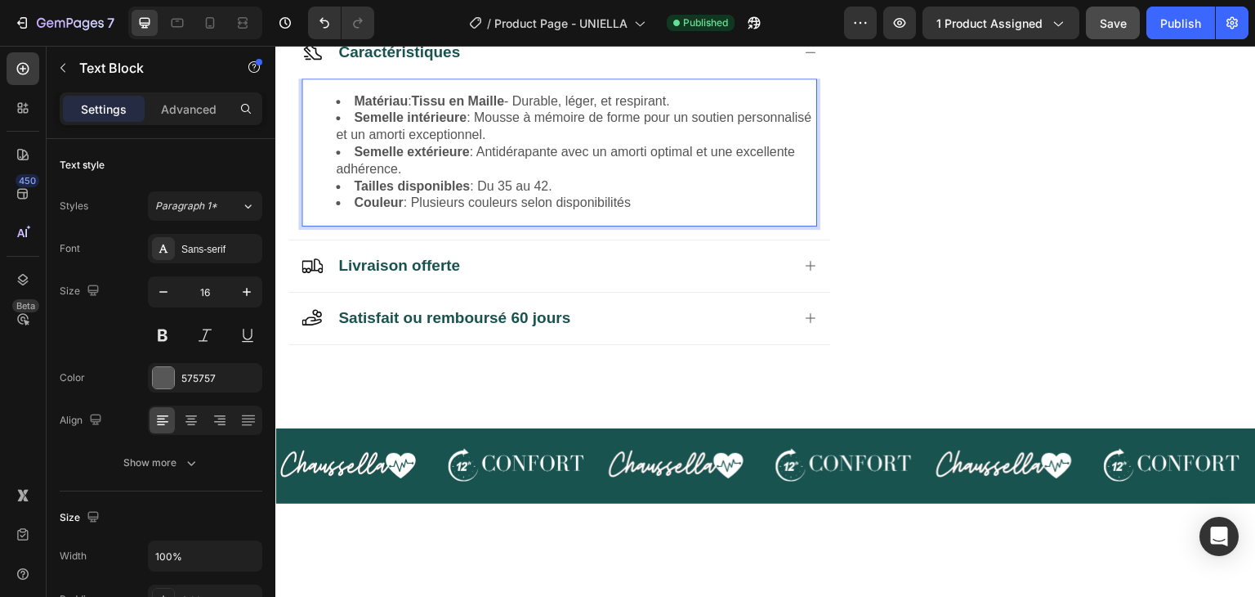
click at [589, 201] on span "Couleur : Plusieurs couleurs selon disponibilités" at bounding box center [492, 202] width 277 height 14
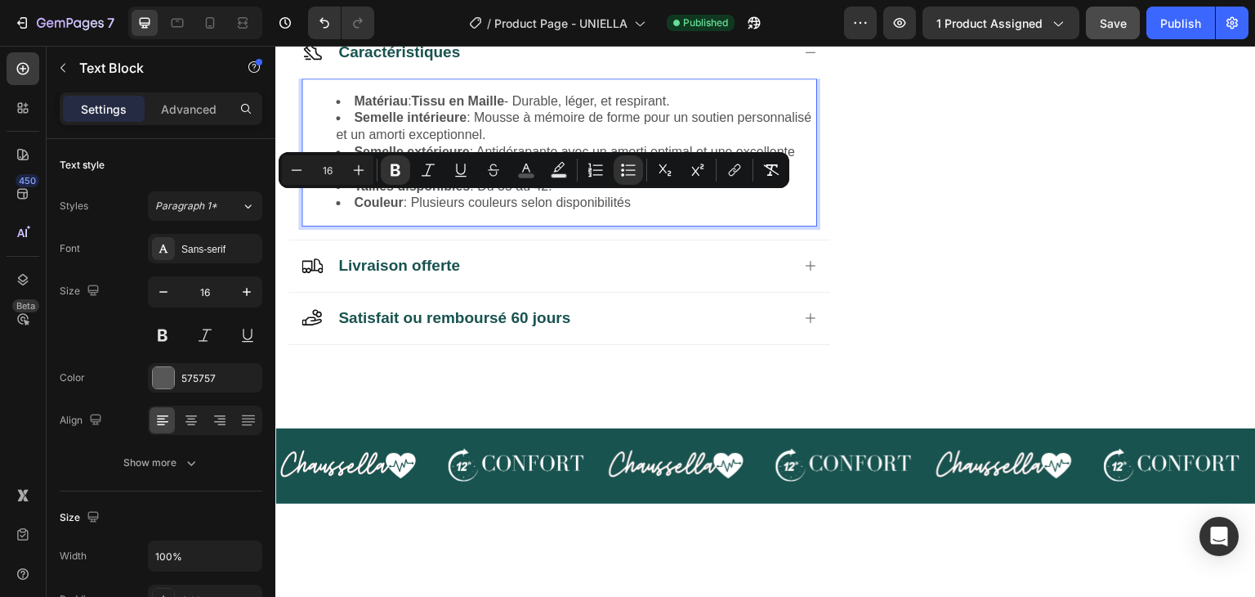
click at [589, 201] on span "Couleur : Plusieurs couleurs selon disponibilités" at bounding box center [492, 202] width 277 height 14
drag, startPoint x: 635, startPoint y: 199, endPoint x: 416, endPoint y: 204, distance: 219.1
click at [416, 204] on span "Couleur : Plusieurs couleurs selon disponibilités" at bounding box center [492, 202] width 277 height 14
copy span "Plusieurs couleurs selon disponibilités"
click at [212, 24] on icon at bounding box center [210, 23] width 16 height 16
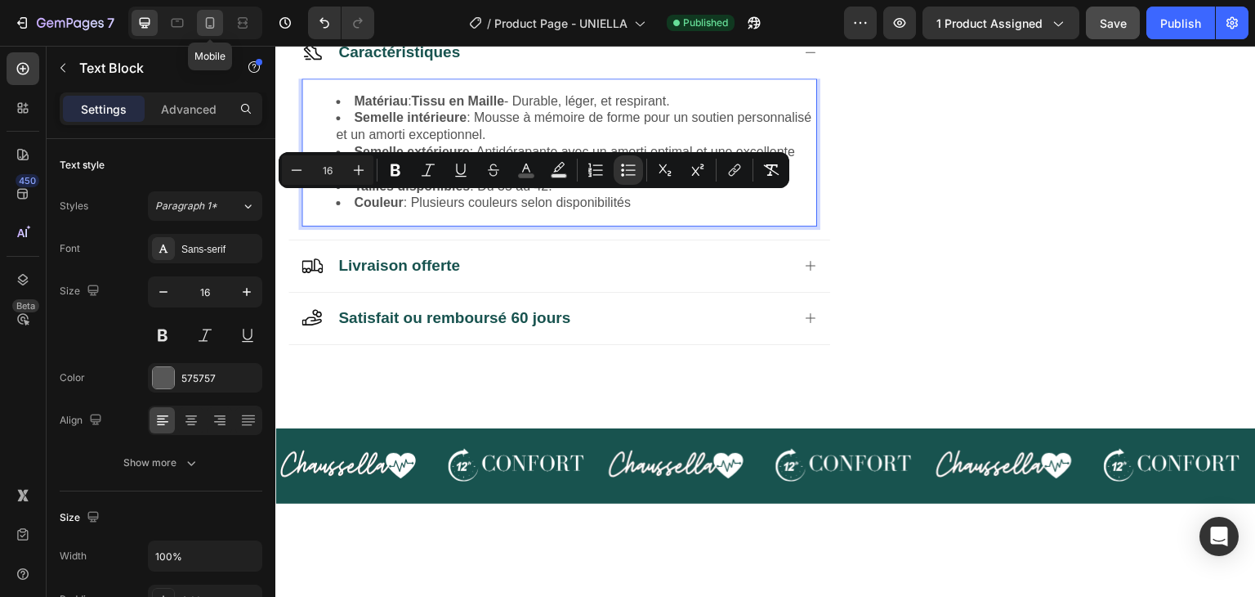
type input "14"
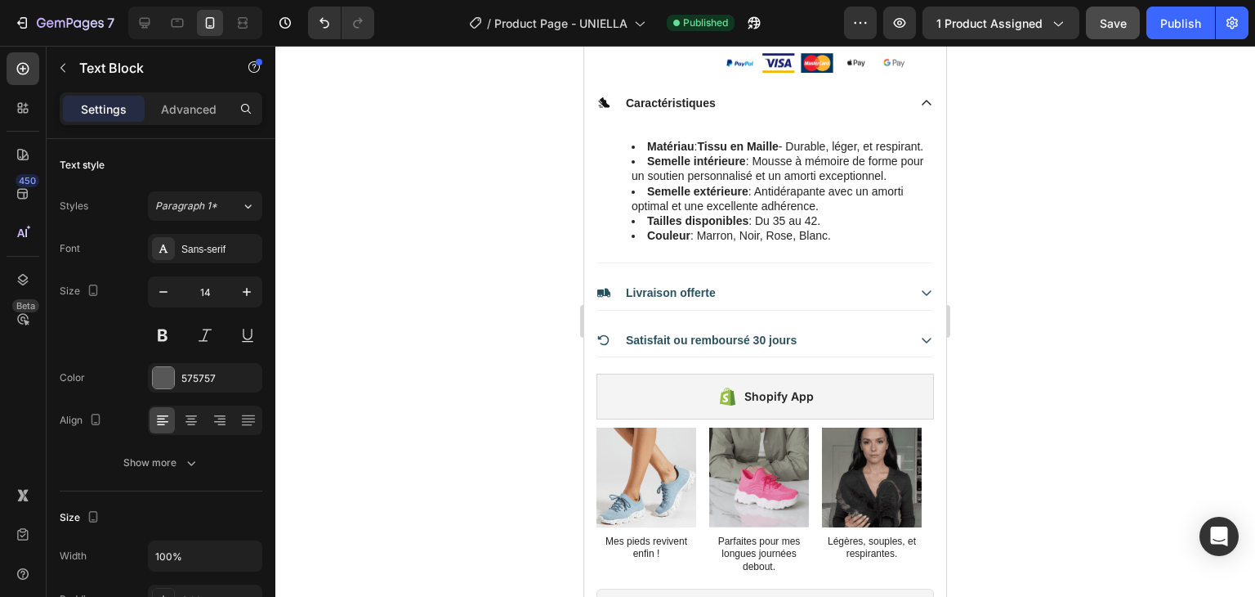
scroll to position [723, 0]
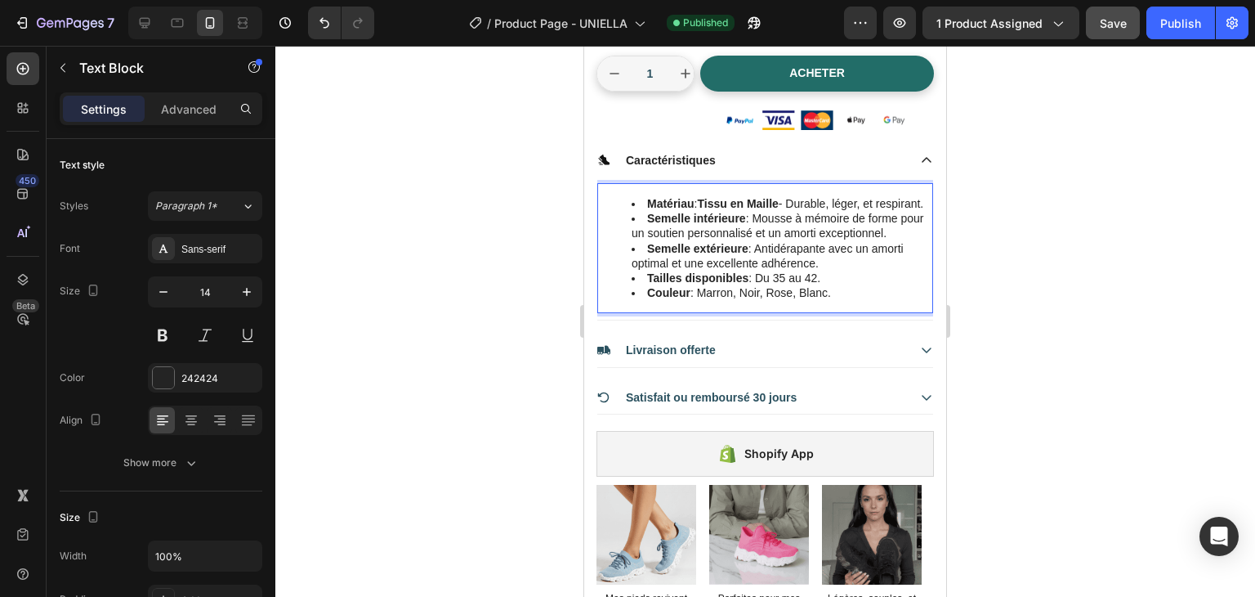
click at [775, 300] on li "Couleur : Marron, Noir, Rose, Blanc." at bounding box center [782, 292] width 300 height 15
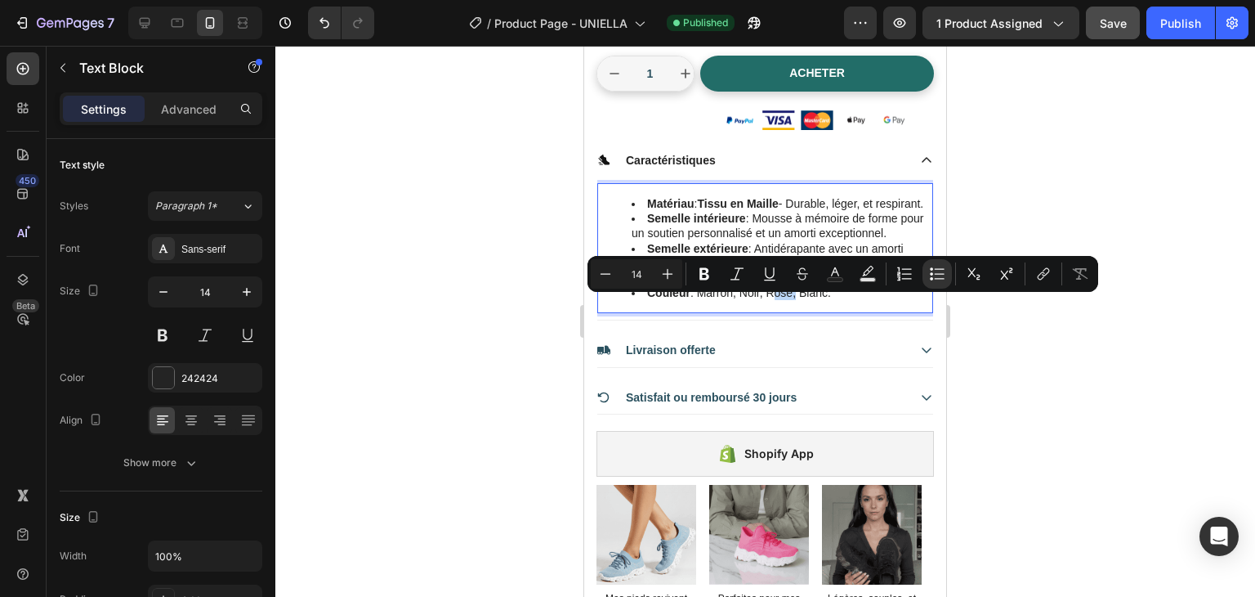
drag, startPoint x: 843, startPoint y: 306, endPoint x: 703, endPoint y: 311, distance: 139.8
click at [703, 300] on li "Couleur : Marron, Noir, Rose, Blanc." at bounding box center [782, 292] width 300 height 15
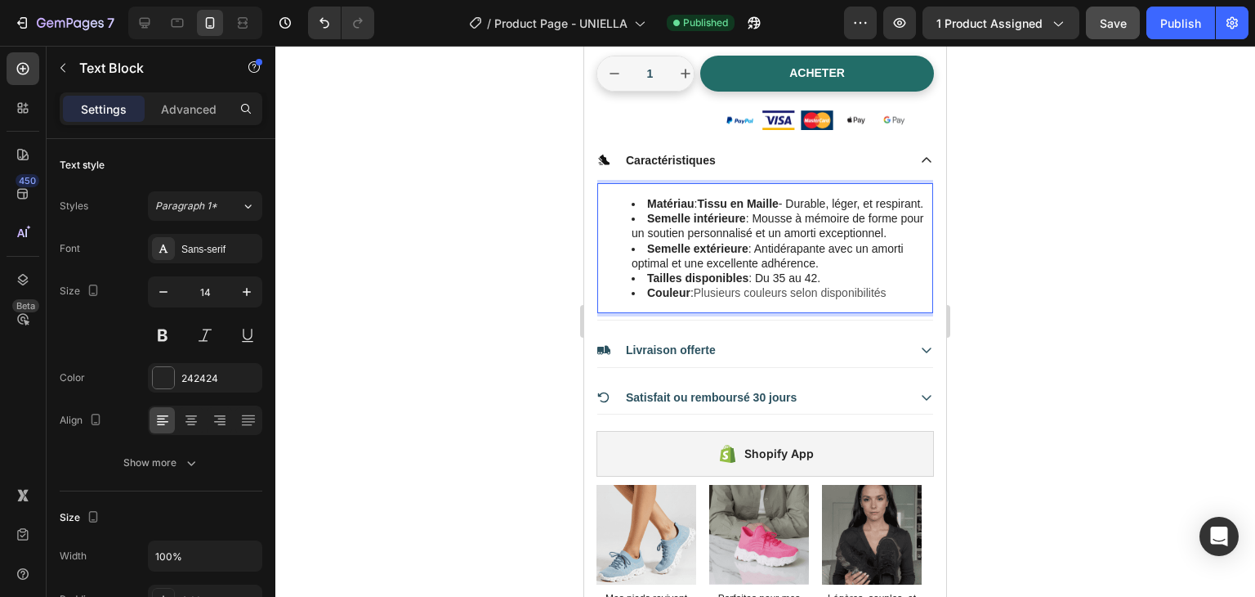
click at [1092, 200] on div at bounding box center [765, 321] width 980 height 551
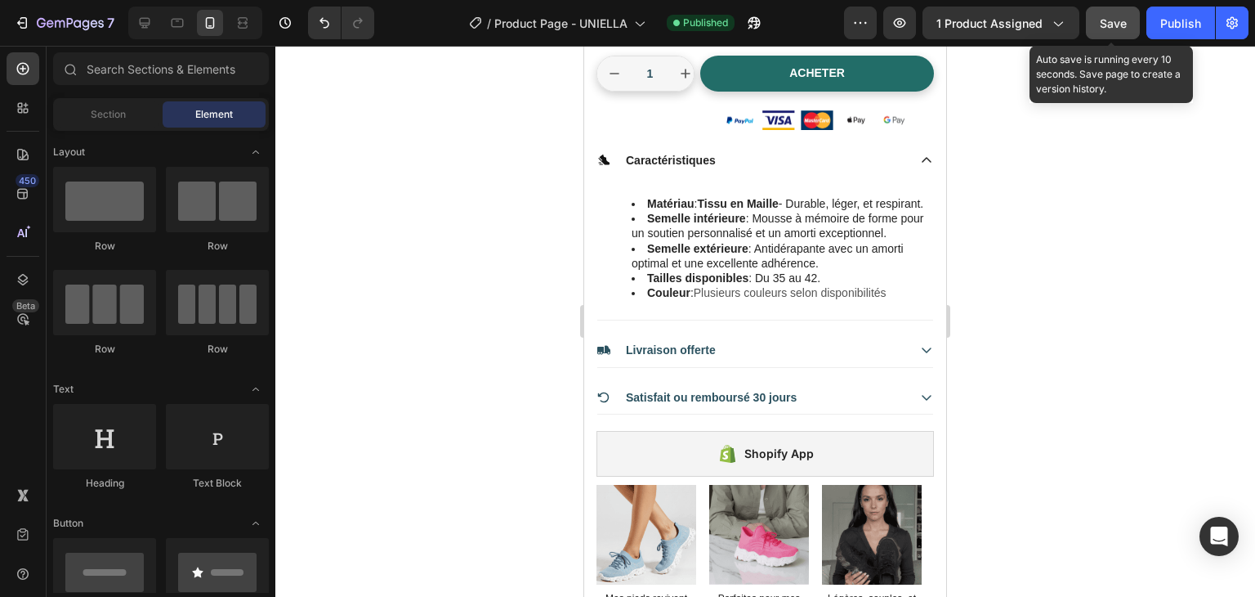
click at [1109, 19] on span "Save" at bounding box center [1113, 23] width 27 height 14
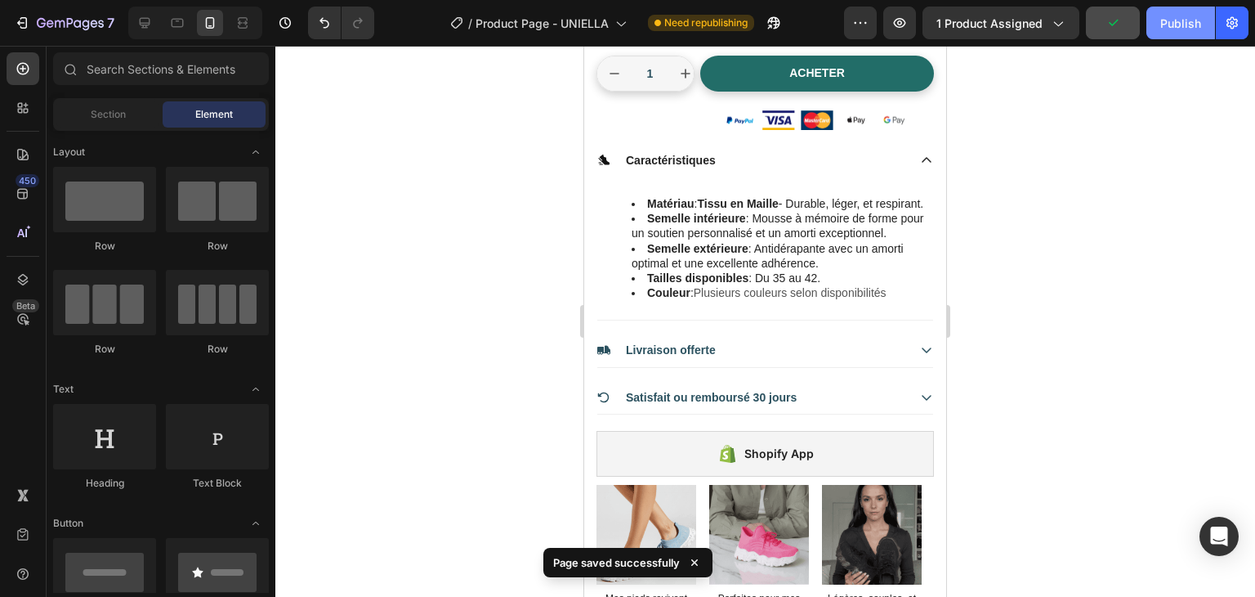
click at [1170, 34] on button "Publish" at bounding box center [1181, 23] width 69 height 33
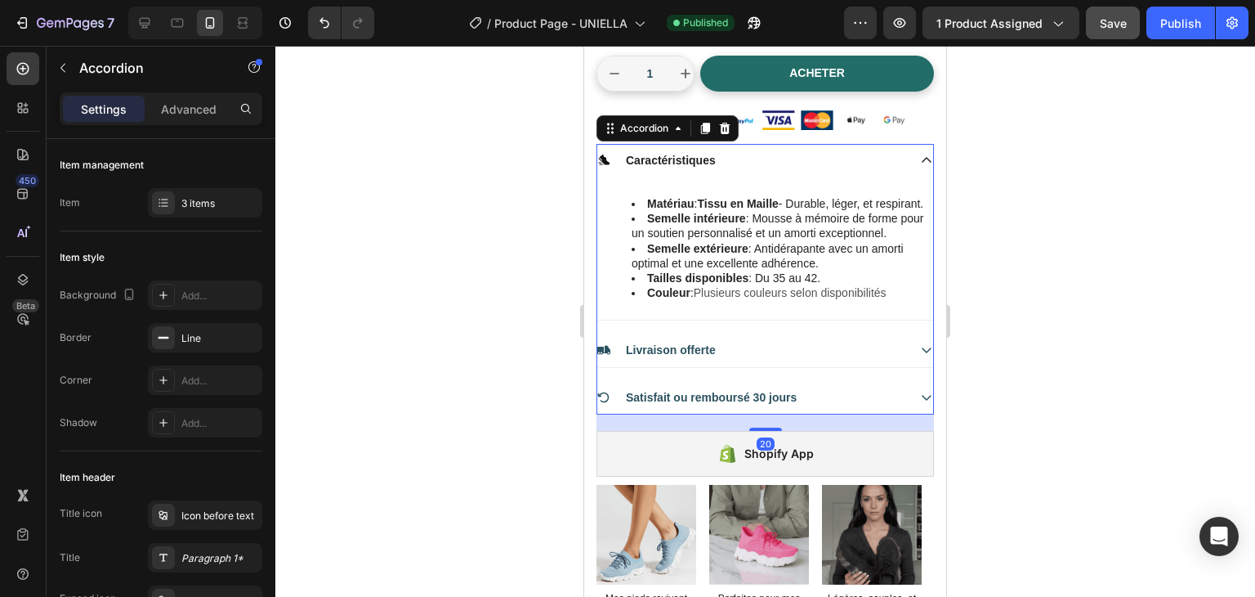
click at [920, 158] on icon at bounding box center [926, 160] width 13 height 13
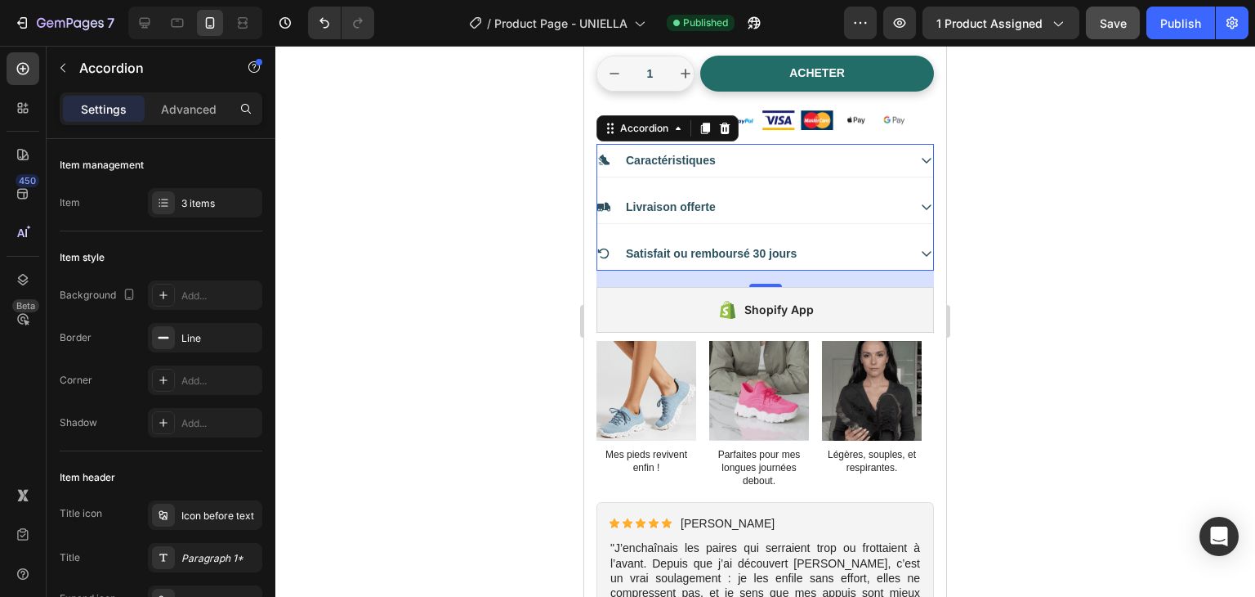
click at [987, 154] on div at bounding box center [765, 321] width 980 height 551
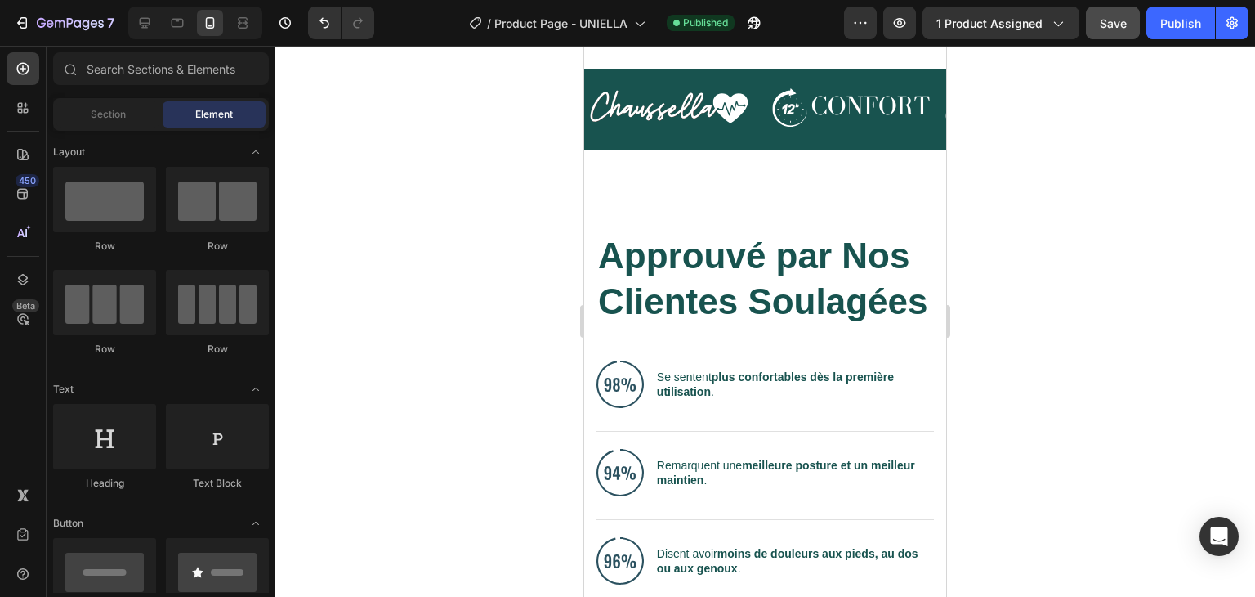
scroll to position [1380, 0]
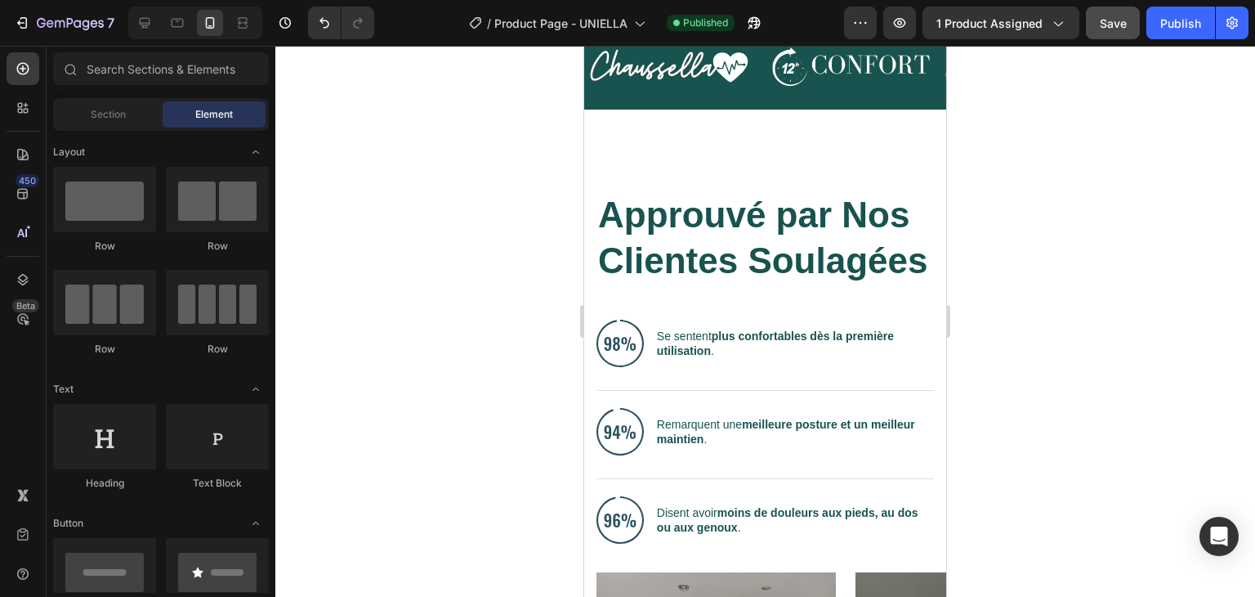
drag, startPoint x: 942, startPoint y: 143, endPoint x: 1535, endPoint y: 243, distance: 601.7
drag, startPoint x: 950, startPoint y: 197, endPoint x: 950, endPoint y: 212, distance: 15.5
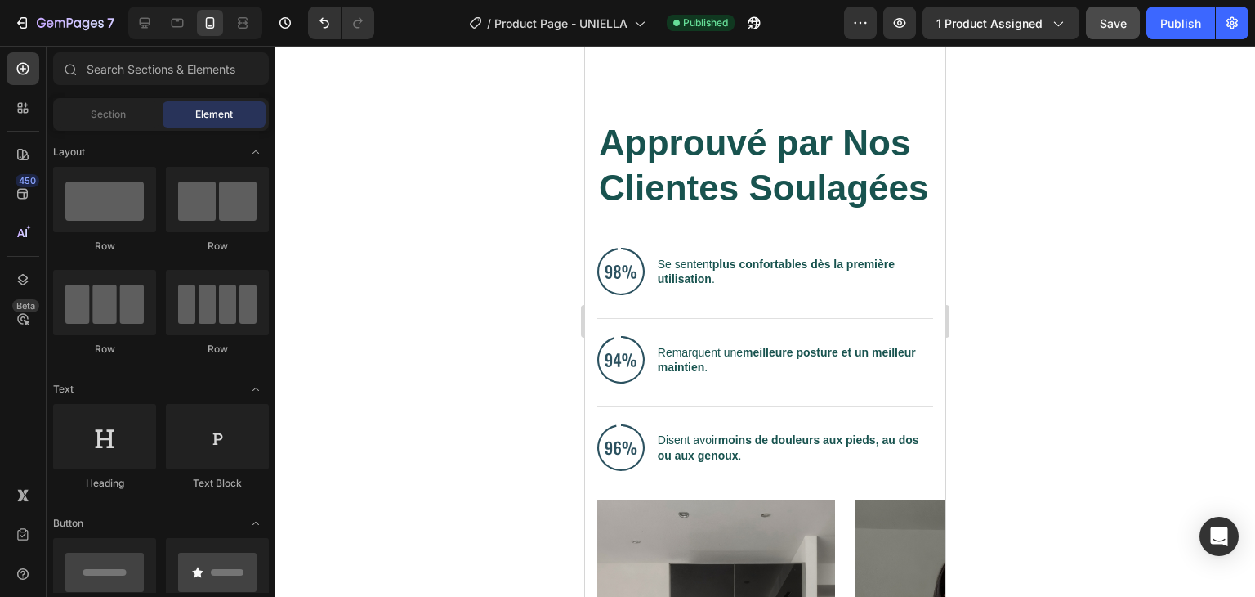
scroll to position [1395, 0]
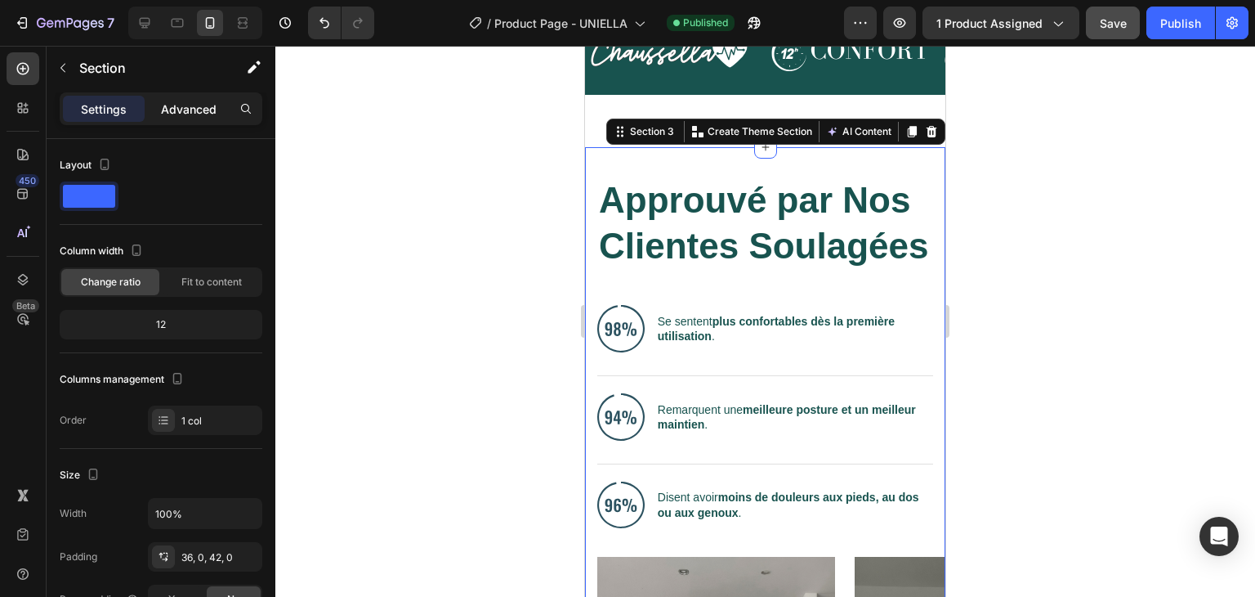
click at [180, 103] on p "Advanced" at bounding box center [189, 109] width 56 height 17
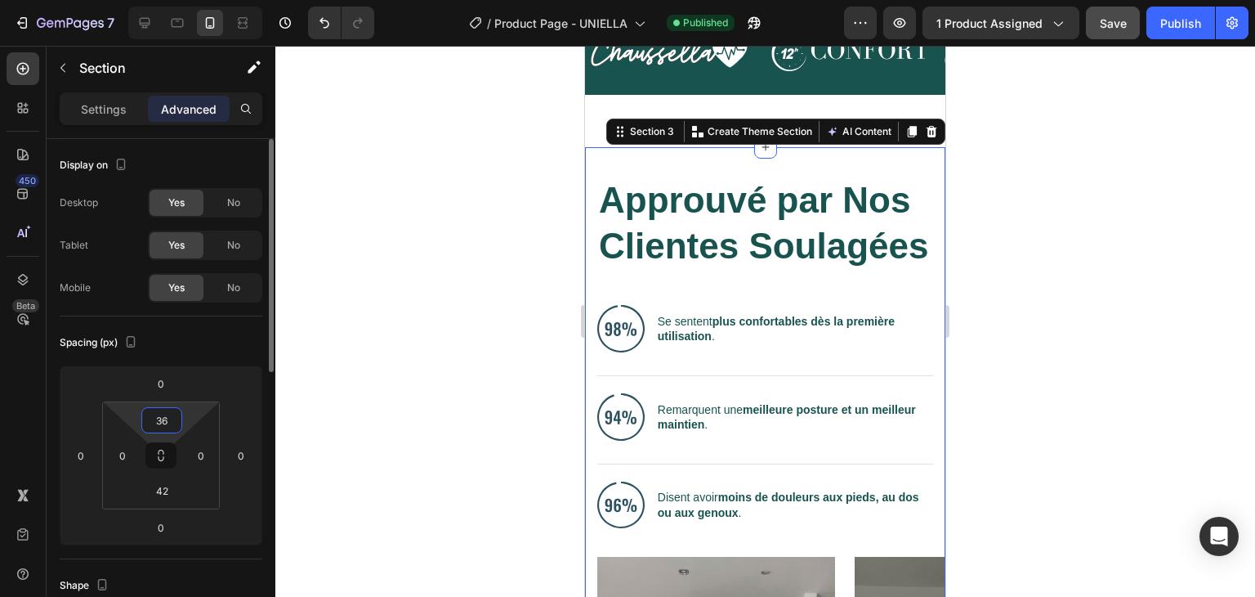
click at [166, 418] on input "36" at bounding box center [161, 420] width 33 height 25
type input "9"
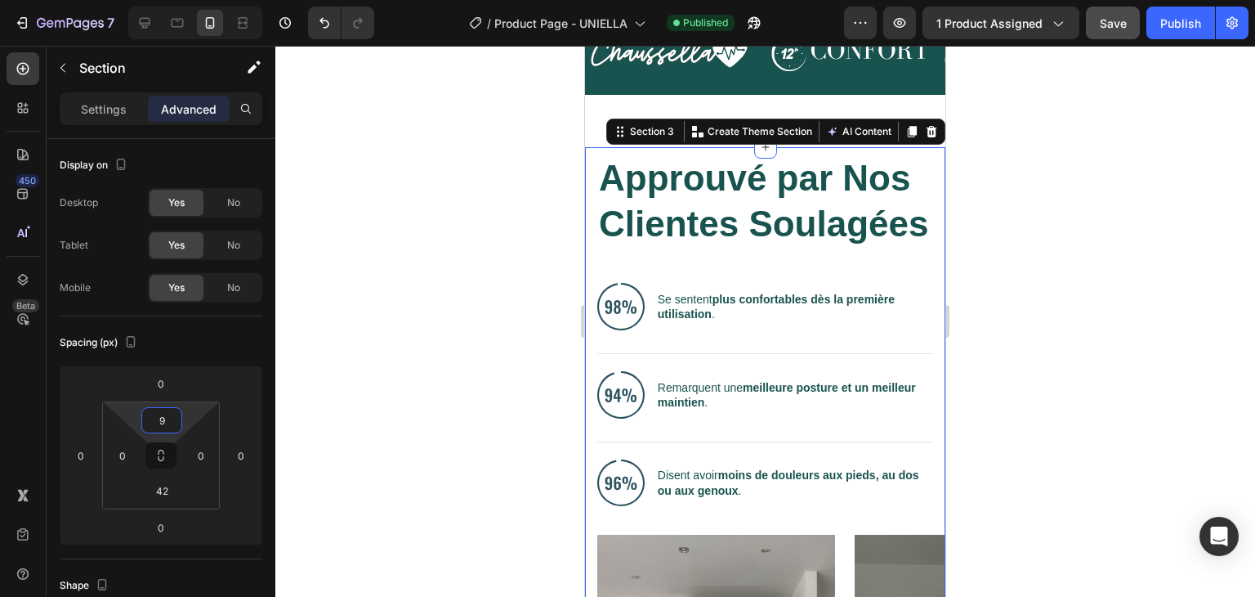
click at [1192, 181] on div at bounding box center [765, 321] width 980 height 551
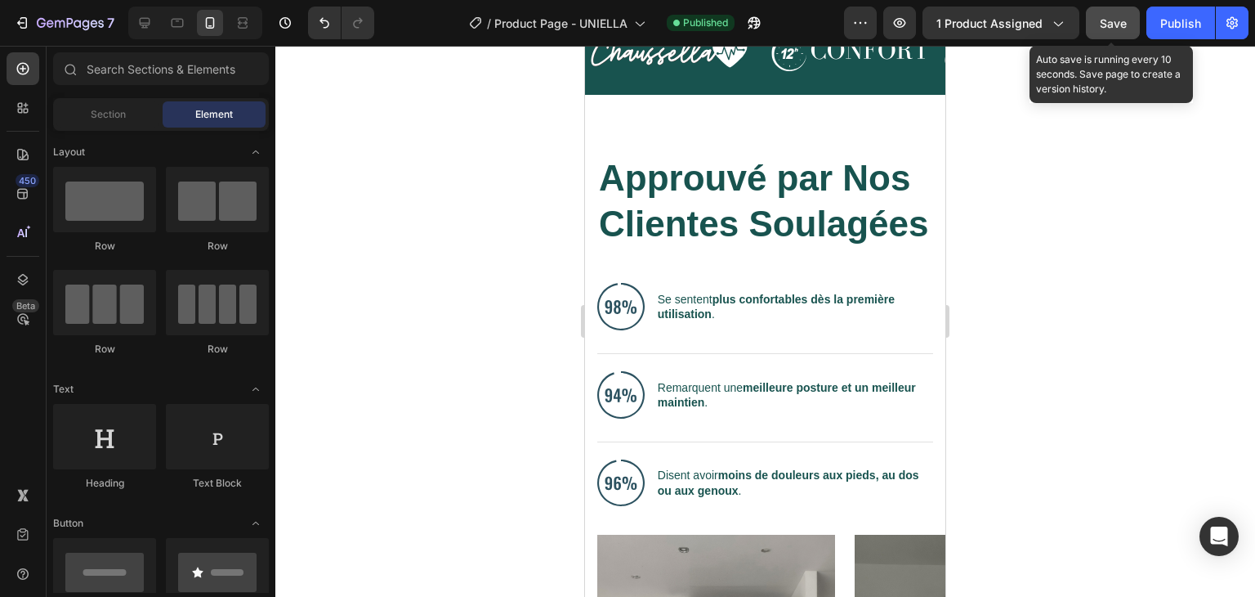
click at [1125, 36] on button "Save" at bounding box center [1113, 23] width 54 height 33
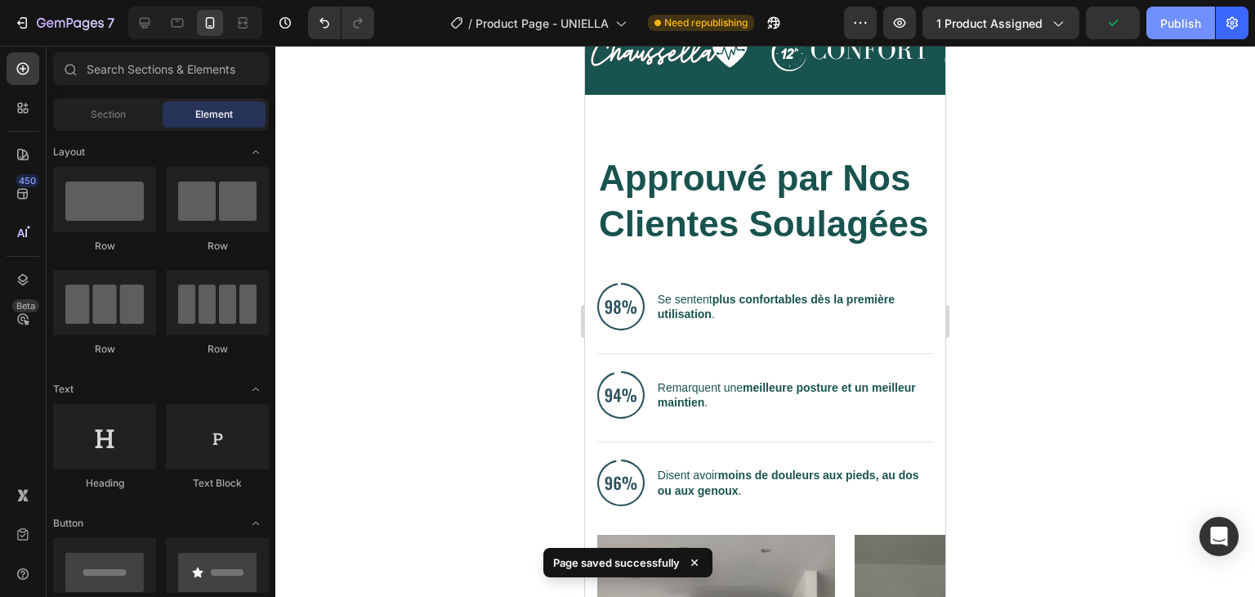
click at [1169, 34] on button "Publish" at bounding box center [1181, 23] width 69 height 33
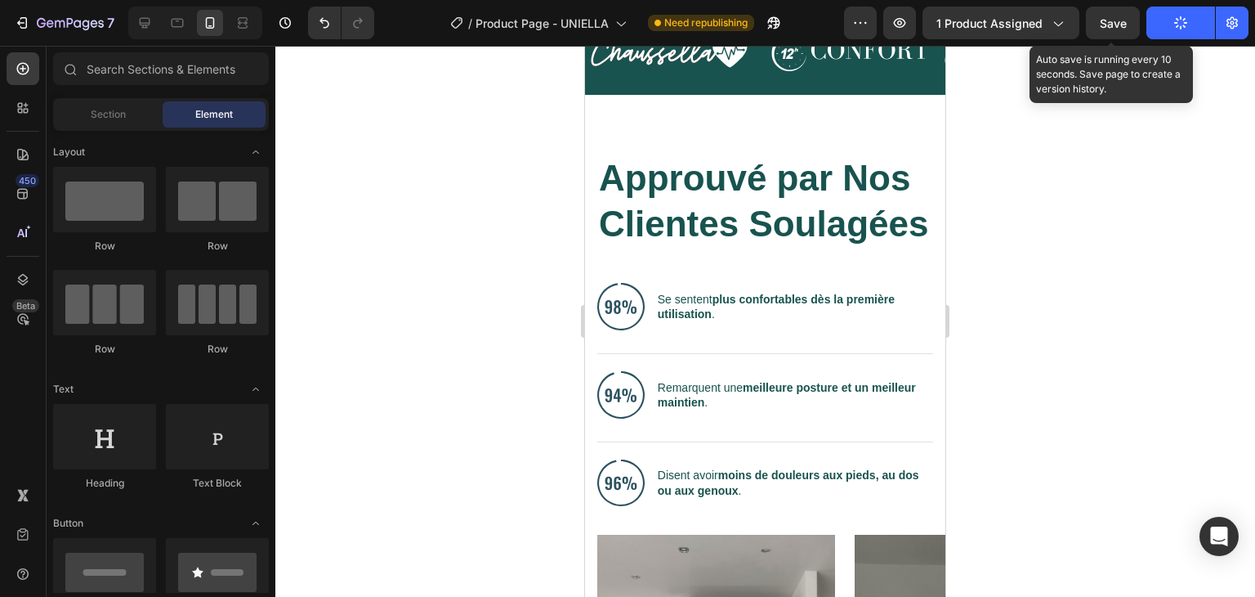
click at [1125, 27] on span "Save" at bounding box center [1113, 23] width 27 height 14
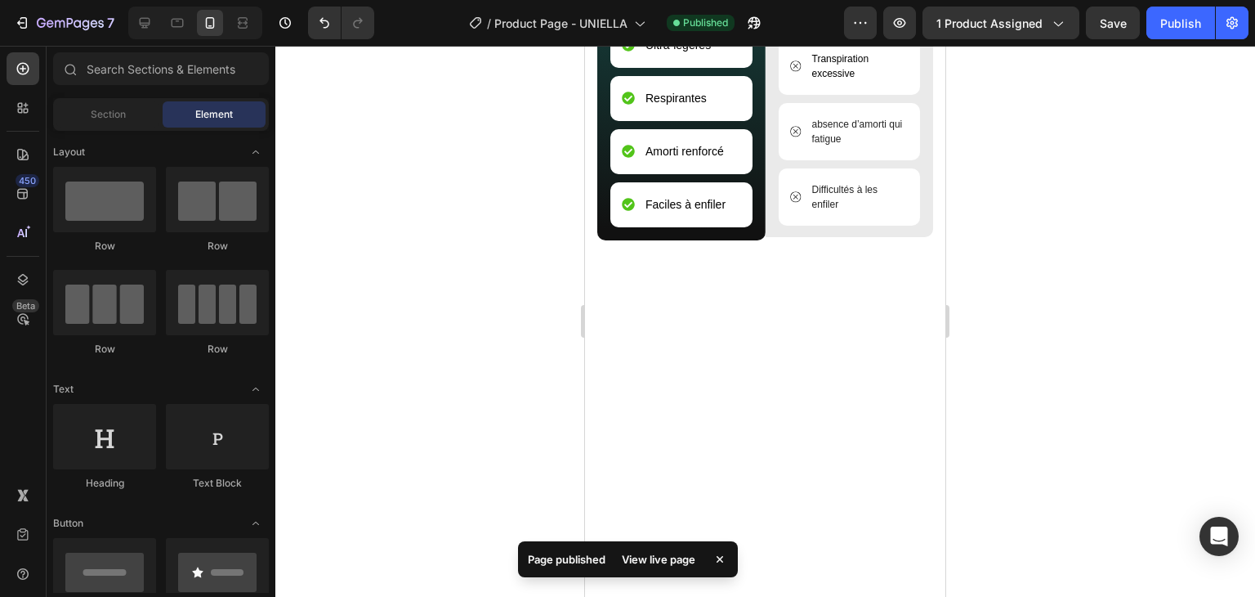
scroll to position [5477, 0]
